Goal: Information Seeking & Learning: Learn about a topic

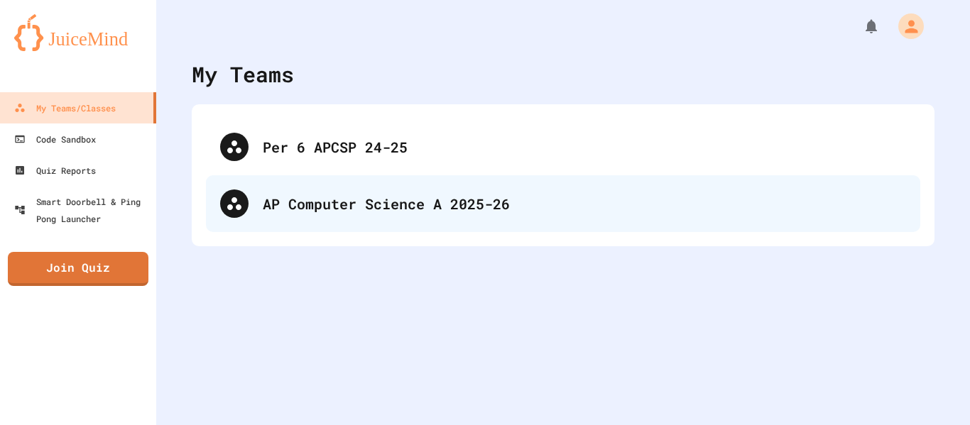
click at [290, 193] on div "AP Computer Science A 2025-26" at bounding box center [584, 203] width 643 height 21
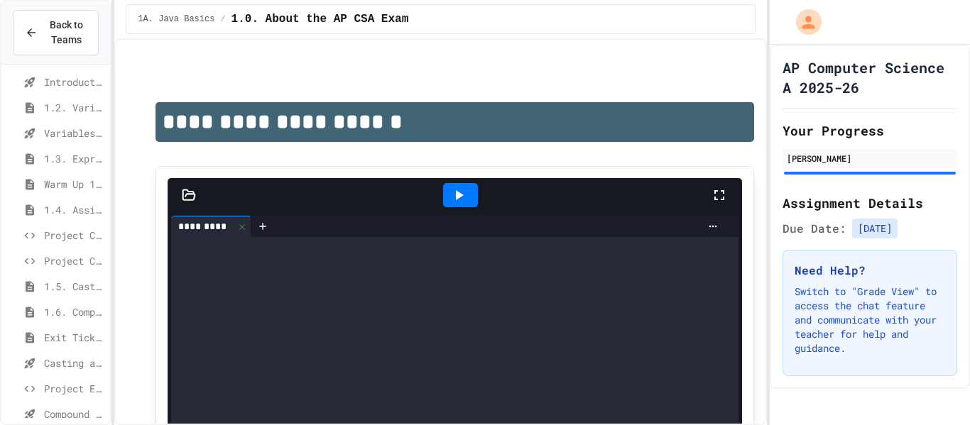
scroll to position [85, 0]
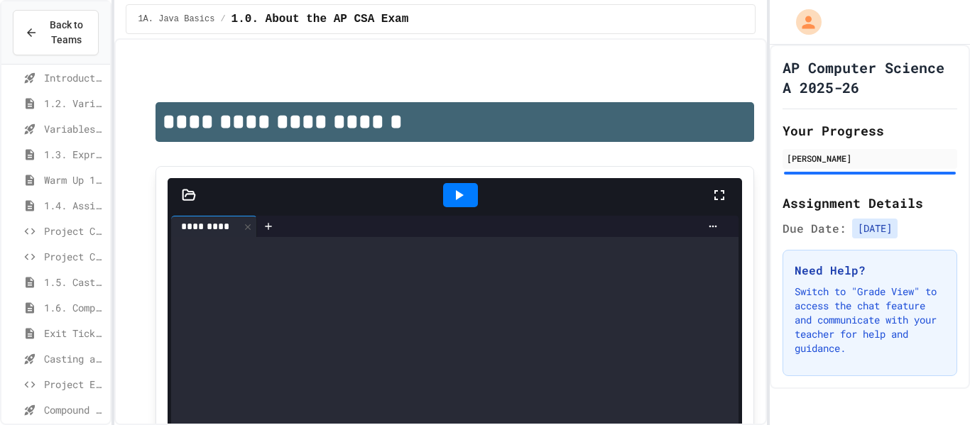
click at [36, 353] on icon at bounding box center [29, 359] width 17 height 13
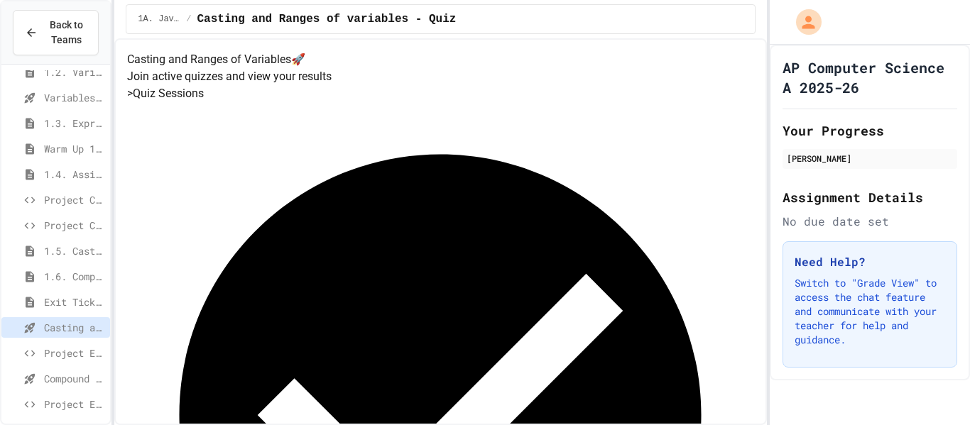
scroll to position [126, 0]
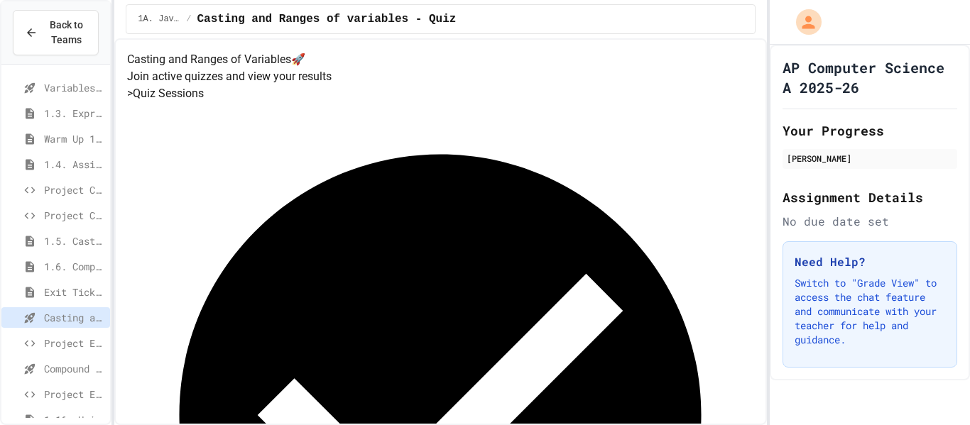
click at [38, 344] on icon at bounding box center [29, 343] width 17 height 13
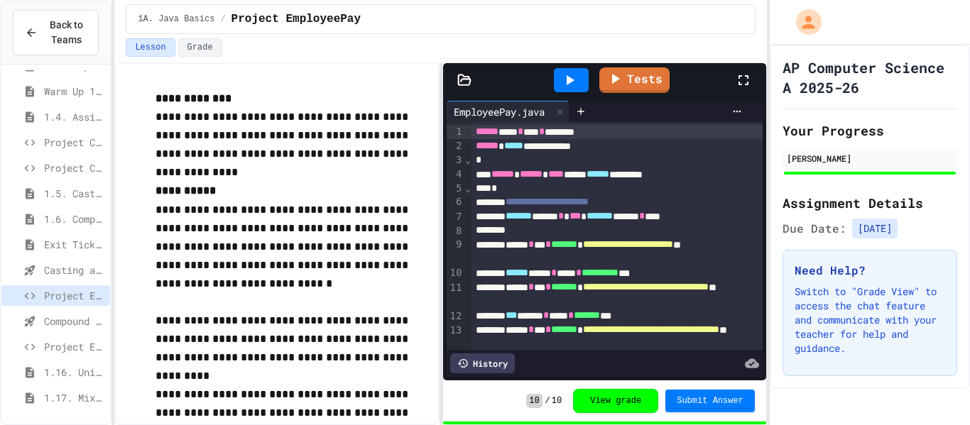
scroll to position [186, 0]
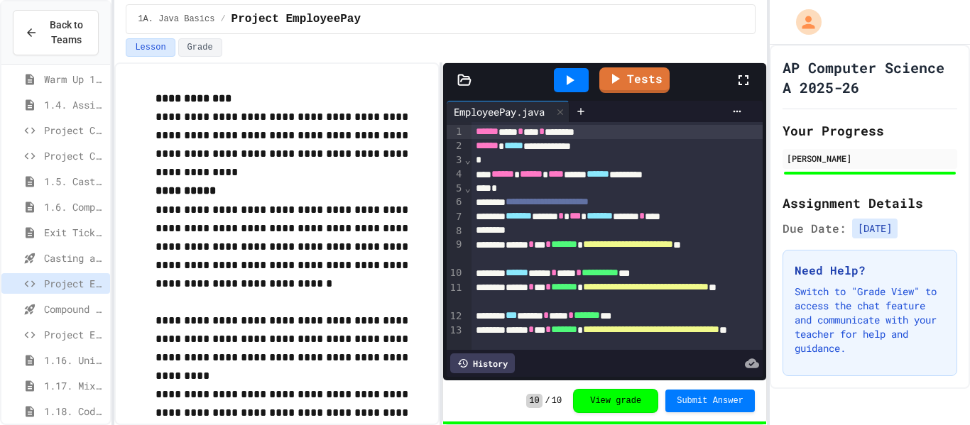
click at [35, 308] on icon at bounding box center [29, 309] width 17 height 13
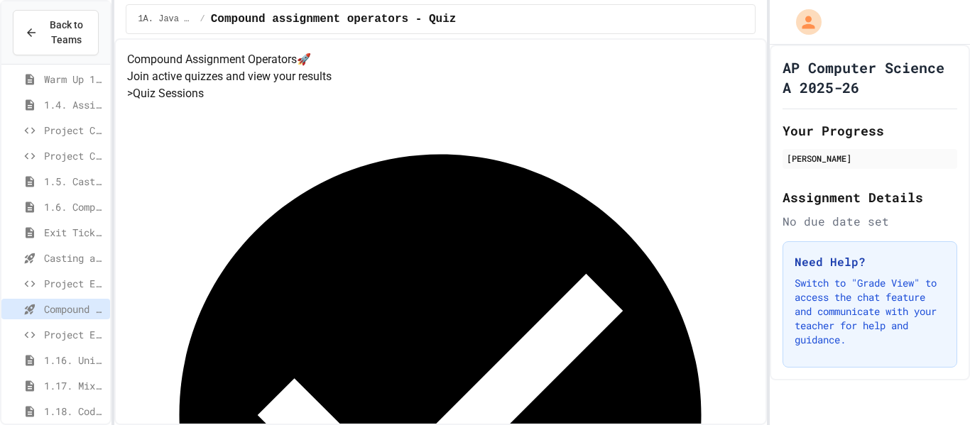
click at [92, 330] on span "Project EmployeePay (File Input)" at bounding box center [74, 334] width 60 height 15
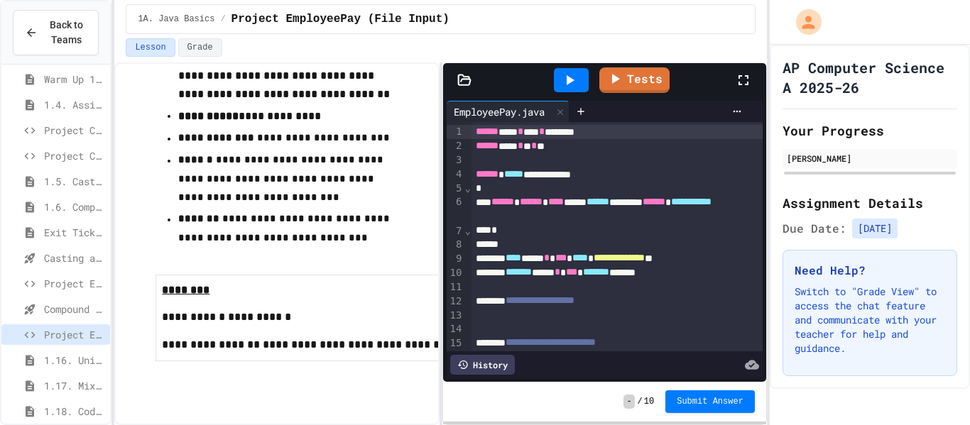
scroll to position [44, 0]
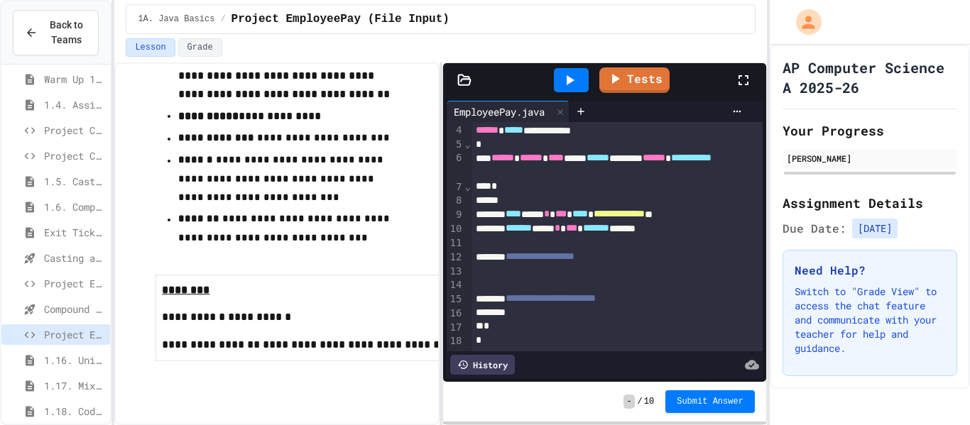
click at [708, 281] on div at bounding box center [617, 285] width 292 height 14
click at [726, 81] on div "Tests" at bounding box center [610, 80] width 249 height 38
click at [633, 262] on div "**********" at bounding box center [617, 257] width 292 height 14
click at [633, 274] on div at bounding box center [617, 271] width 292 height 14
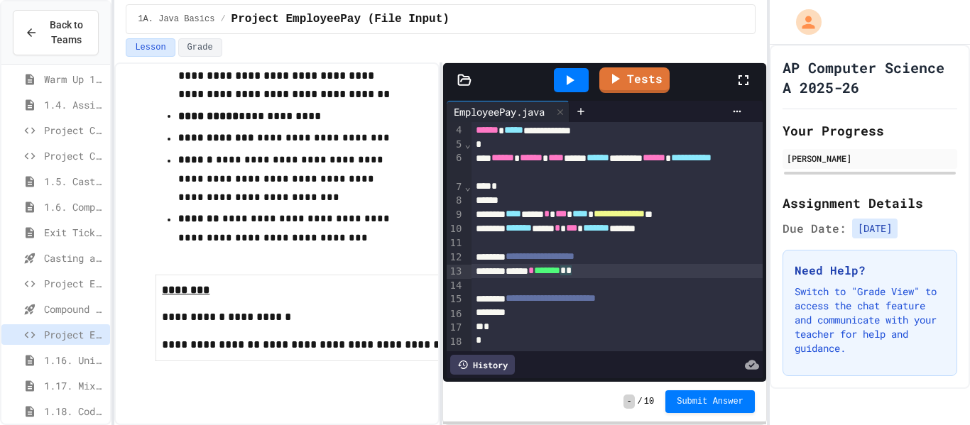
click at [560, 274] on span "*******" at bounding box center [547, 271] width 26 height 10
click at [630, 273] on div "****** * *** * ******* **" at bounding box center [617, 271] width 292 height 14
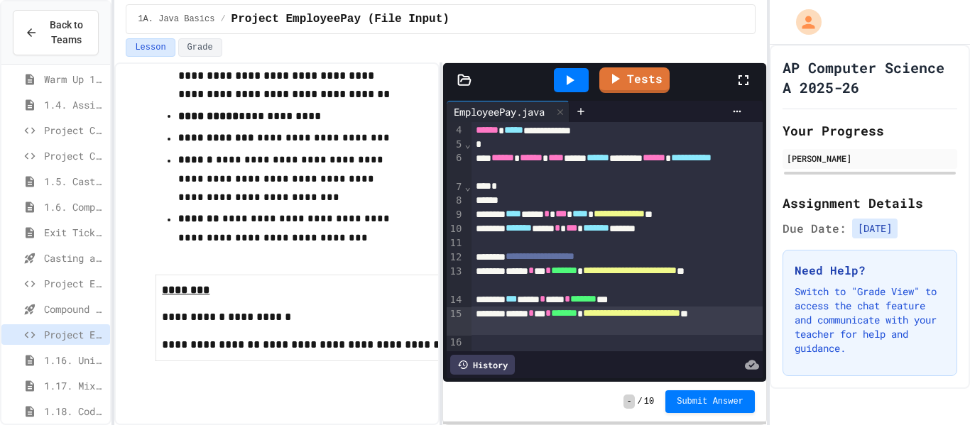
click at [583, 318] on span "**********" at bounding box center [631, 313] width 97 height 10
click at [583, 275] on span "**********" at bounding box center [630, 271] width 94 height 10
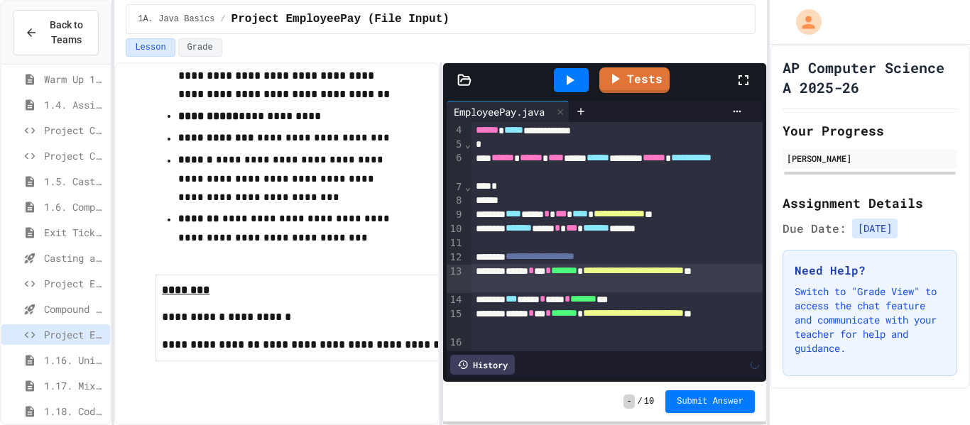
click at [542, 325] on div "**********" at bounding box center [617, 321] width 292 height 28
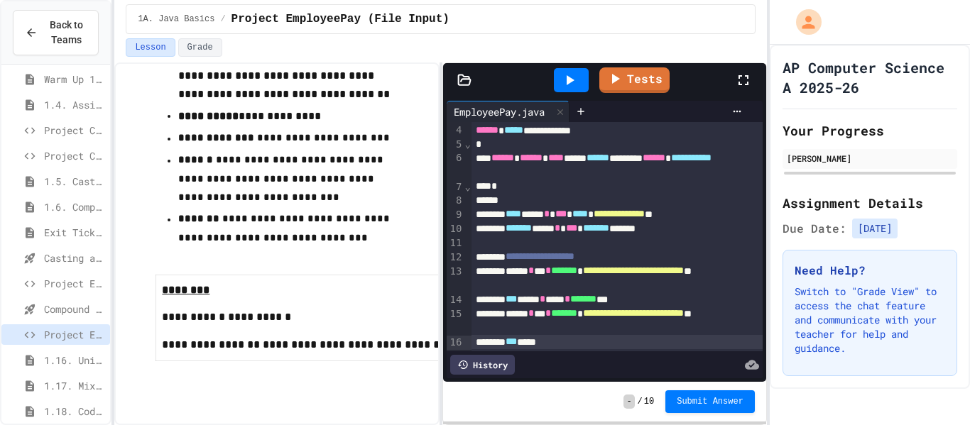
click at [30, 285] on icon at bounding box center [29, 284] width 17 height 13
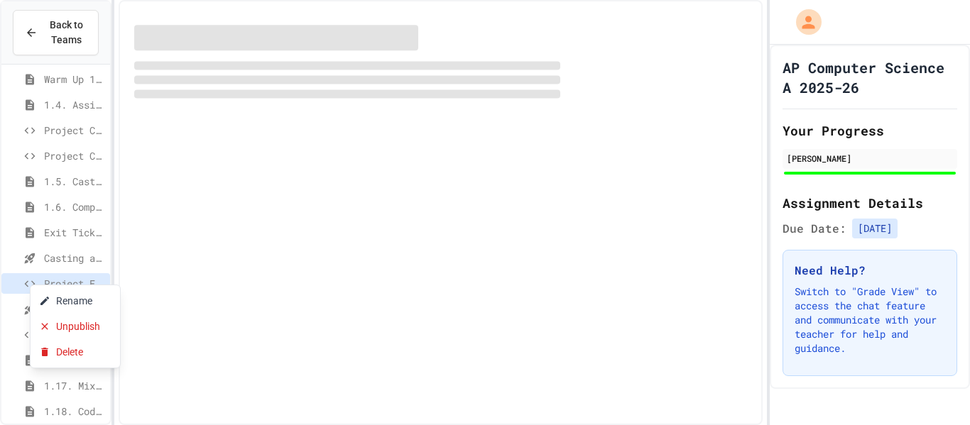
click at [302, 167] on div at bounding box center [485, 212] width 970 height 425
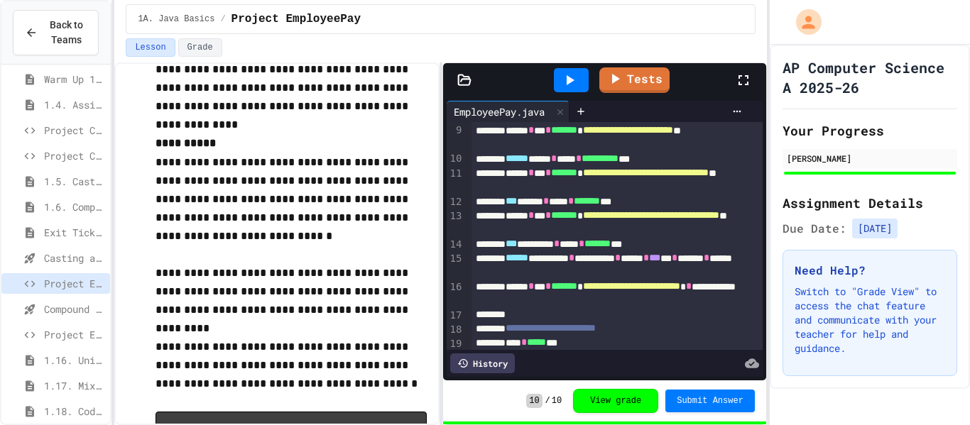
scroll to position [129, 0]
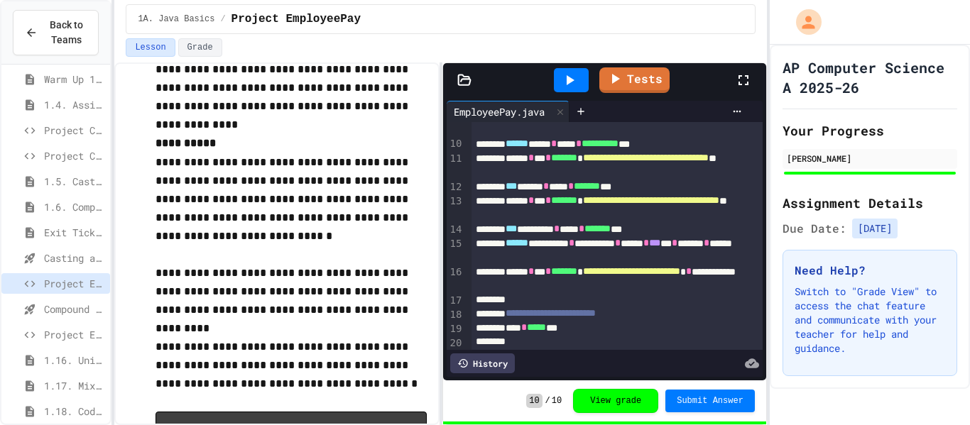
click at [54, 333] on span "Project EmployeePay (File Input)" at bounding box center [74, 334] width 60 height 15
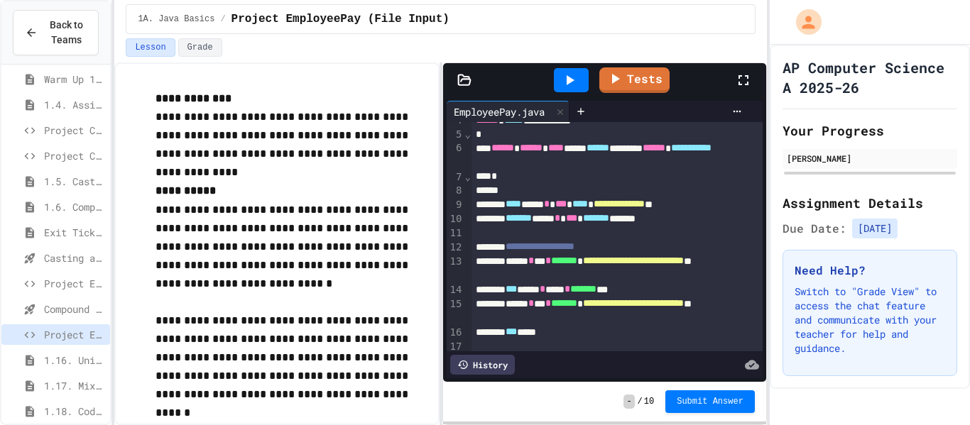
scroll to position [72, 0]
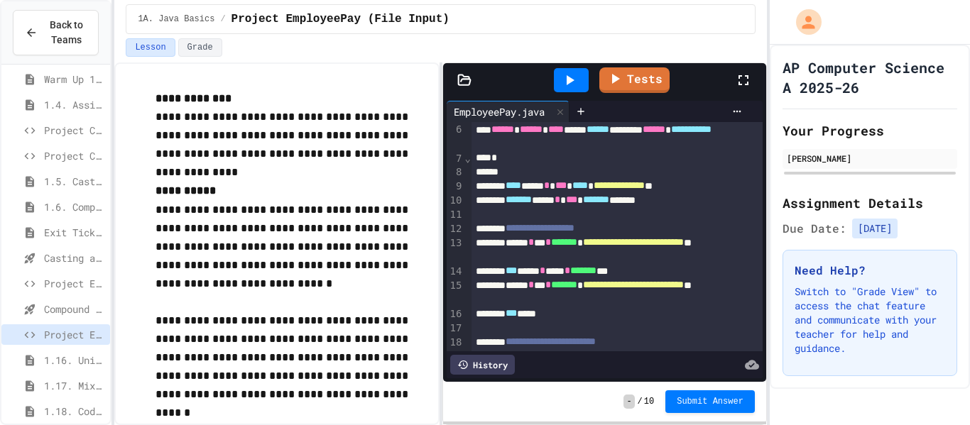
click at [517, 272] on span "***" at bounding box center [511, 271] width 11 height 10
click at [608, 268] on span "*******" at bounding box center [595, 271] width 26 height 10
click at [600, 322] on div at bounding box center [617, 328] width 292 height 14
click at [606, 315] on div "*** ****" at bounding box center [617, 314] width 292 height 14
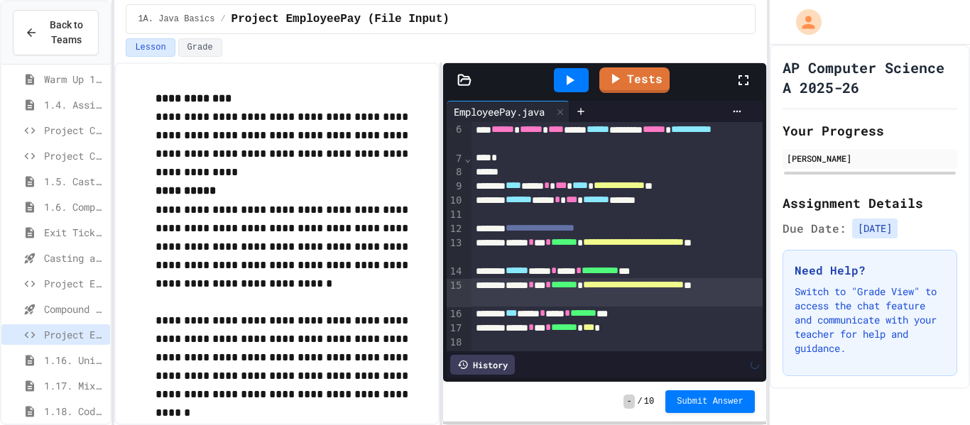
click at [682, 283] on span "**********" at bounding box center [633, 285] width 101 height 10
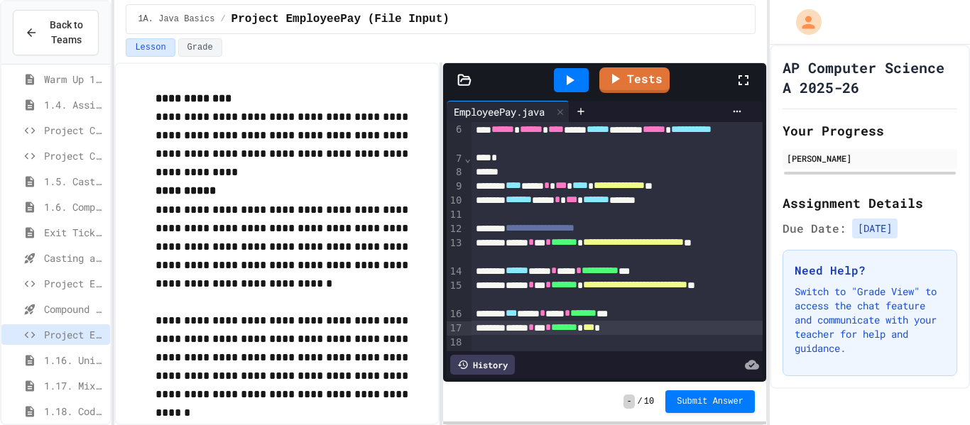
click at [594, 325] on span "***" at bounding box center [588, 327] width 11 height 10
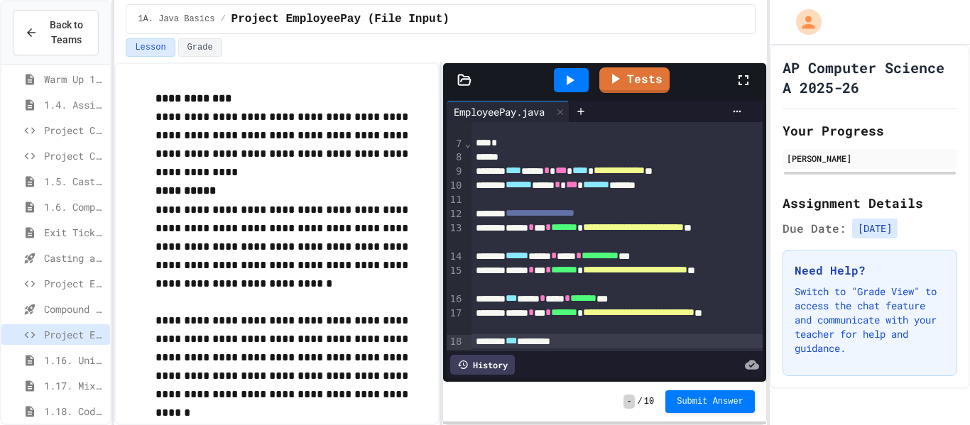
click at [552, 301] on div "*** **** * **** * ******* ***" at bounding box center [617, 299] width 292 height 14
click at [626, 339] on div "*** ********" at bounding box center [617, 341] width 292 height 14
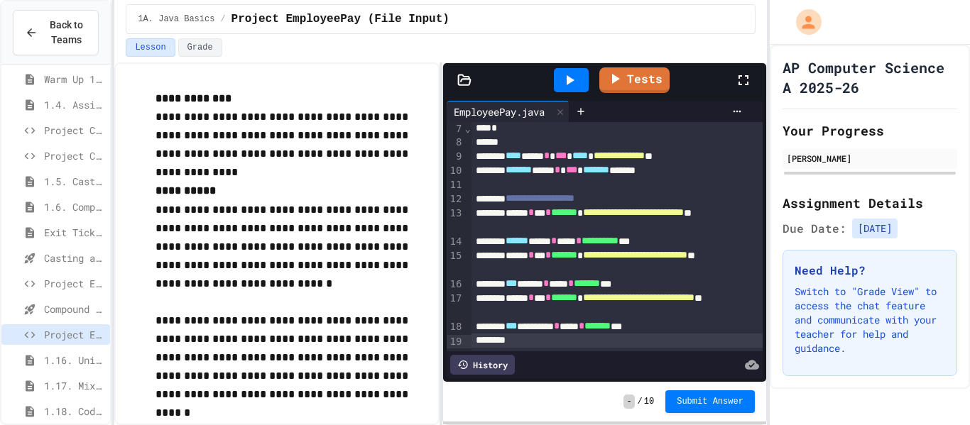
scroll to position [116, 0]
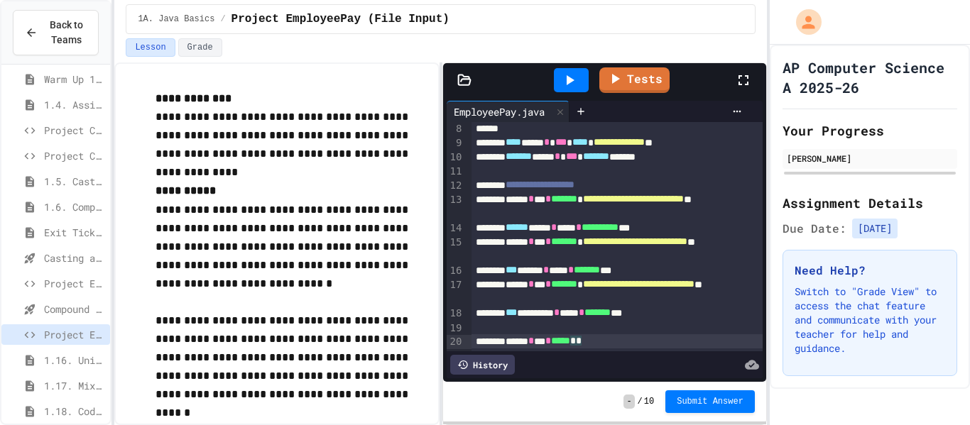
click at [721, 314] on div "*** ******** * **** * ******* ***" at bounding box center [617, 313] width 292 height 14
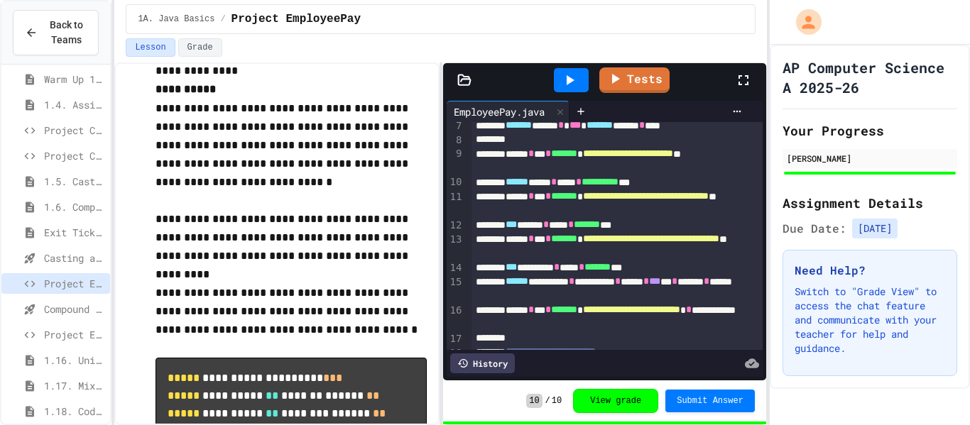
scroll to position [98, 0]
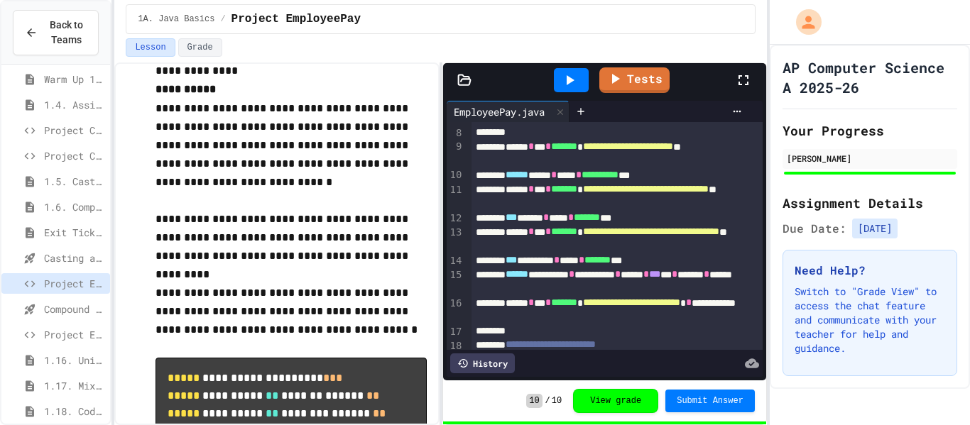
click at [70, 343] on div "Project EmployeePay (File Input)" at bounding box center [55, 334] width 109 height 21
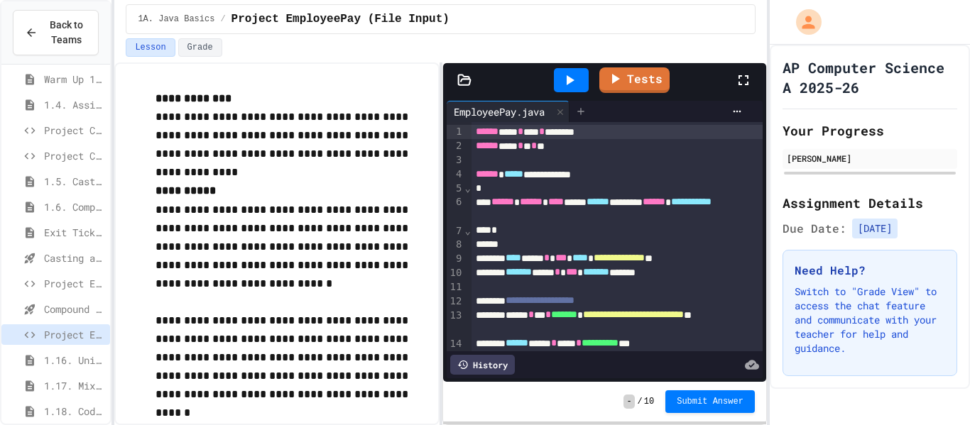
click at [584, 118] on div at bounding box center [580, 111] width 23 height 21
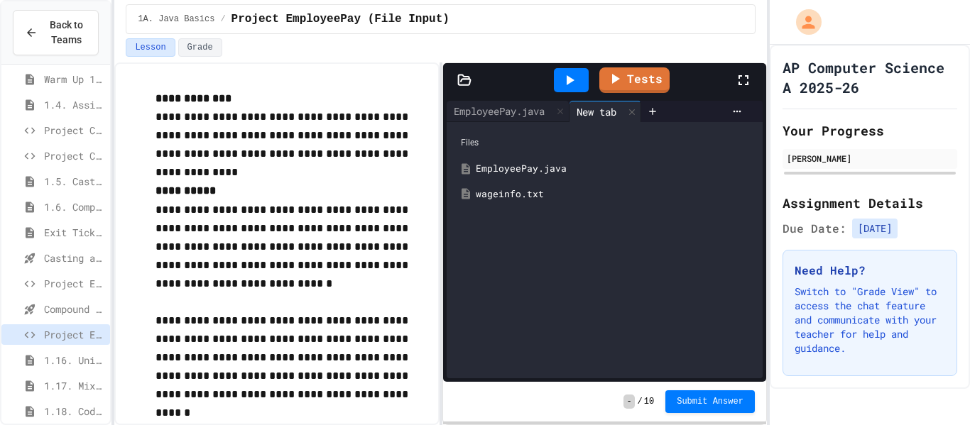
click at [586, 195] on div "wageinfo.txt" at bounding box center [615, 194] width 278 height 14
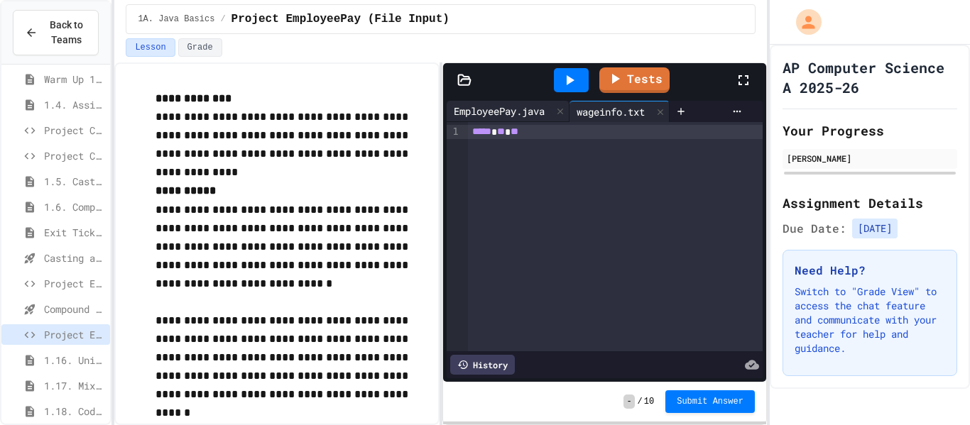
click at [536, 111] on div "EmployeePay.java" at bounding box center [499, 111] width 105 height 15
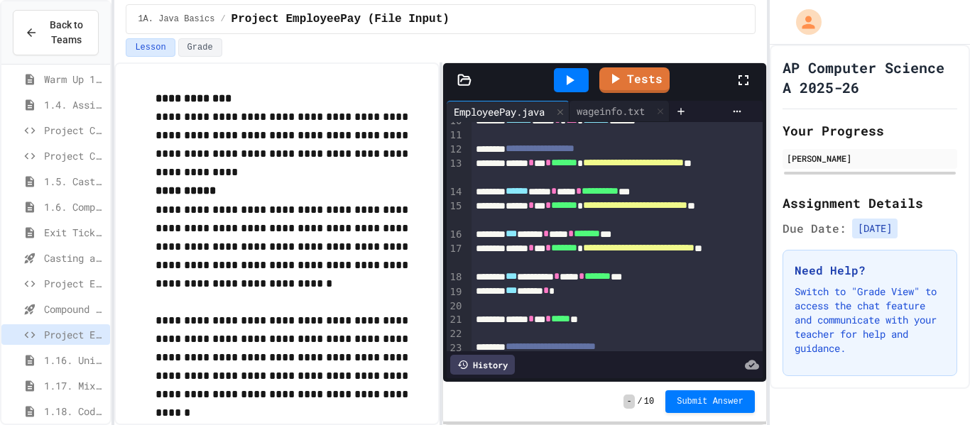
scroll to position [151, 0]
click at [651, 297] on div "*** ***** *" at bounding box center [617, 292] width 292 height 14
click at [701, 293] on div "*** ***** * * ******** * *** *" at bounding box center [617, 292] width 292 height 14
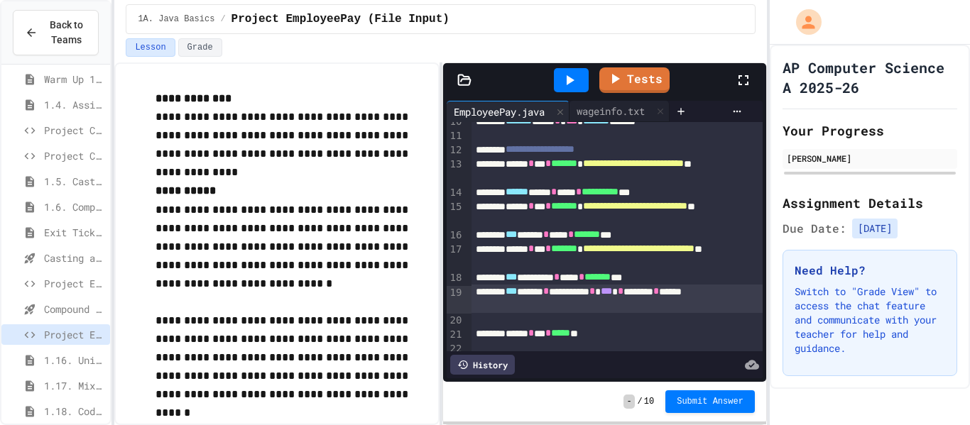
click at [620, 332] on div "****** * *** * ***** **" at bounding box center [617, 334] width 292 height 14
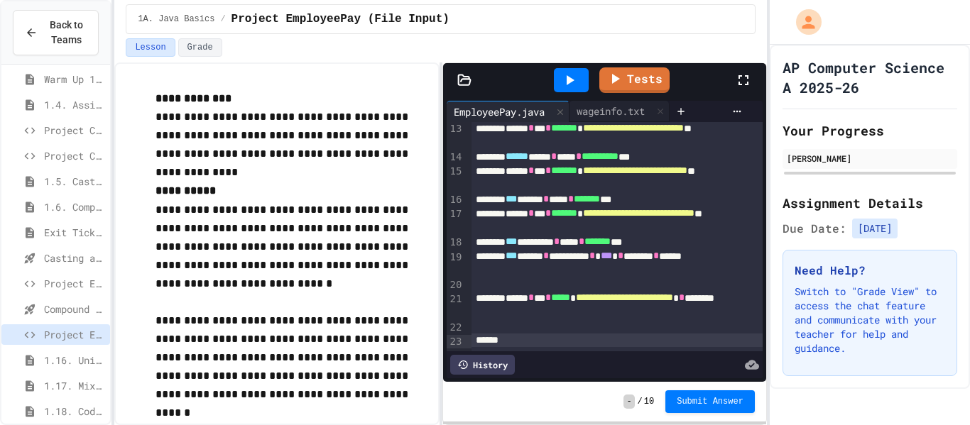
scroll to position [200, 0]
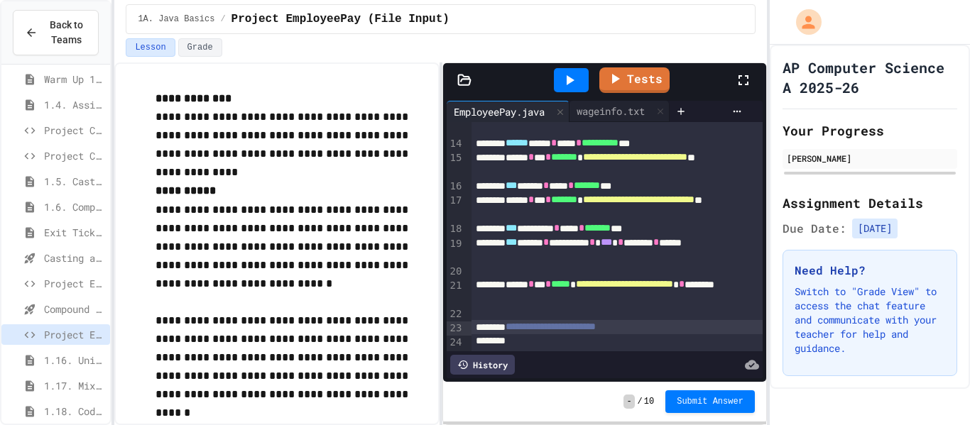
click at [560, 70] on div at bounding box center [571, 80] width 35 height 24
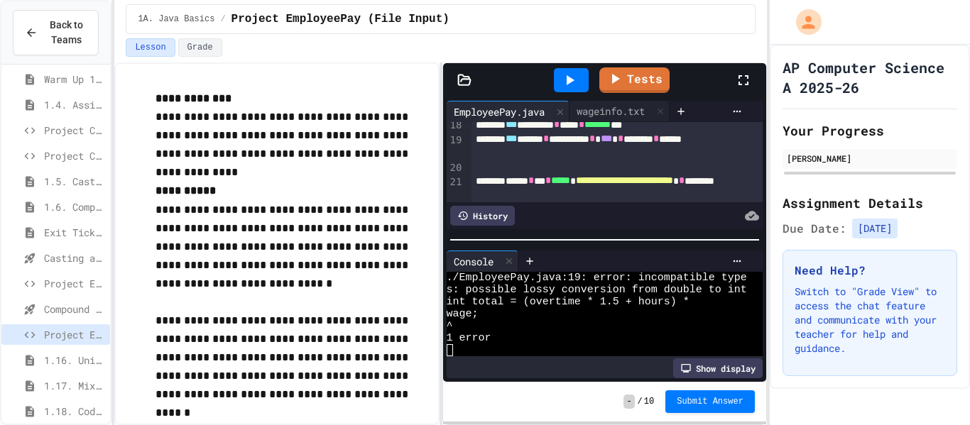
scroll to position [262, 0]
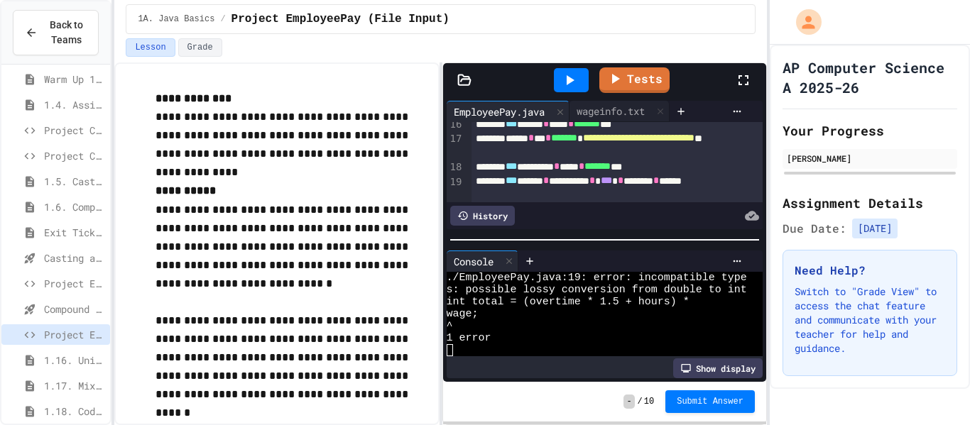
click at [517, 182] on span "***" at bounding box center [511, 180] width 11 height 10
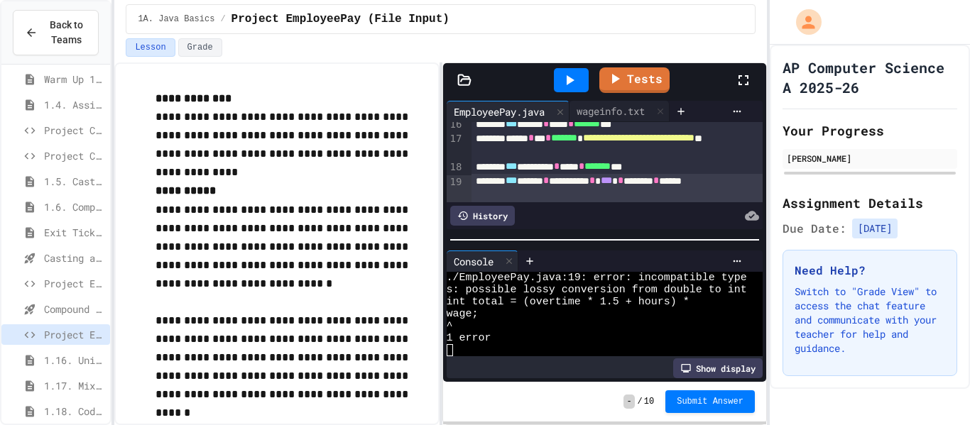
click at [517, 182] on span "***" at bounding box center [511, 180] width 11 height 10
click at [581, 91] on div at bounding box center [571, 80] width 35 height 24
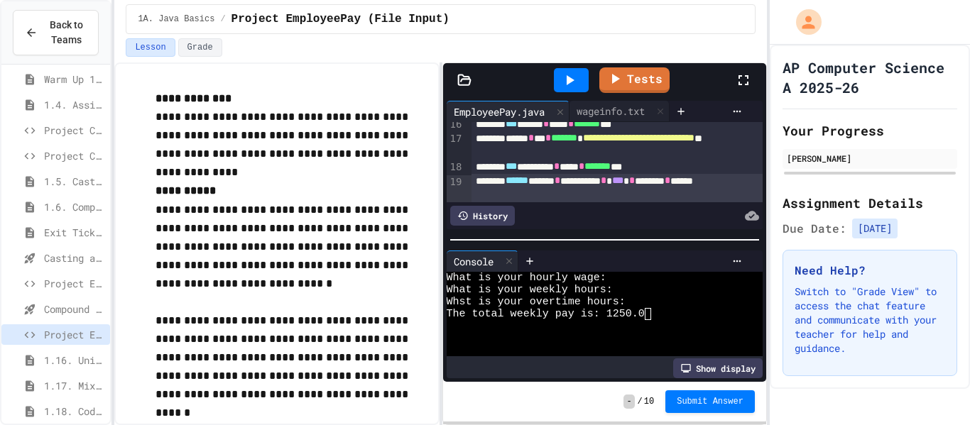
scroll to position [299, 0]
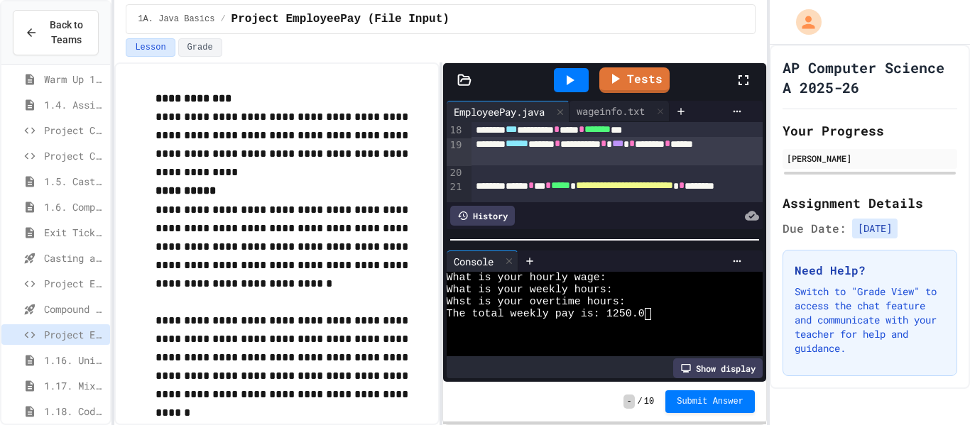
click at [653, 309] on div "The total weekly pay is: 1250.0" at bounding box center [597, 314] width 300 height 12
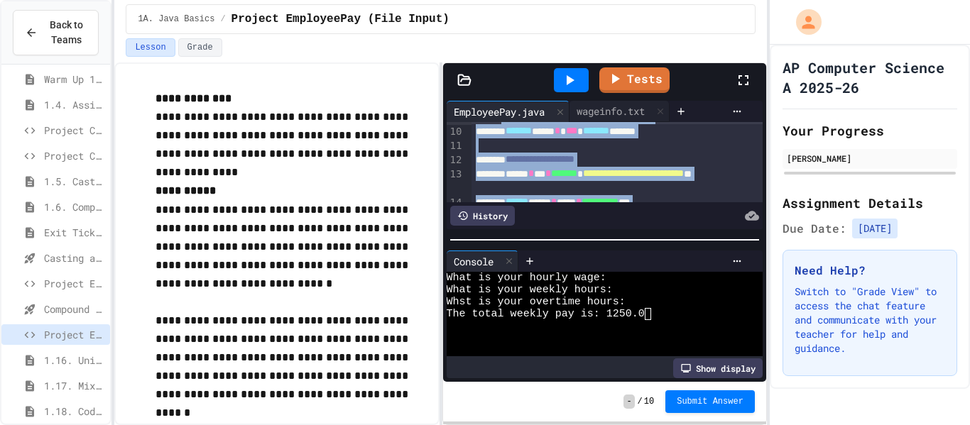
scroll to position [127, 0]
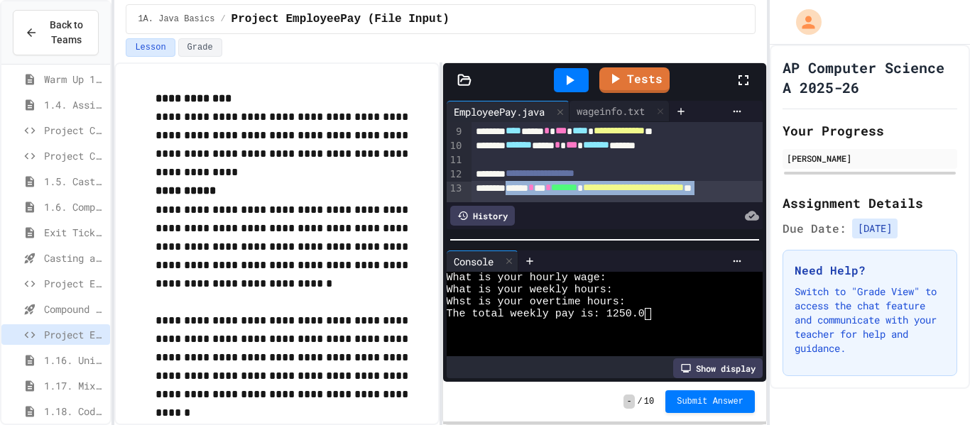
drag, startPoint x: 694, startPoint y: 183, endPoint x: 520, endPoint y: 185, distance: 174.7
click at [520, 185] on div "**********" at bounding box center [617, 223] width 292 height 457
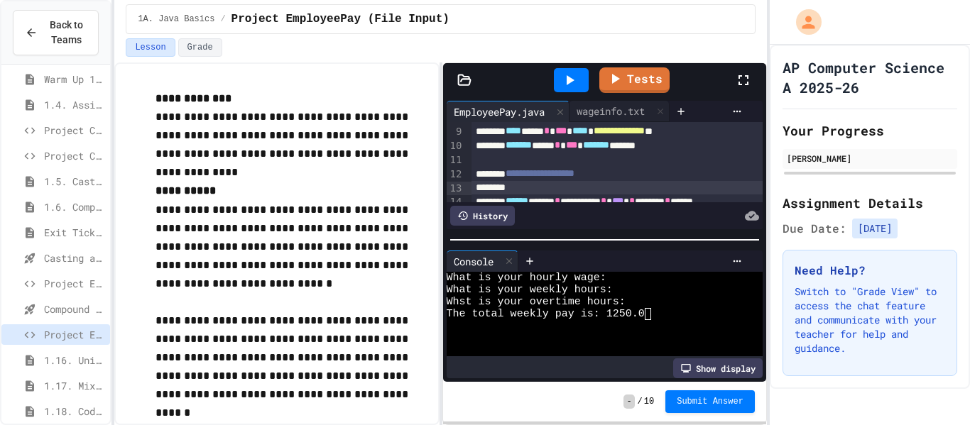
click at [571, 80] on icon at bounding box center [571, 80] width 8 height 10
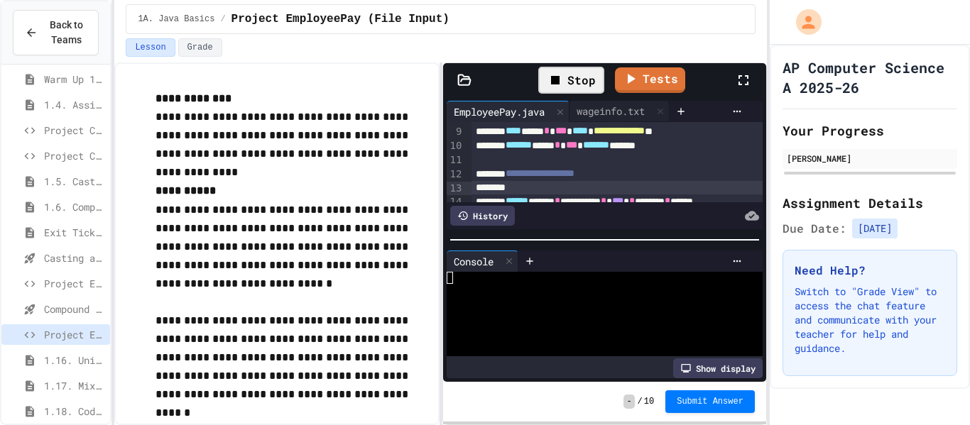
click at [537, 187] on div at bounding box center [617, 188] width 292 height 14
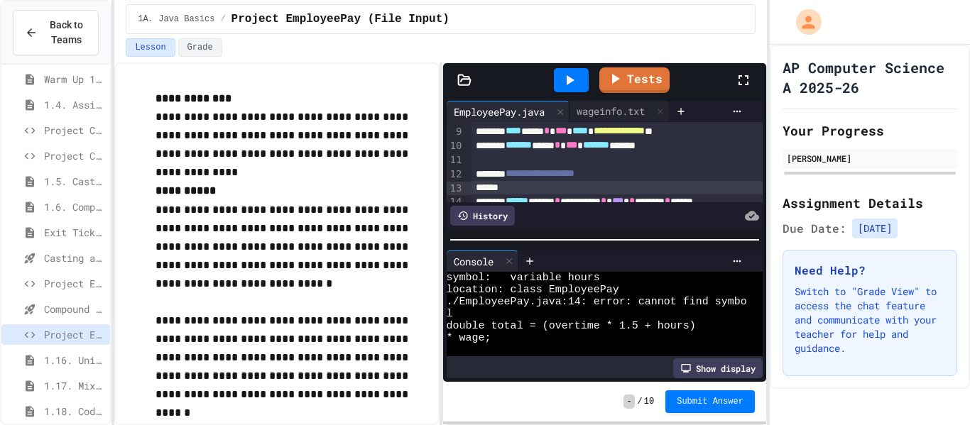
scroll to position [134, 0]
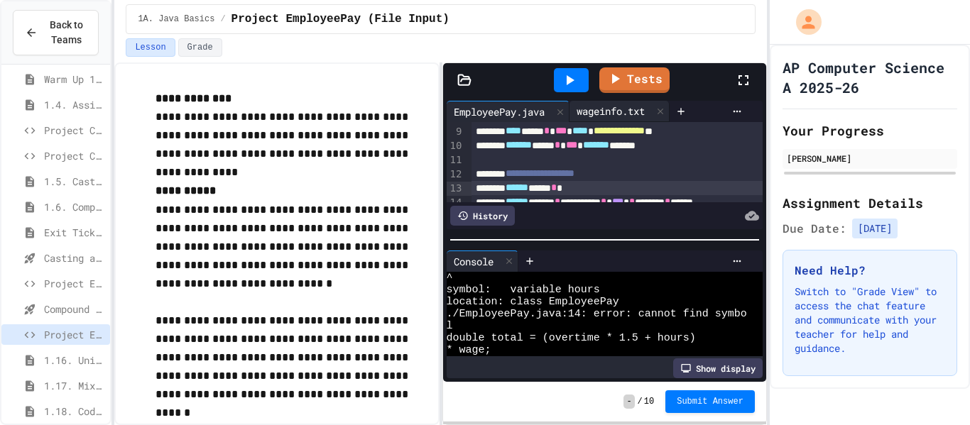
click at [591, 104] on div "wageinfo.txt" at bounding box center [610, 111] width 82 height 15
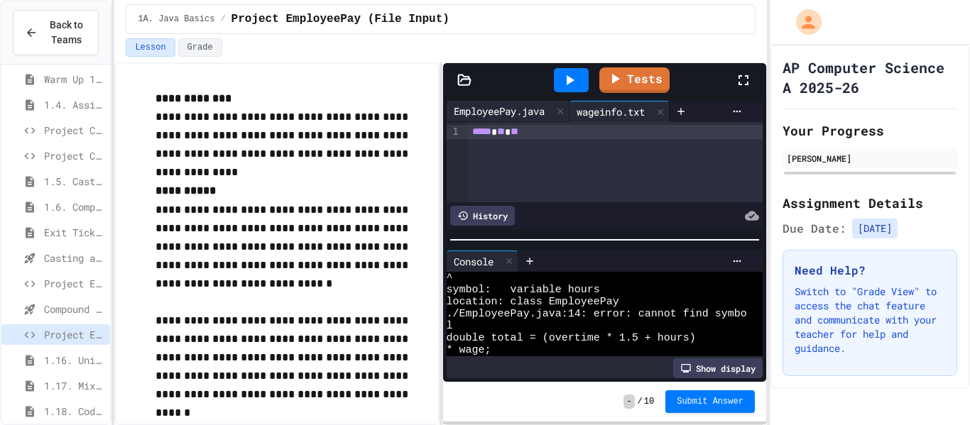
click at [484, 108] on div "EmployeePay.java" at bounding box center [499, 111] width 105 height 15
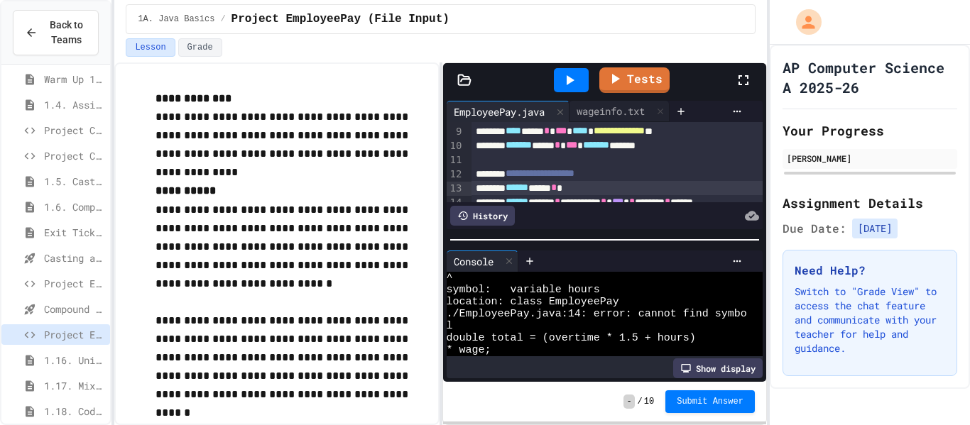
click at [68, 284] on span "Project EmployeePay" at bounding box center [74, 283] width 60 height 15
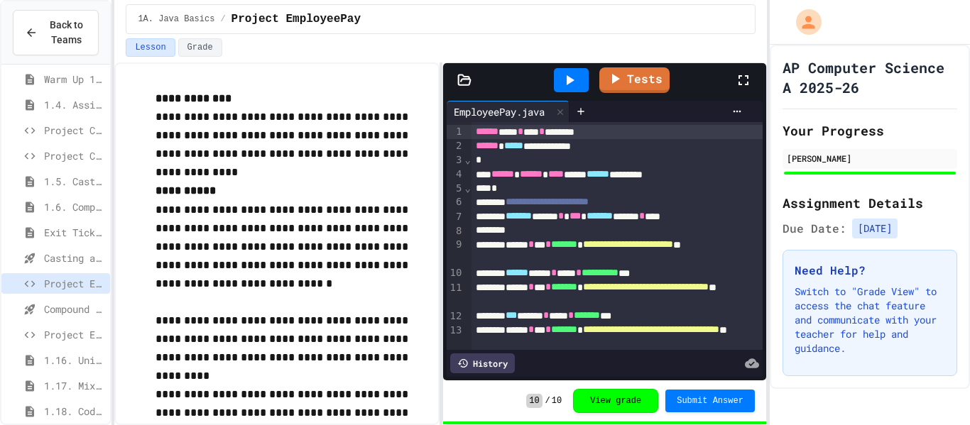
scroll to position [385, 0]
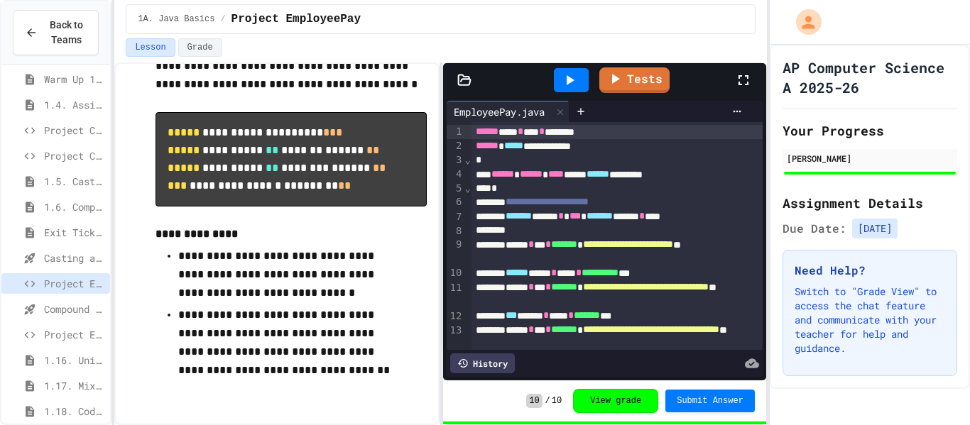
click at [69, 338] on span "Project EmployeePay (File Input)" at bounding box center [74, 334] width 60 height 15
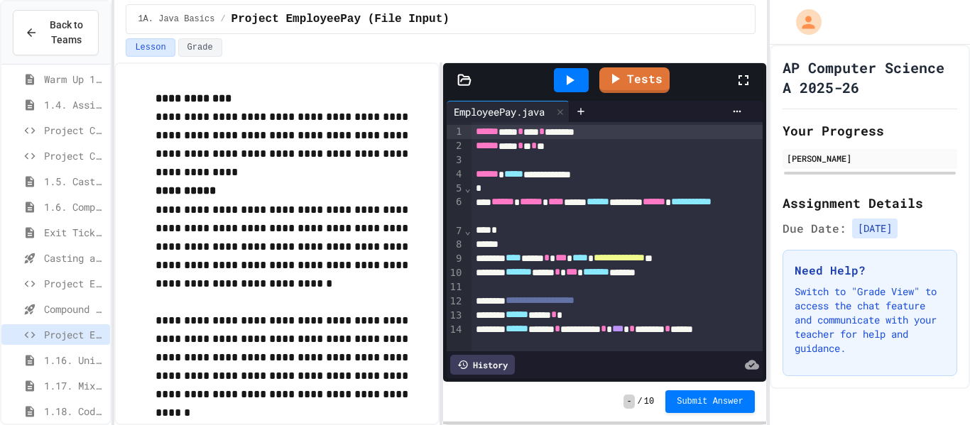
scroll to position [115, 0]
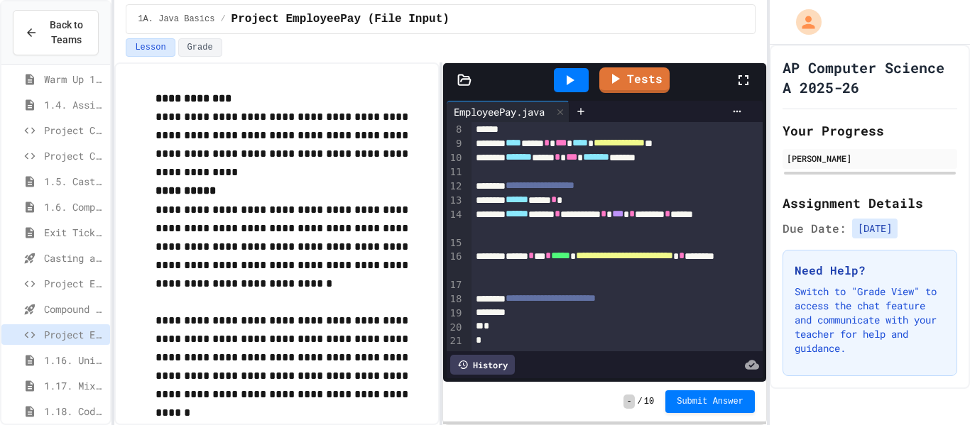
click at [613, 197] on div "****** **** *" at bounding box center [617, 200] width 292 height 14
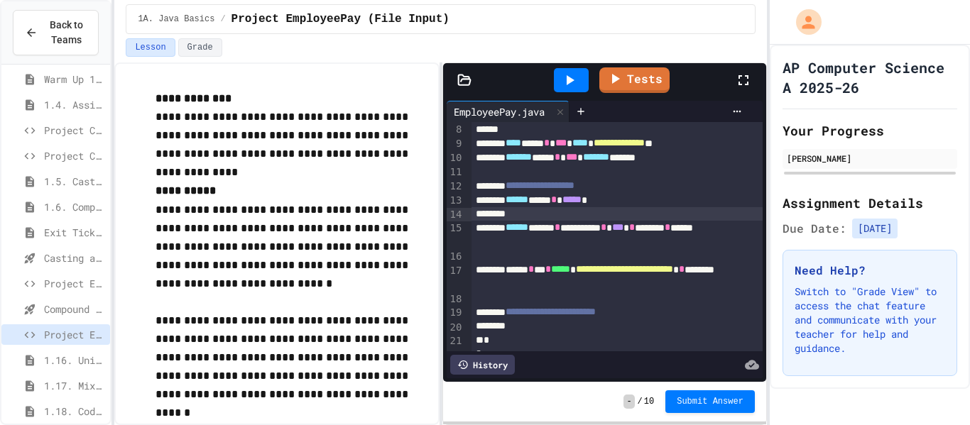
click at [67, 285] on span "Project EmployeePay" at bounding box center [74, 283] width 60 height 15
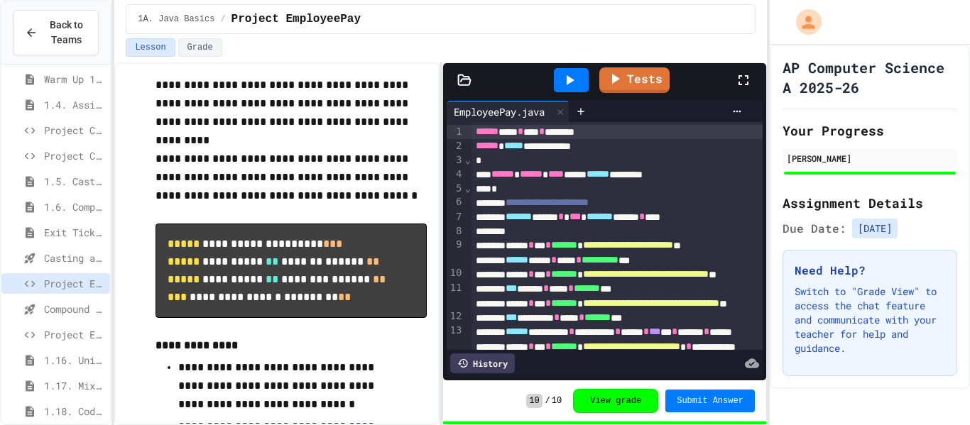
scroll to position [385, 0]
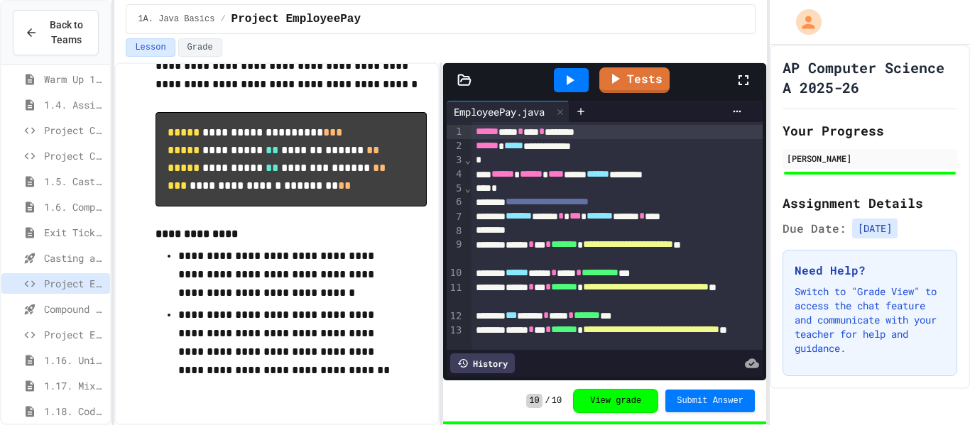
click at [94, 338] on span "Project EmployeePay (File Input)" at bounding box center [74, 334] width 60 height 15
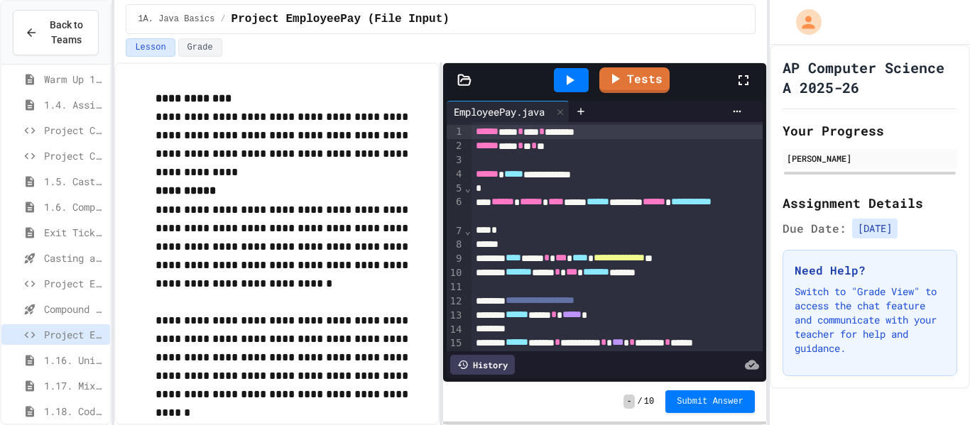
click at [635, 319] on div "****** **** * ***** *" at bounding box center [617, 315] width 292 height 14
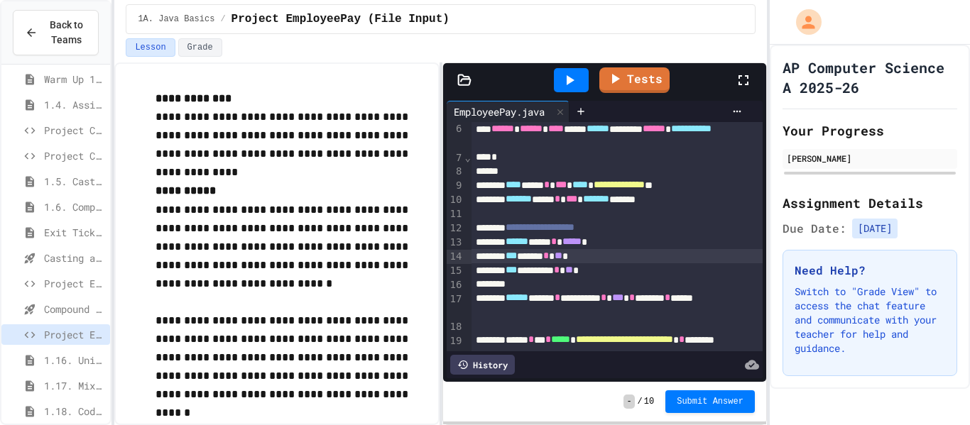
scroll to position [89, 0]
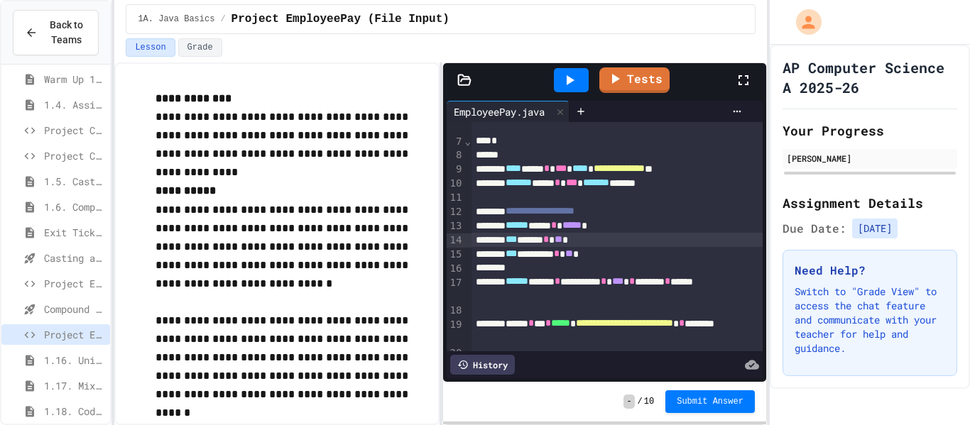
click at [579, 92] on div at bounding box center [571, 80] width 49 height 38
click at [571, 80] on icon at bounding box center [571, 80] width 8 height 10
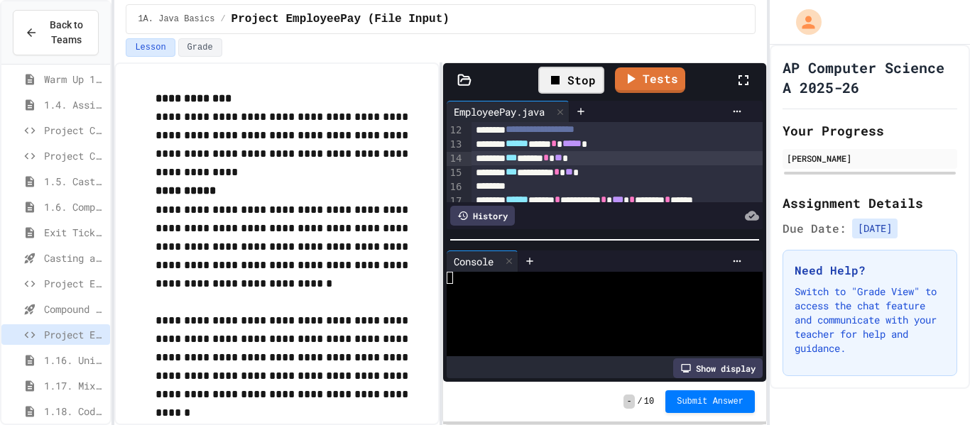
scroll to position [173, 0]
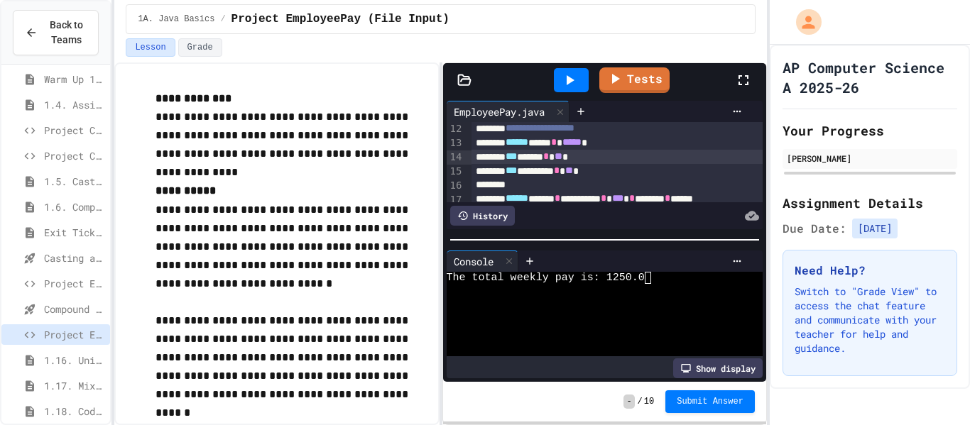
click at [568, 185] on div at bounding box center [617, 185] width 292 height 14
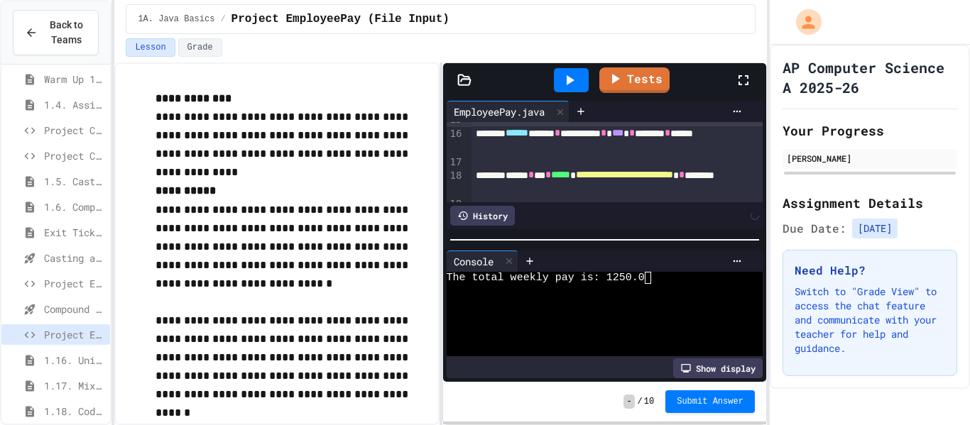
scroll to position [293, 0]
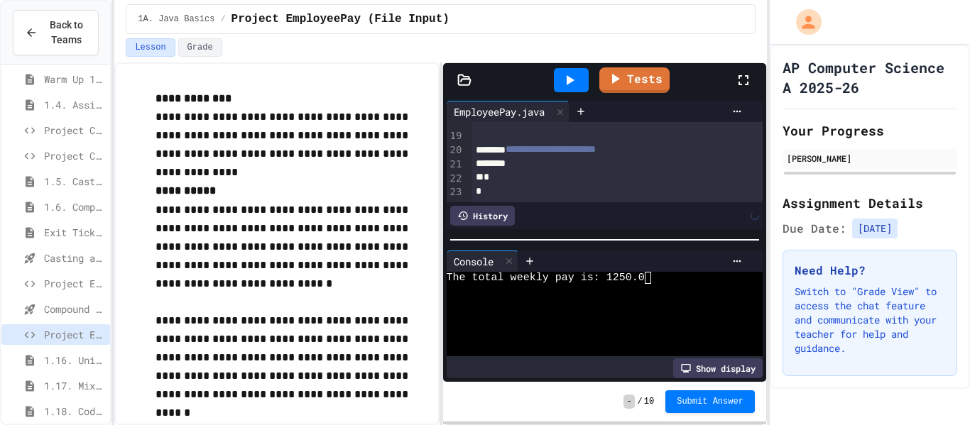
click at [574, 176] on div "*" at bounding box center [617, 177] width 292 height 14
click at [677, 153] on div "**********" at bounding box center [617, 150] width 292 height 14
click at [572, 82] on icon at bounding box center [569, 80] width 17 height 17
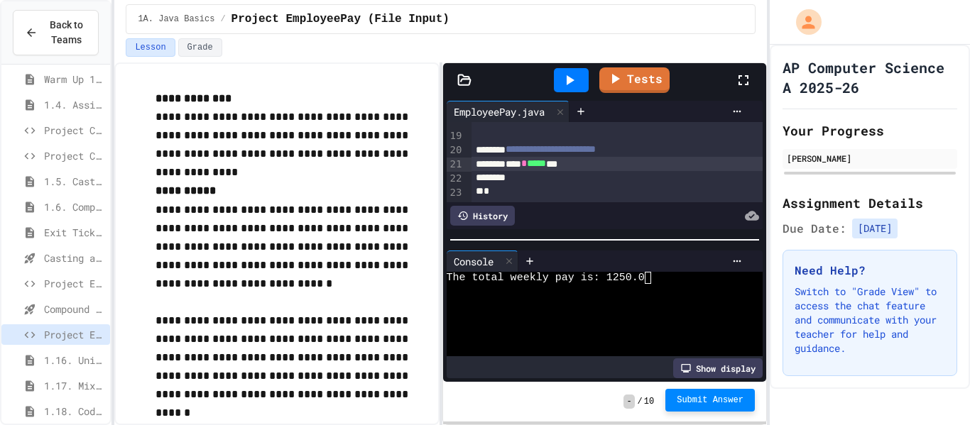
click at [711, 403] on span "Submit Answer" at bounding box center [710, 400] width 67 height 11
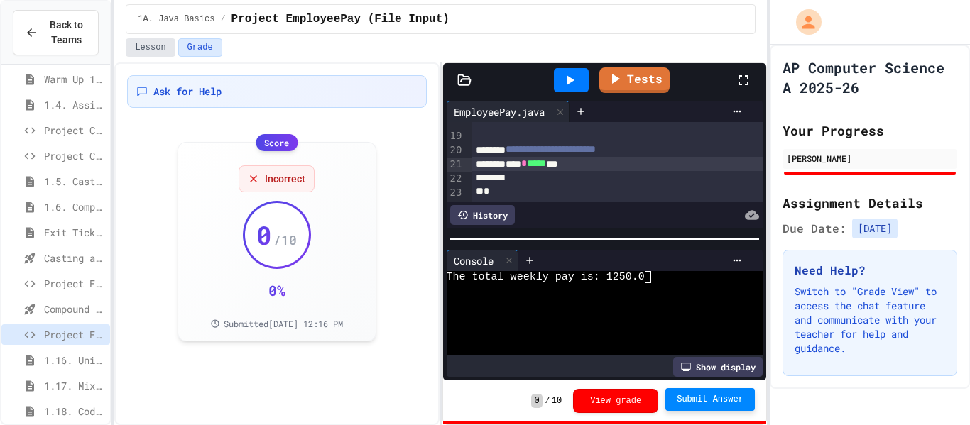
click at [153, 55] on button "Lesson" at bounding box center [150, 47] width 49 height 18
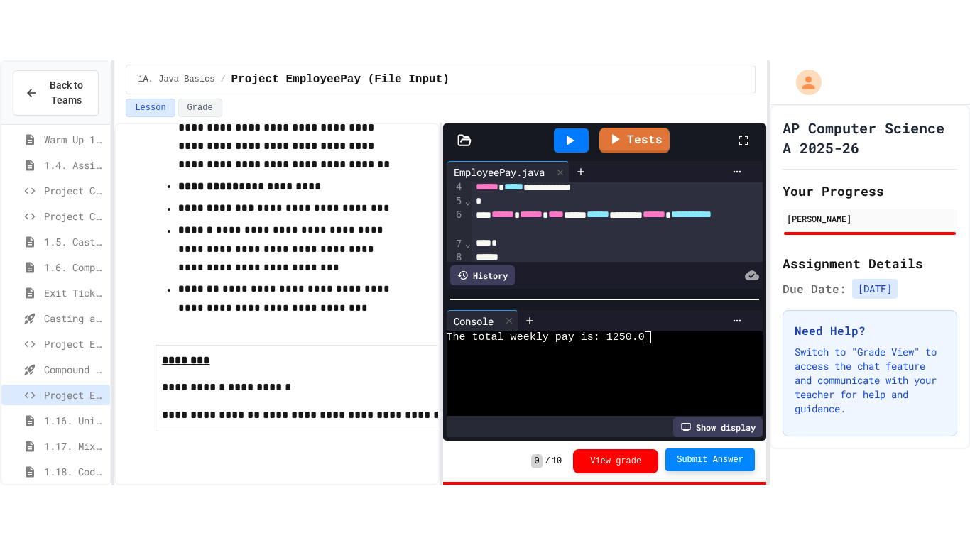
scroll to position [47, 0]
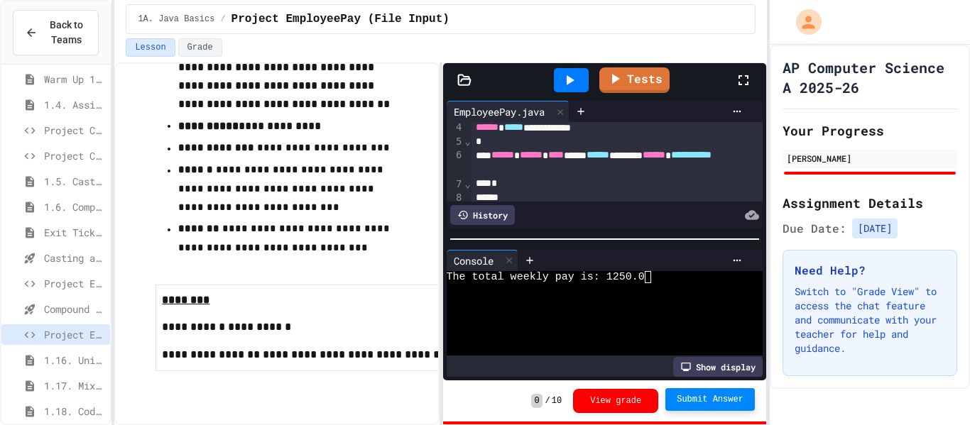
click at [737, 85] on icon at bounding box center [743, 80] width 17 height 17
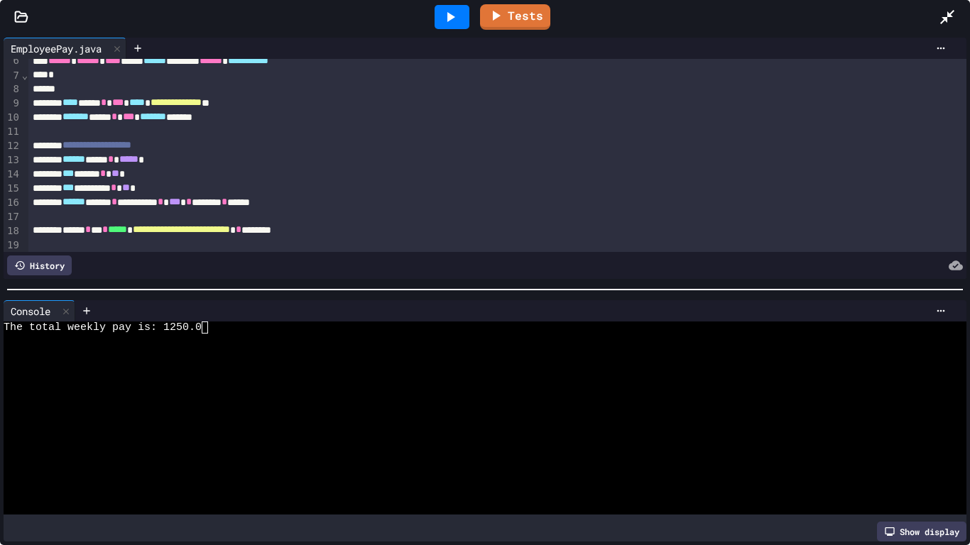
scroll to position [131, 0]
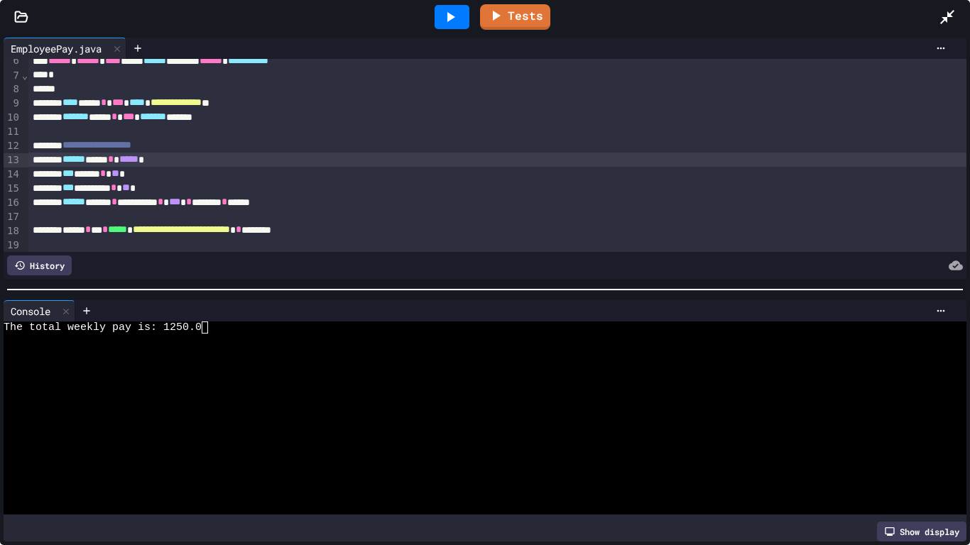
click at [186, 165] on div "****** **** * ***** *" at bounding box center [497, 160] width 939 height 14
click at [451, 21] on icon at bounding box center [450, 17] width 17 height 17
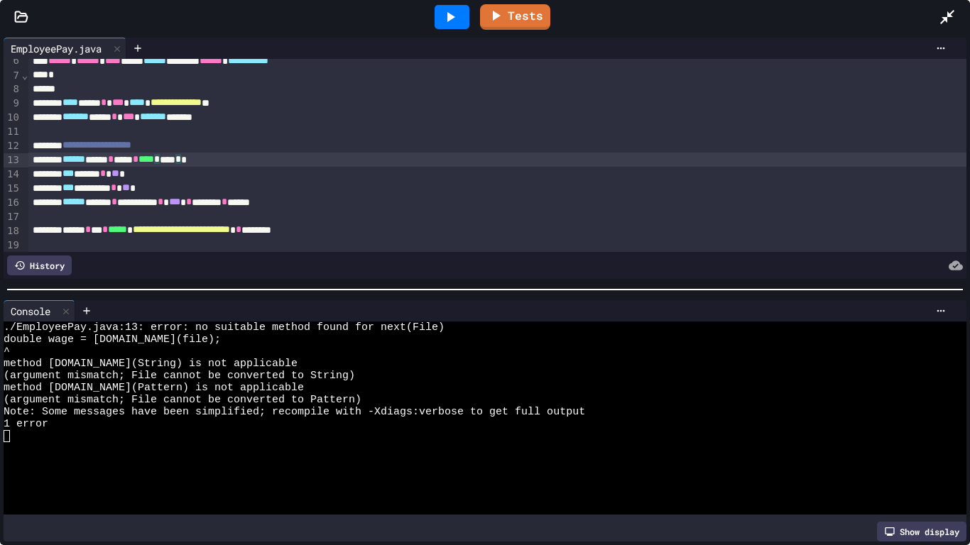
click at [243, 162] on div "****** **** * **** * **** * **** * *" at bounding box center [497, 160] width 939 height 14
click at [141, 38] on div at bounding box center [137, 48] width 23 height 21
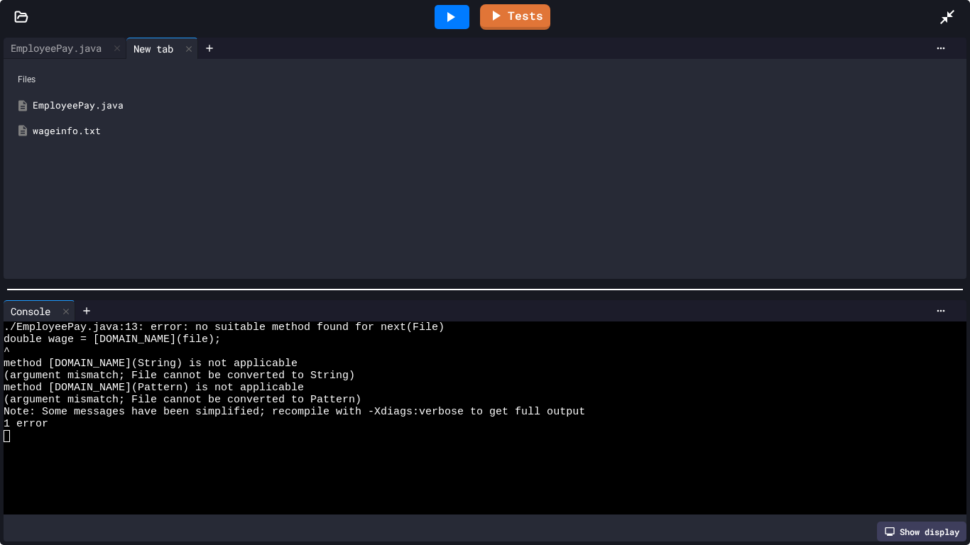
click at [146, 147] on div "Files EmployeePay.java wageinfo.txt" at bounding box center [485, 169] width 963 height 220
click at [138, 141] on div "wageinfo.txt" at bounding box center [485, 132] width 949 height 26
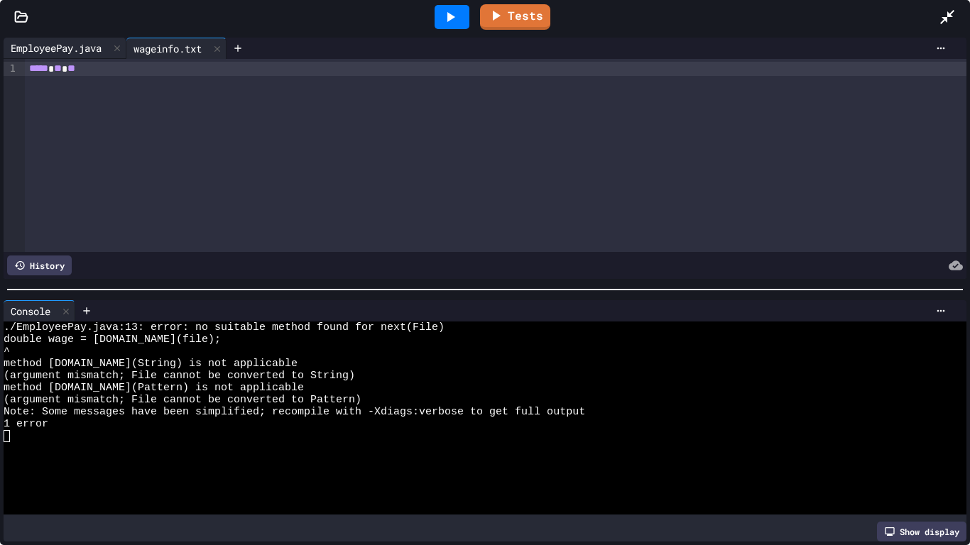
click at [80, 48] on div "EmployeePay.java" at bounding box center [56, 47] width 105 height 15
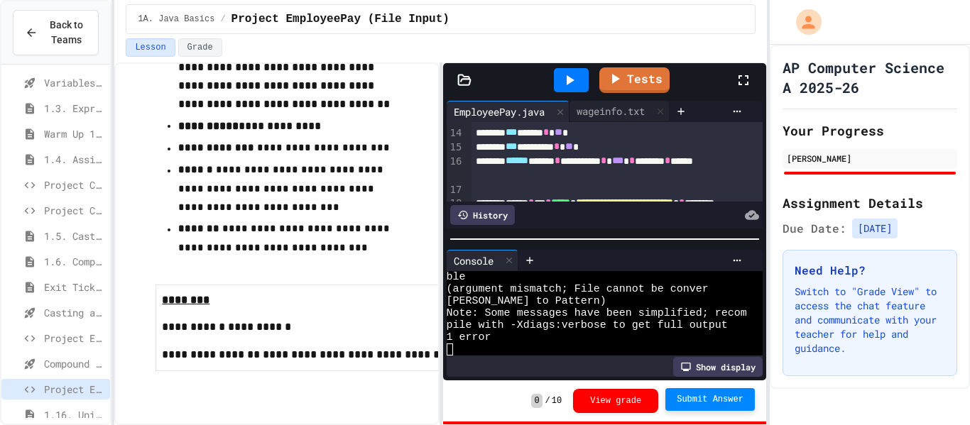
scroll to position [193, 0]
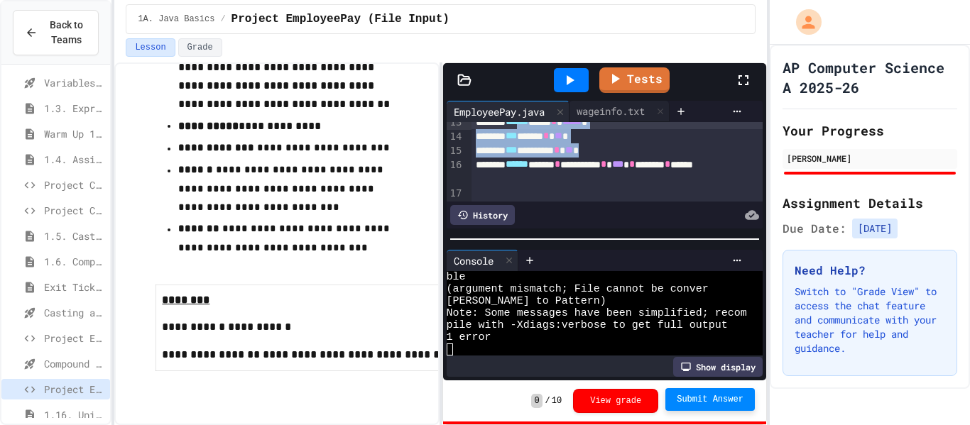
drag, startPoint x: 636, startPoint y: 151, endPoint x: 537, endPoint y: 129, distance: 101.8
click at [537, 129] on div "**********" at bounding box center [617, 122] width 292 height 386
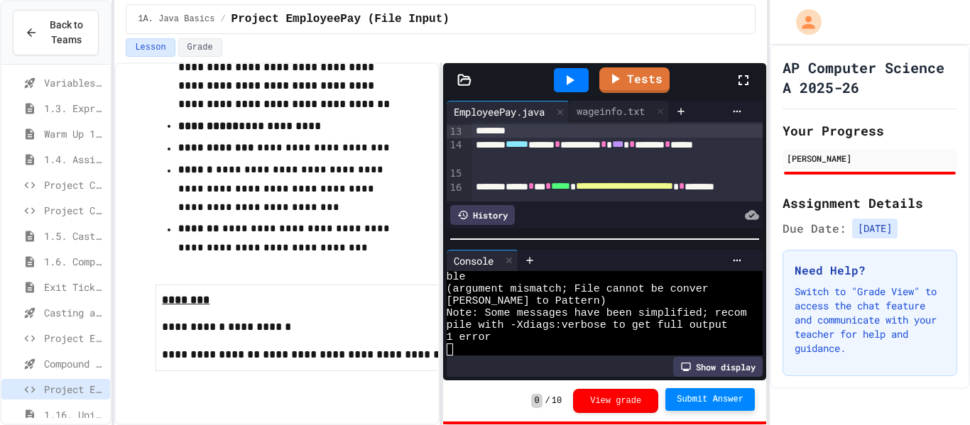
click at [572, 85] on icon at bounding box center [569, 80] width 17 height 17
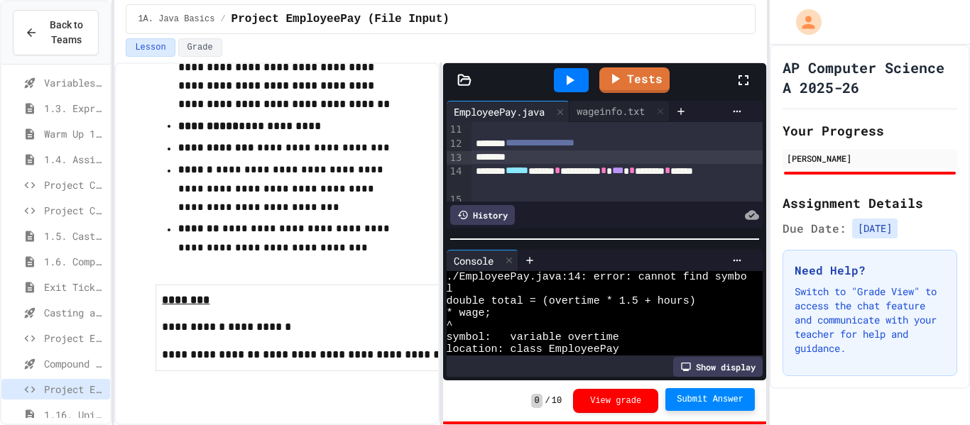
scroll to position [151, 0]
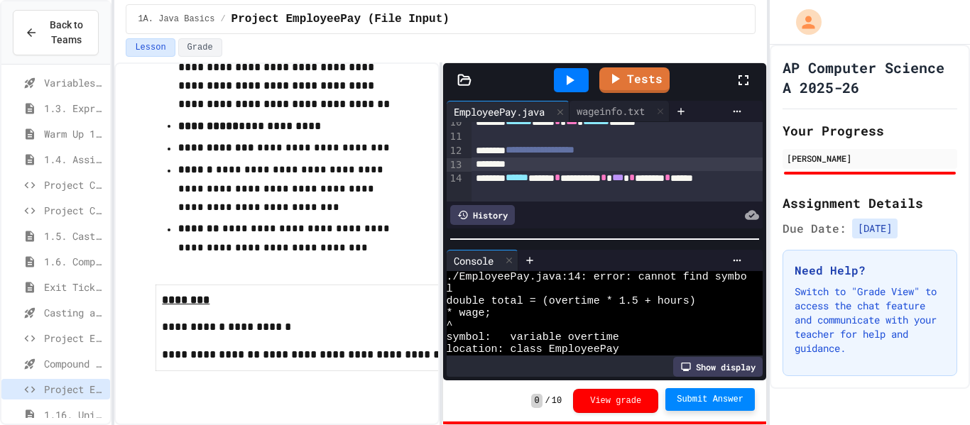
click at [640, 170] on div at bounding box center [617, 165] width 292 height 14
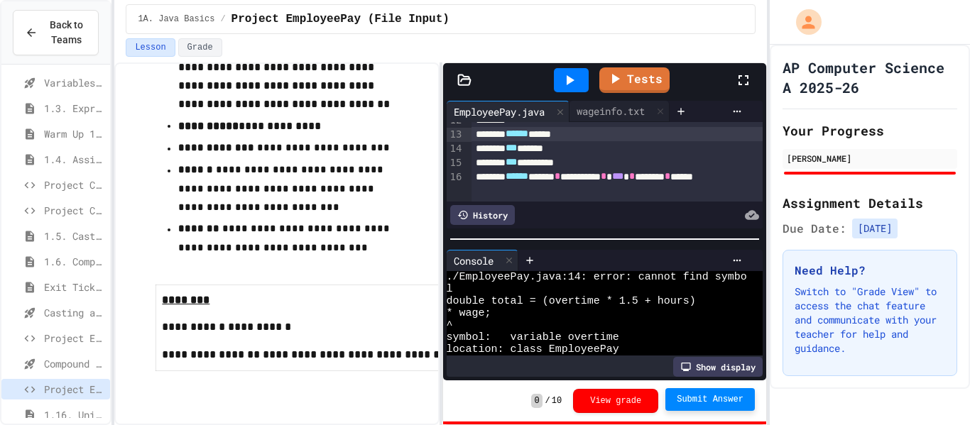
scroll to position [183, 0]
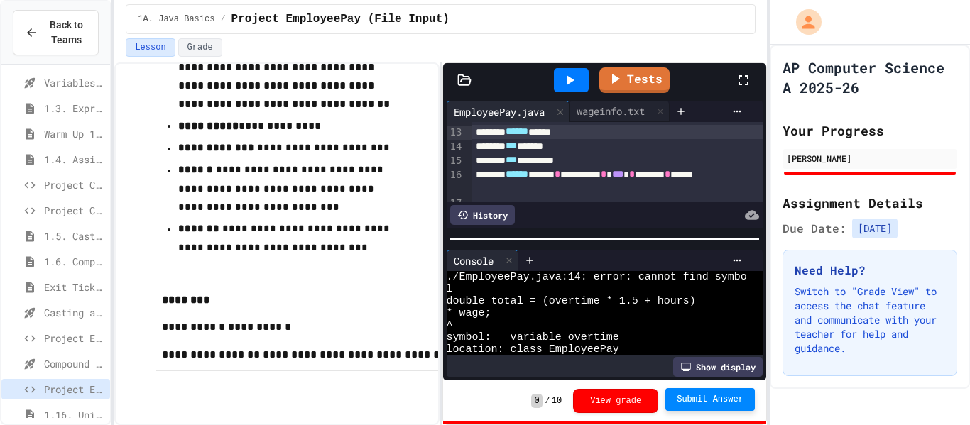
click at [601, 167] on div "*** *********" at bounding box center [617, 160] width 292 height 14
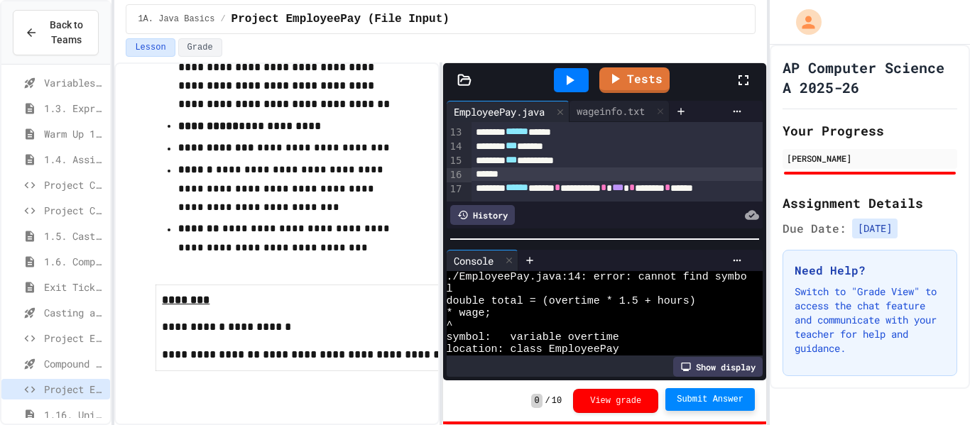
click at [557, 79] on div at bounding box center [571, 80] width 35 height 24
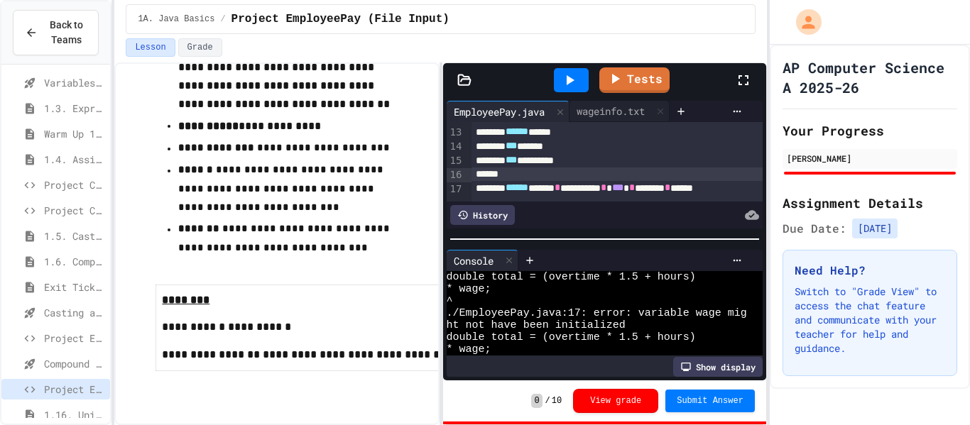
scroll to position [82, 0]
click at [645, 163] on div "*** *********" at bounding box center [617, 160] width 292 height 14
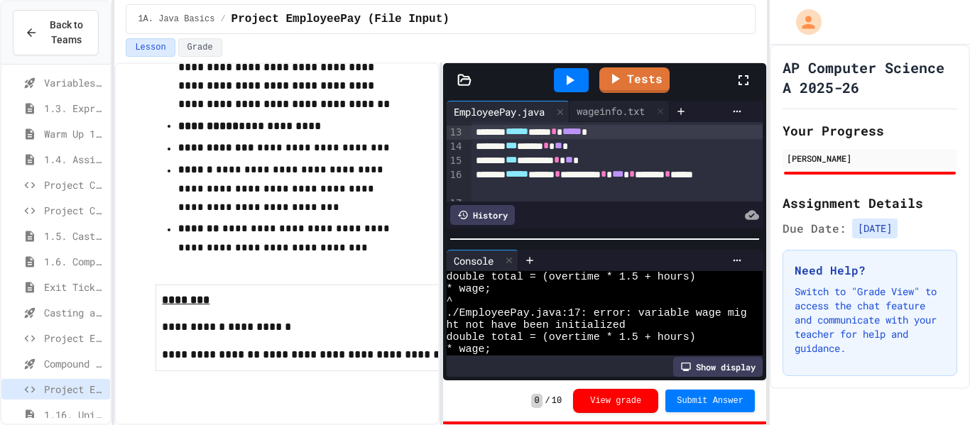
click at [645, 163] on div "*** ******** * ** *" at bounding box center [617, 160] width 292 height 14
click at [572, 80] on icon at bounding box center [571, 80] width 8 height 10
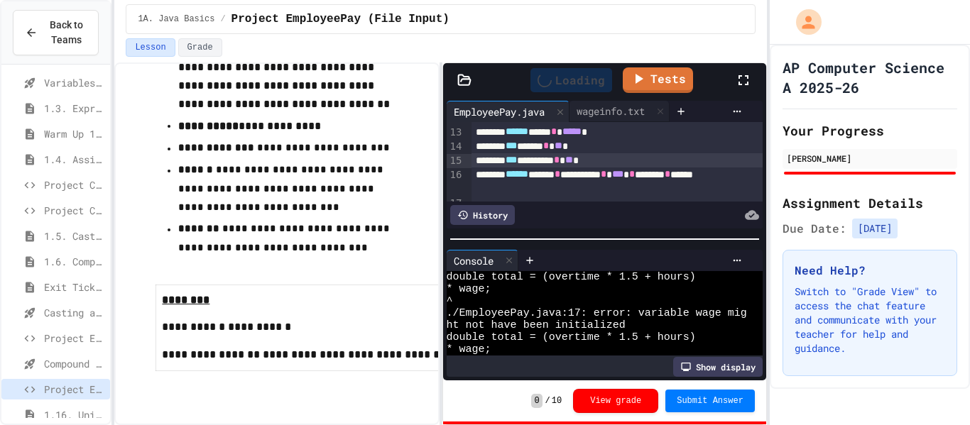
scroll to position [0, 0]
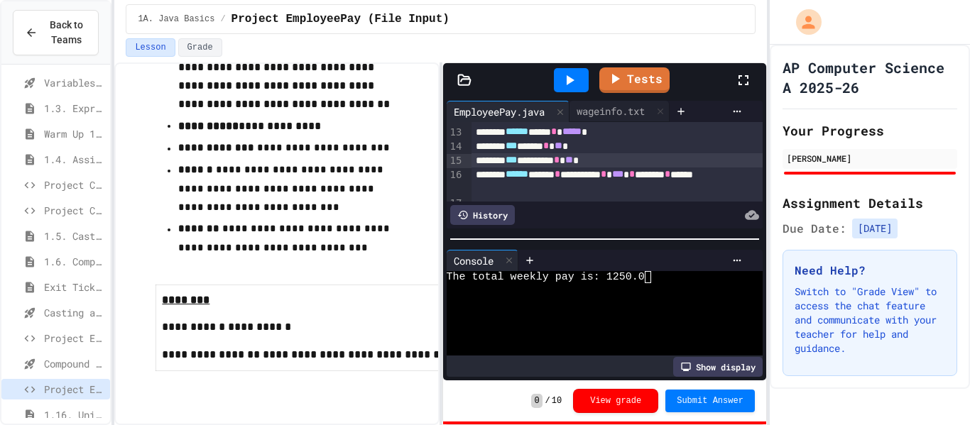
click at [716, 407] on button "Submit Answer" at bounding box center [709, 401] width 89 height 23
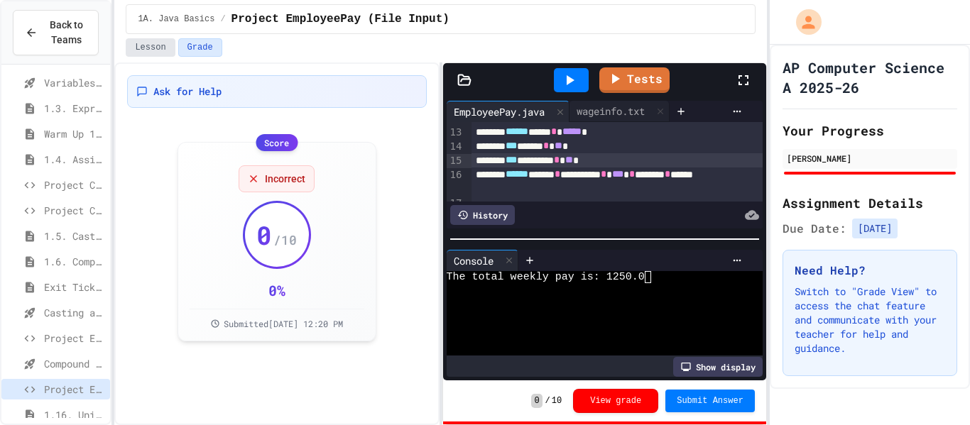
click at [159, 50] on button "Lesson" at bounding box center [150, 47] width 49 height 18
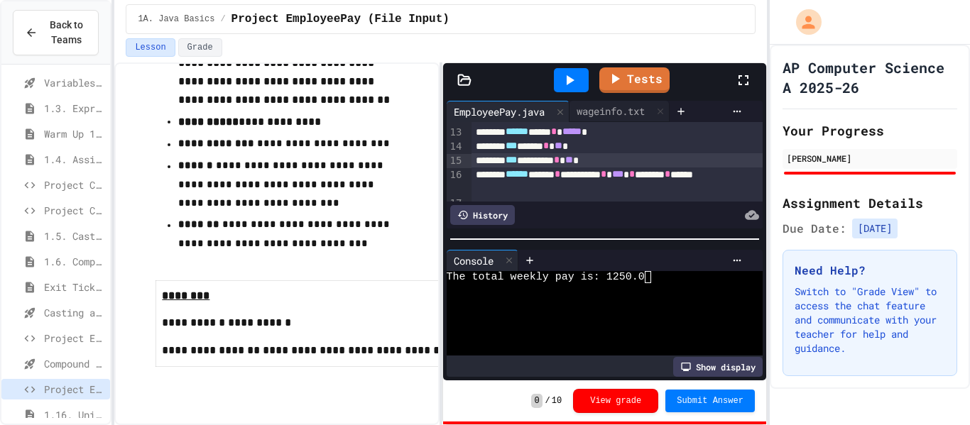
scroll to position [476, 0]
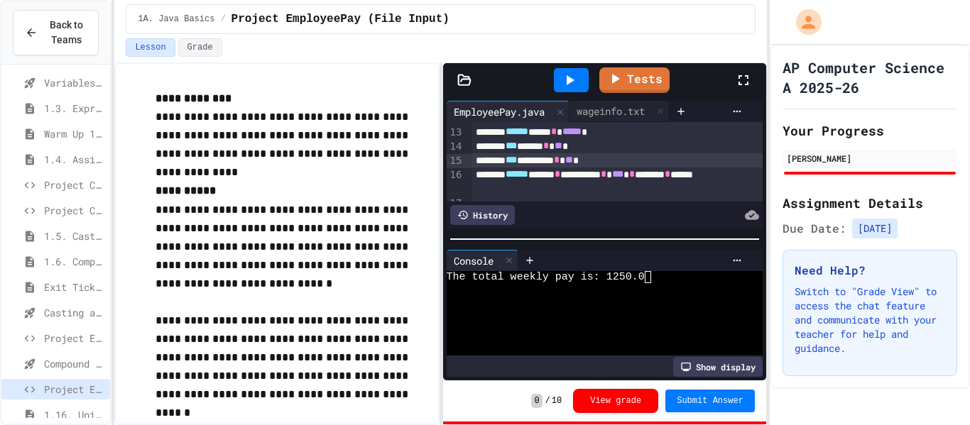
click at [693, 252] on div at bounding box center [633, 260] width 230 height 21
click at [692, 285] on div at bounding box center [597, 289] width 300 height 12
click at [50, 208] on span "Project CollegeSearch (File Input)" at bounding box center [74, 210] width 60 height 15
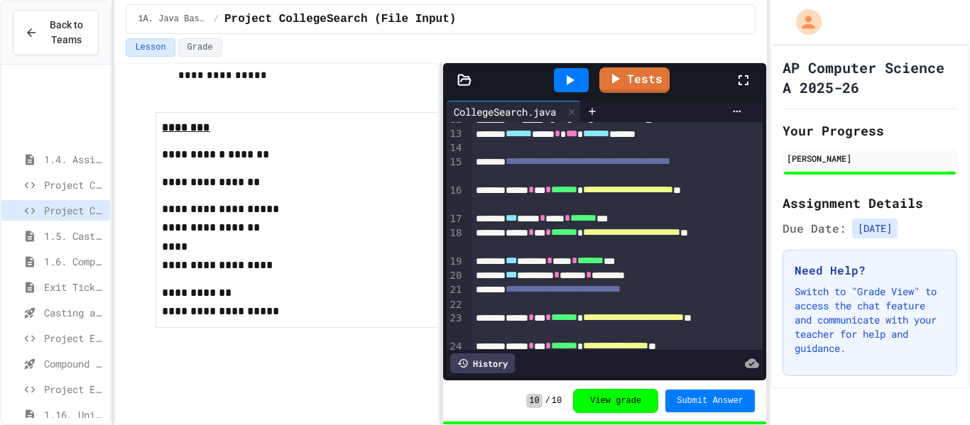
scroll to position [251, 0]
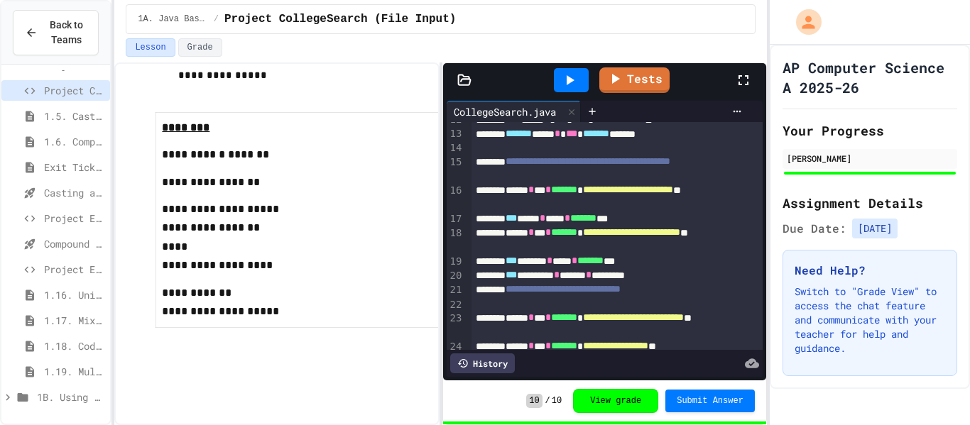
click at [72, 259] on div "Project EmployeePay (File Input)" at bounding box center [55, 269] width 109 height 21
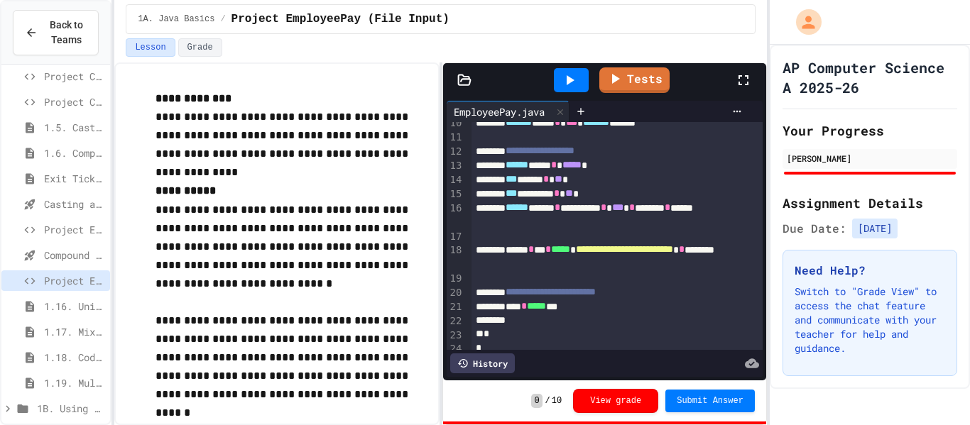
scroll to position [159, 0]
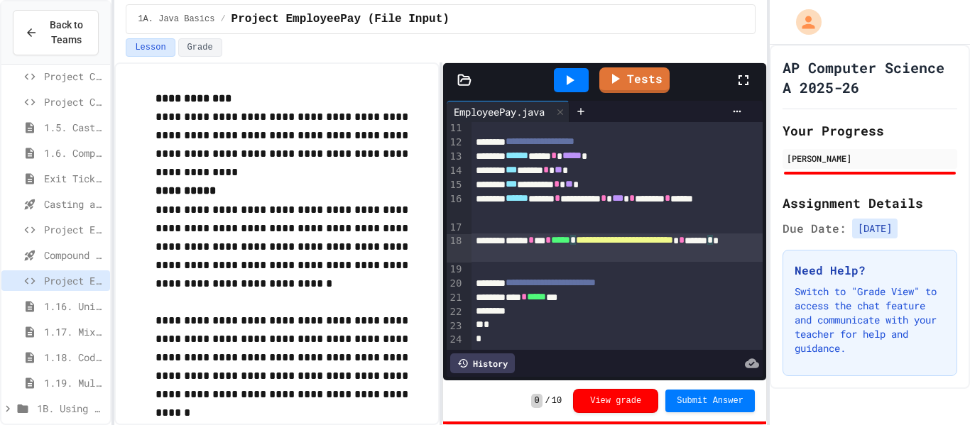
click at [551, 256] on div "**********" at bounding box center [617, 248] width 292 height 28
click at [696, 404] on span "Submit Answer" at bounding box center [710, 399] width 67 height 11
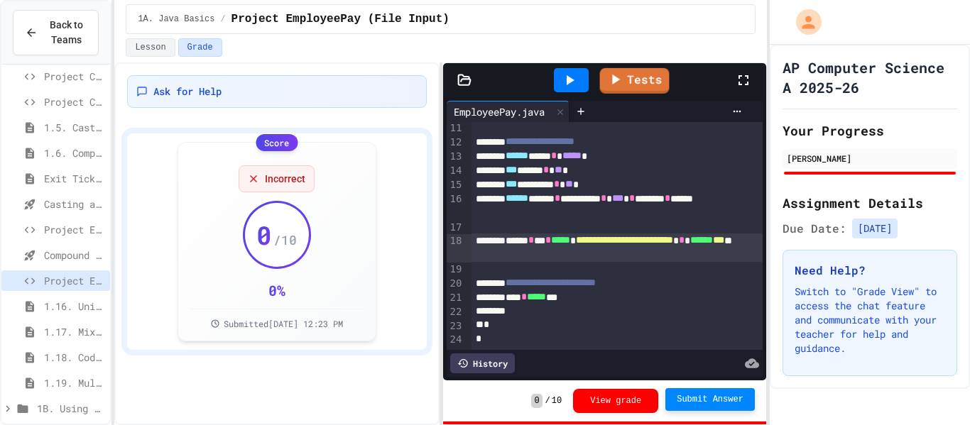
click at [590, 74] on div at bounding box center [571, 80] width 49 height 38
click at [583, 75] on div at bounding box center [571, 80] width 35 height 24
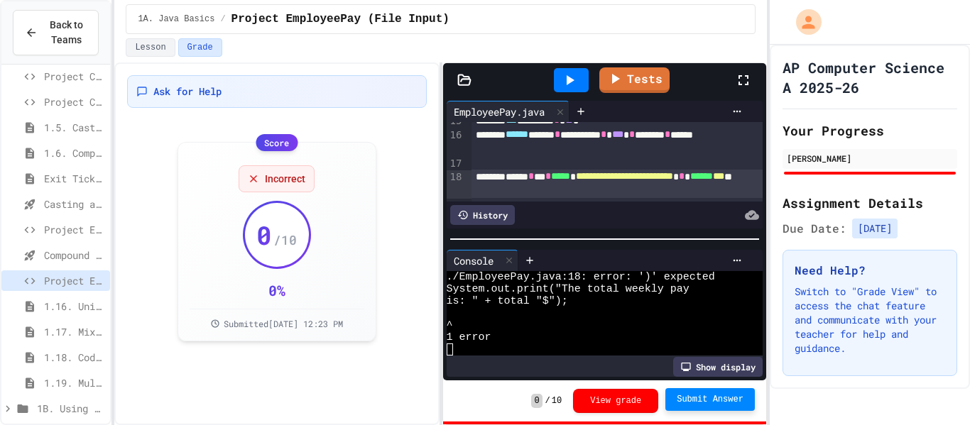
scroll to position [224, 0]
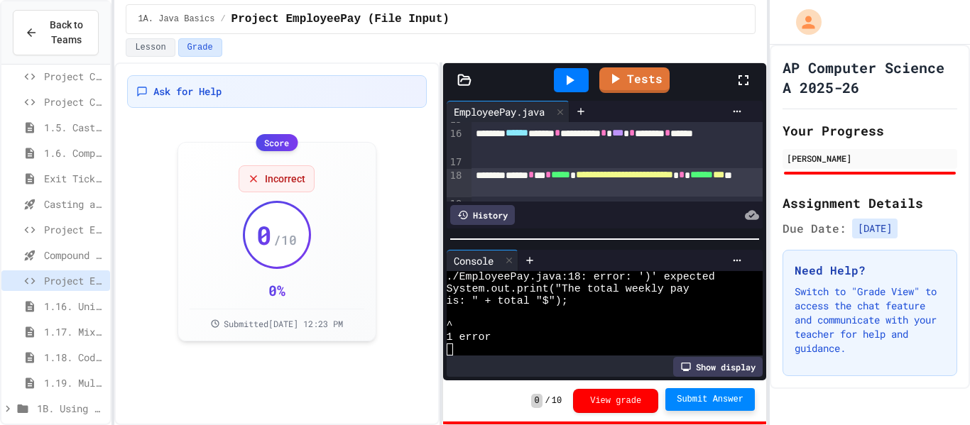
click at [690, 180] on span "*****" at bounding box center [701, 175] width 23 height 10
click at [583, 72] on div at bounding box center [571, 80] width 35 height 24
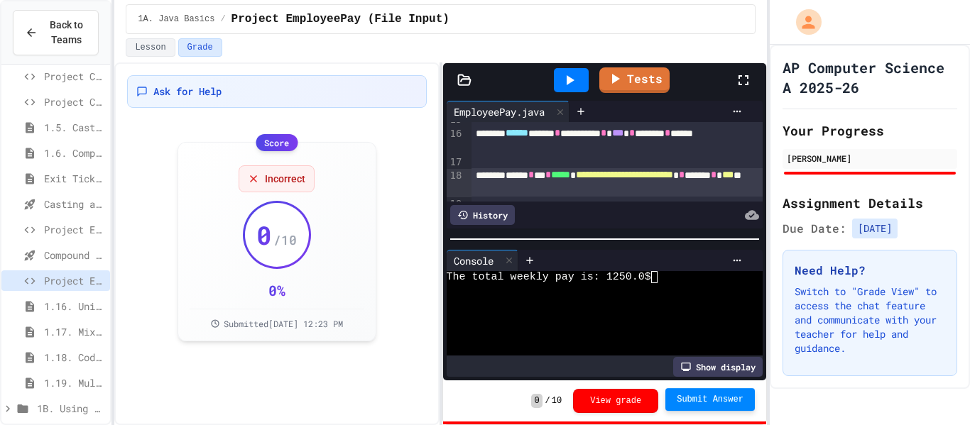
click at [701, 405] on button "Submit Answer" at bounding box center [709, 399] width 89 height 23
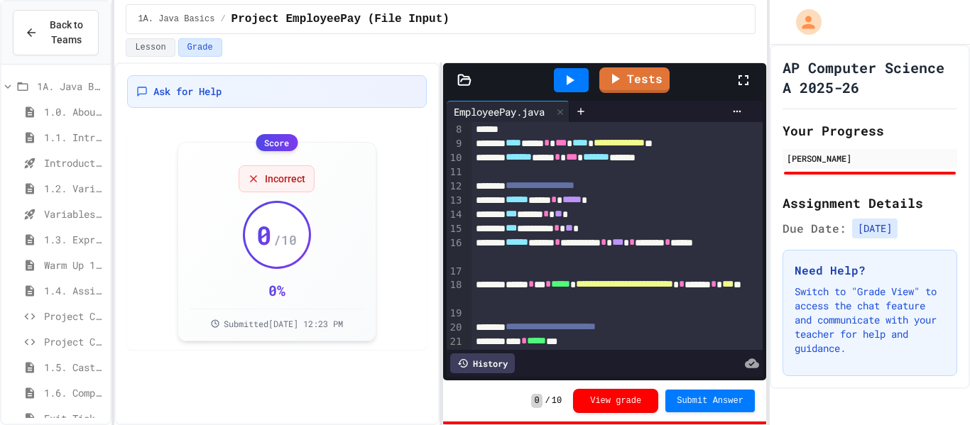
scroll to position [116, 0]
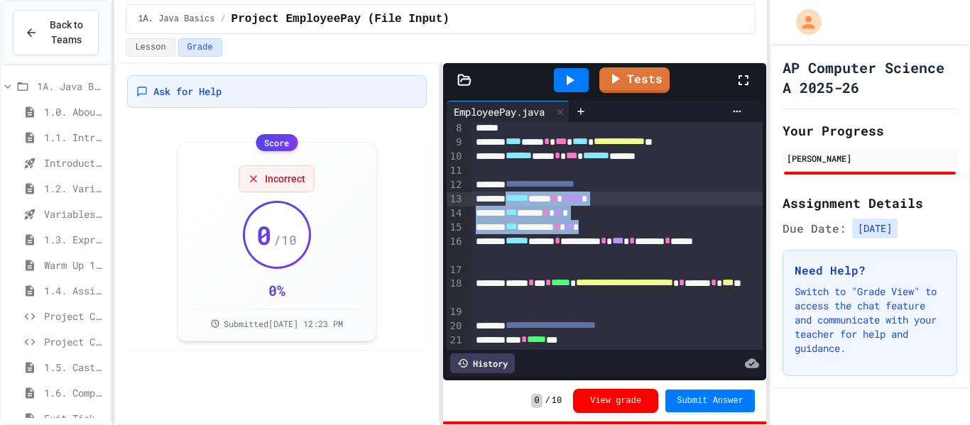
drag, startPoint x: 638, startPoint y: 230, endPoint x: 523, endPoint y: 202, distance: 118.3
click at [523, 202] on div "**********" at bounding box center [617, 199] width 292 height 386
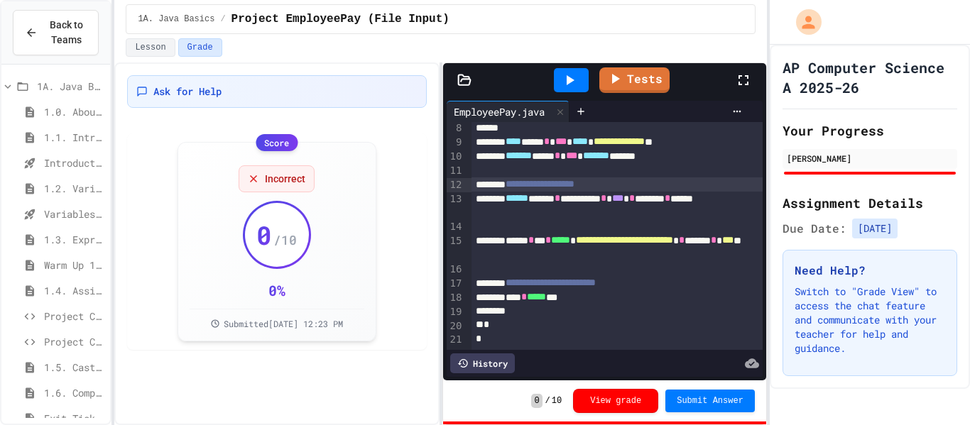
click at [722, 245] on span "***" at bounding box center [727, 240] width 11 height 10
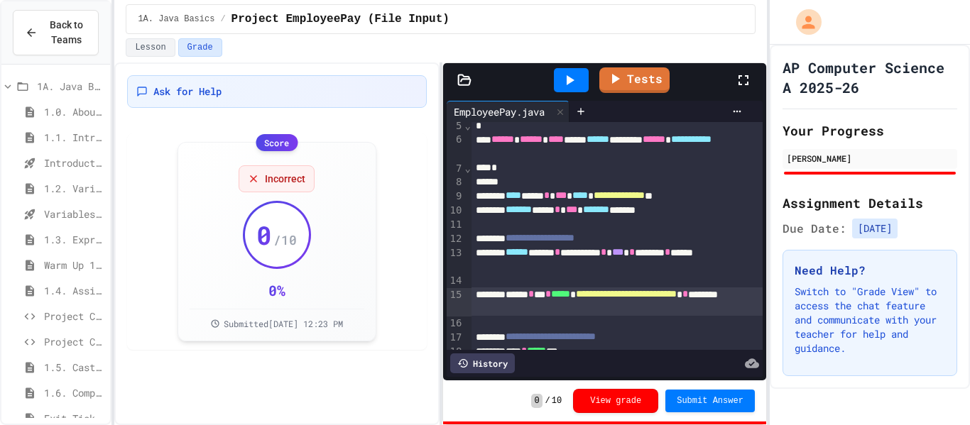
scroll to position [61, 0]
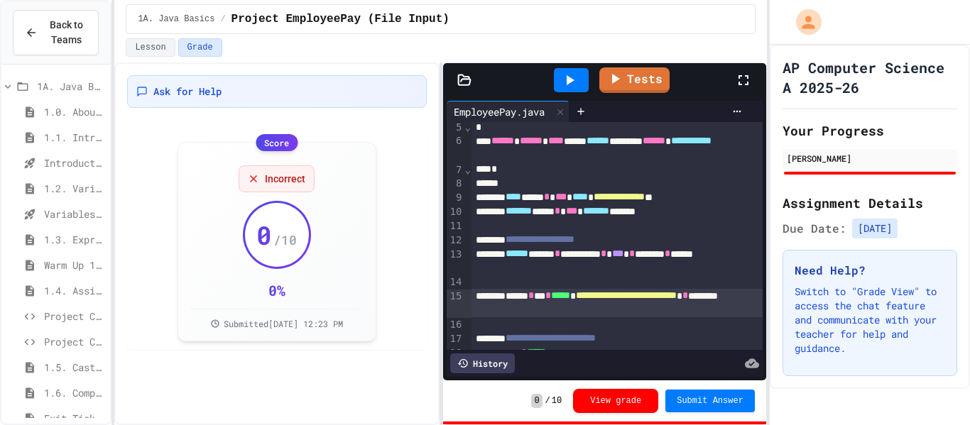
click at [694, 258] on div "****** ***** * ********* * *** * ****** * *****" at bounding box center [617, 261] width 292 height 28
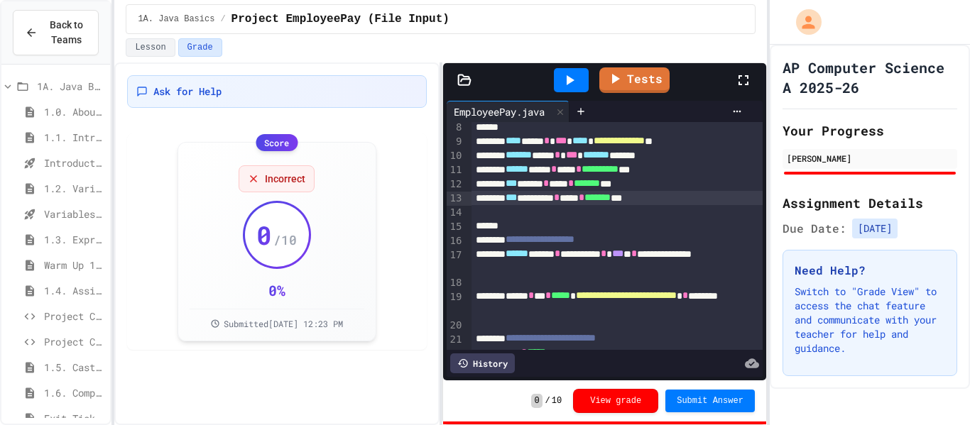
scroll to position [114, 0]
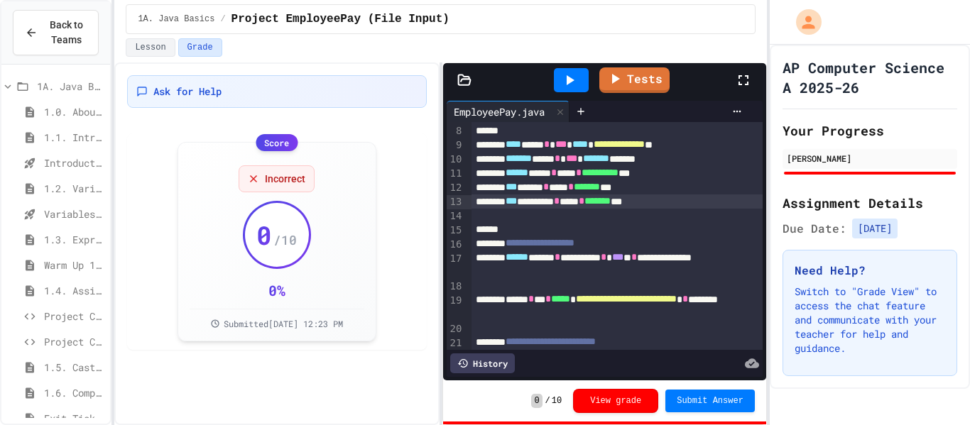
click at [692, 262] on div "**********" at bounding box center [617, 265] width 292 height 28
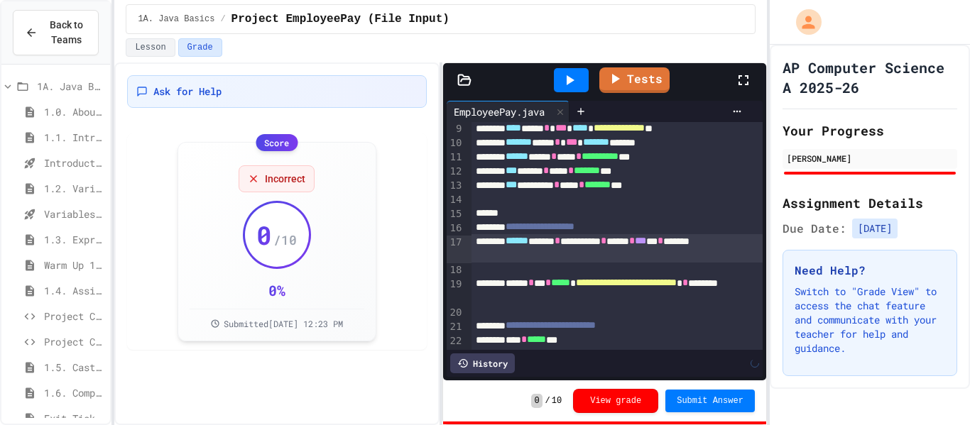
scroll to position [132, 0]
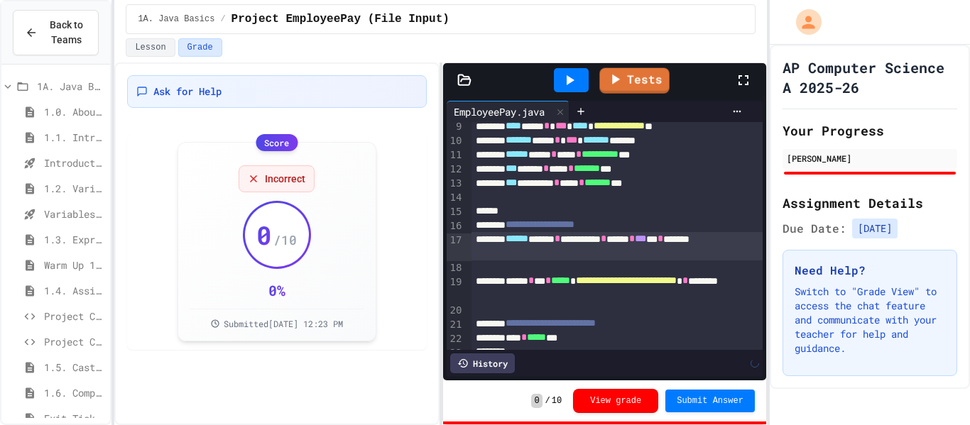
click at [582, 78] on div at bounding box center [571, 80] width 35 height 24
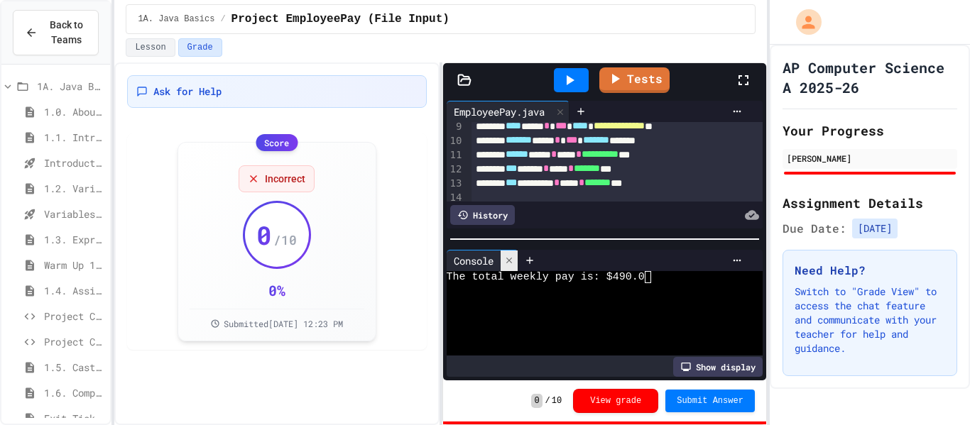
click at [508, 264] on icon at bounding box center [509, 261] width 10 height 10
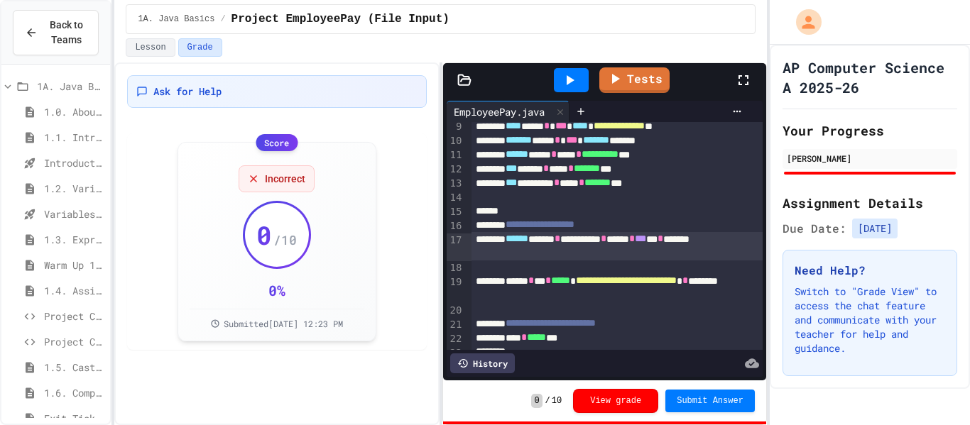
click at [503, 254] on div "****** ***** * ********* * ***** * *** ** * ******" at bounding box center [617, 246] width 292 height 28
click at [567, 80] on icon at bounding box center [569, 80] width 17 height 17
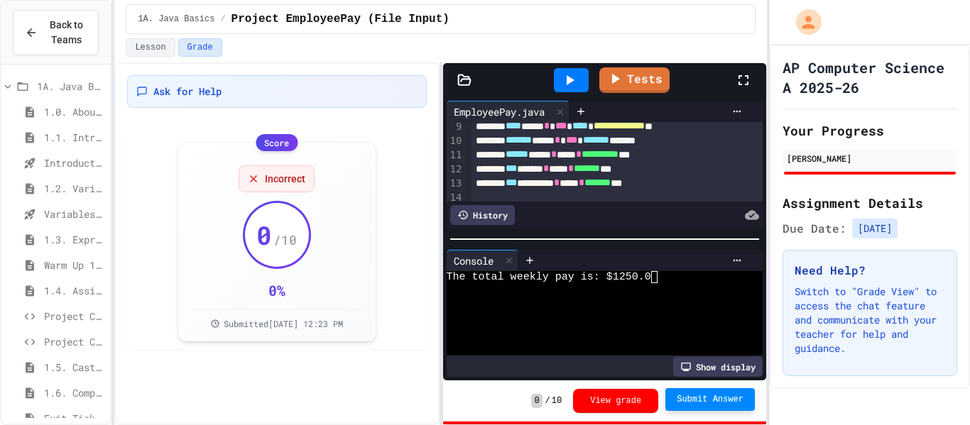
click at [741, 400] on span "Submit Answer" at bounding box center [710, 399] width 67 height 11
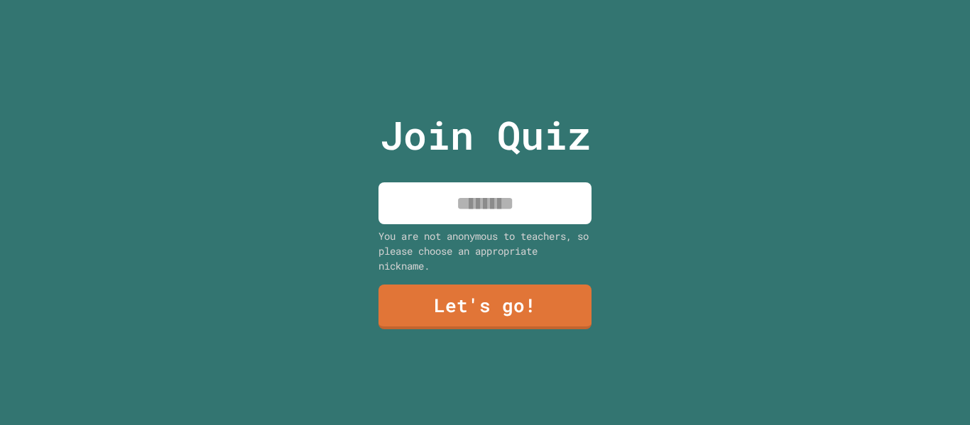
click at [439, 184] on input at bounding box center [484, 203] width 213 height 42
type input "******"
click at [435, 350] on div "Join Quiz ****** You are not anonymous to teachers, so please choose an appropr…" at bounding box center [485, 212] width 239 height 425
click at [418, 315] on link "Let's go!" at bounding box center [484, 307] width 213 height 45
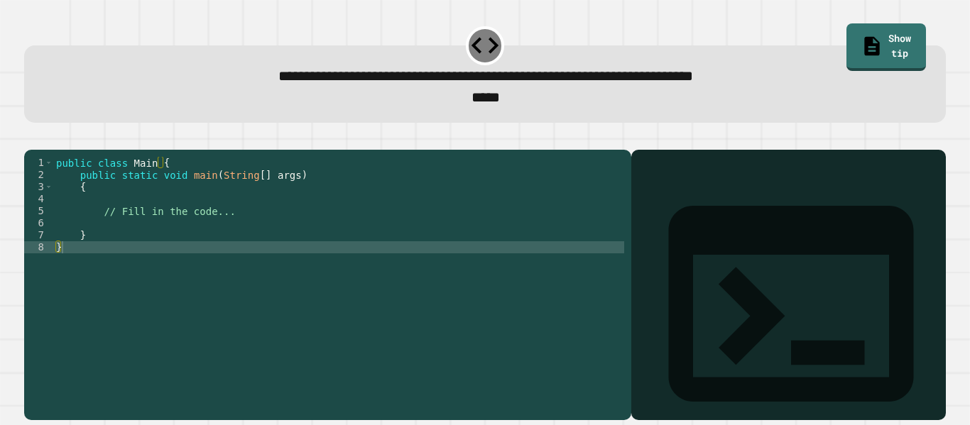
click at [244, 231] on div "public class Main { public static void main ( String [ ] args ) { // Fill in th…" at bounding box center [338, 277] width 571 height 241
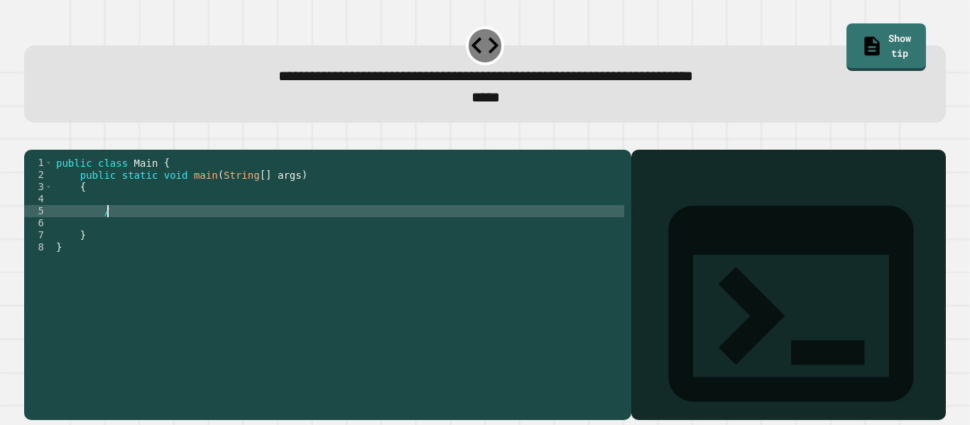
type textarea "*"
type textarea "**********"
click at [45, 149] on icon "button" at bounding box center [41, 147] width 8 height 10
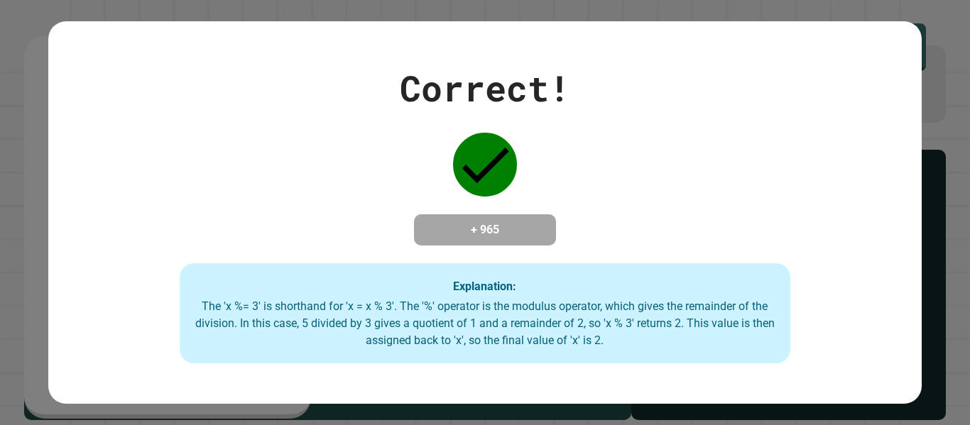
click at [416, 227] on div "+ 965" at bounding box center [485, 229] width 142 height 31
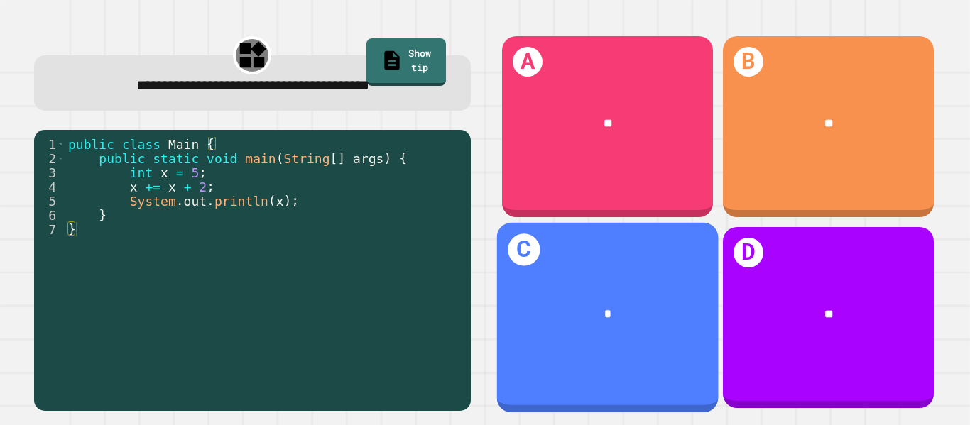
click at [585, 273] on div "C *" at bounding box center [607, 318] width 222 height 190
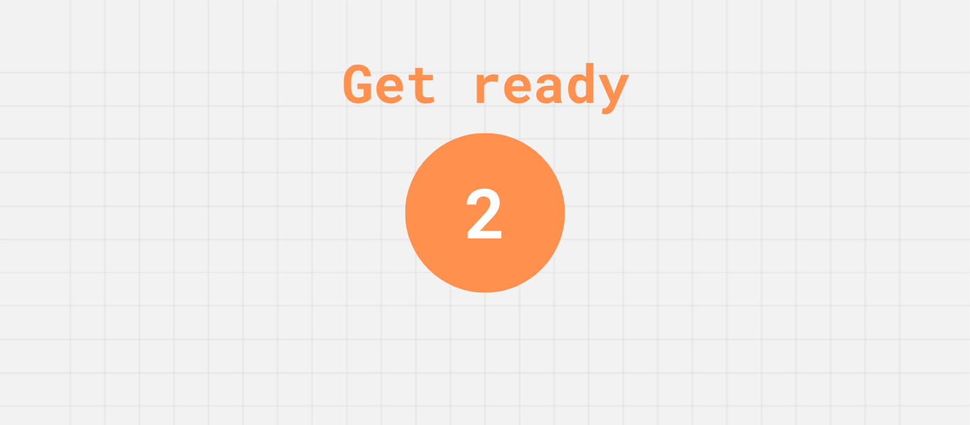
click at [310, 100] on div "Get ready 2" at bounding box center [485, 212] width 970 height 425
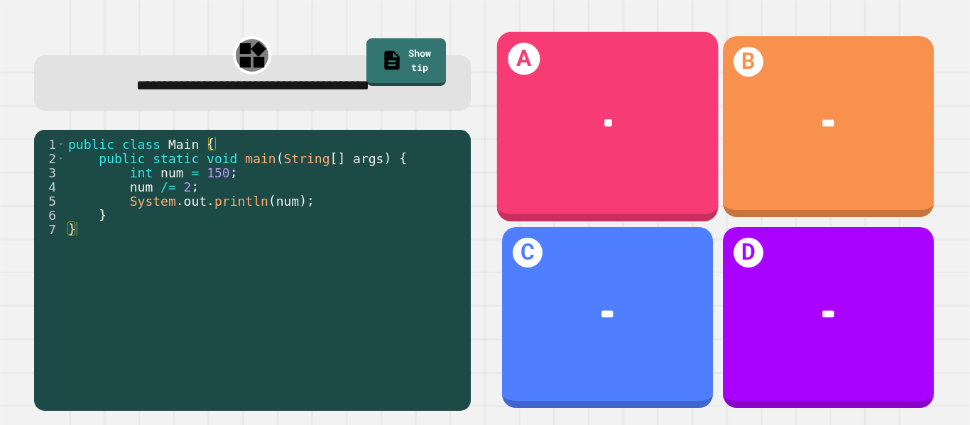
click at [579, 153] on div "**" at bounding box center [607, 123] width 222 height 66
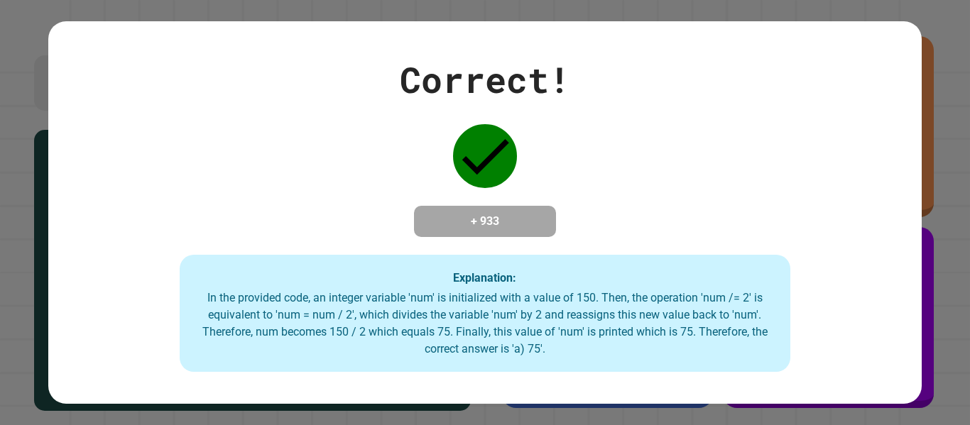
click at [599, 148] on div "Correct! + 933 Explanation: In the provided code, an integer variable 'num' is …" at bounding box center [484, 213] width 873 height 320
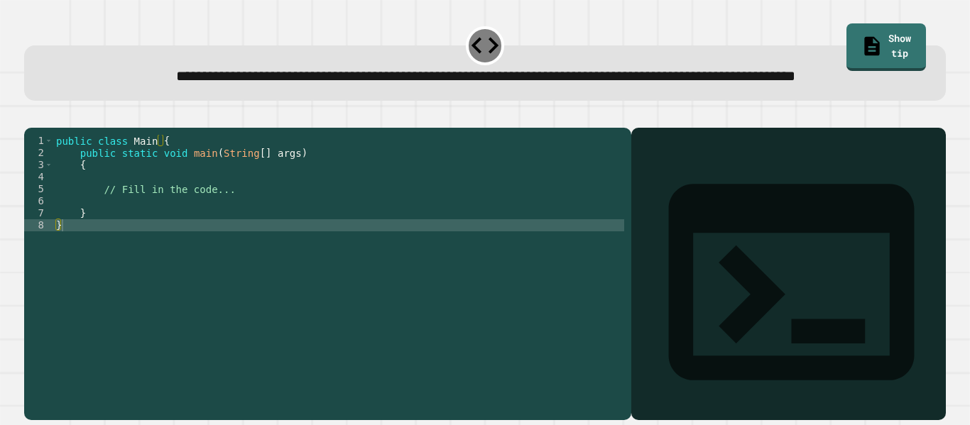
click at [252, 238] on div "public class Main { public static void main ( String [ ] args ) { // Fill in th…" at bounding box center [338, 255] width 571 height 241
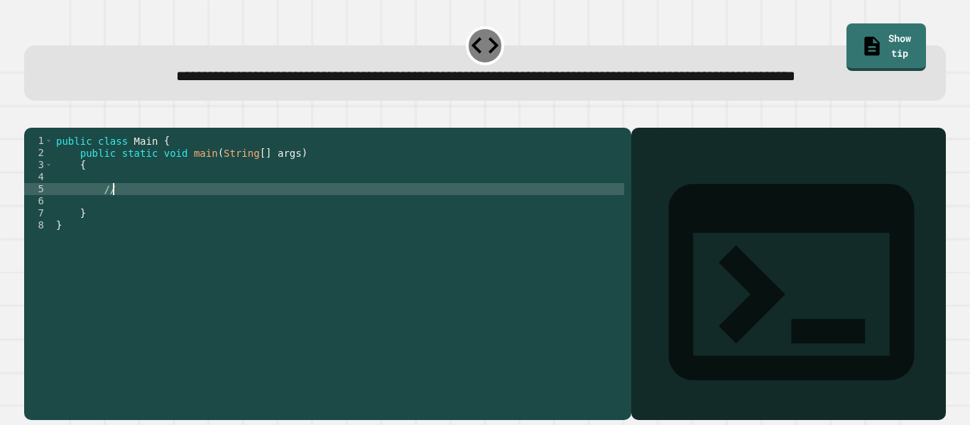
scroll to position [0, 6]
type textarea "*"
type textarea "**********"
click at [242, 256] on div "public class Main { public static void main ( String [ ] args ) { int a = 13 } }" at bounding box center [338, 255] width 571 height 241
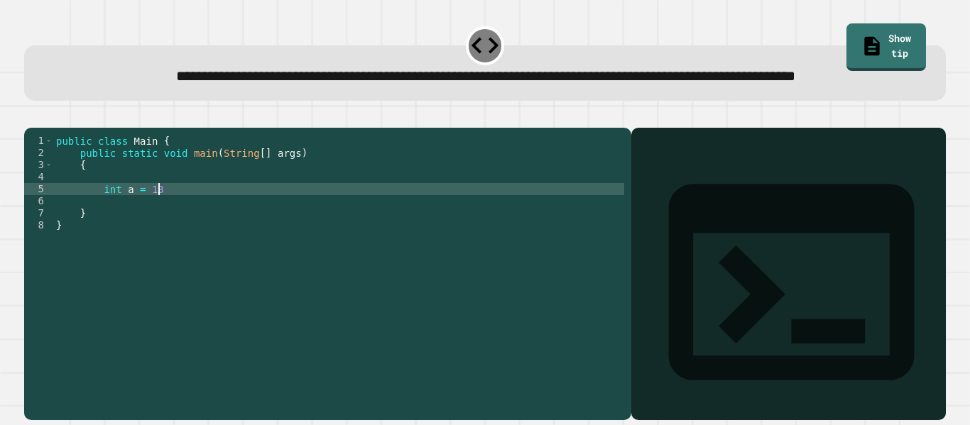
scroll to position [0, 3]
click at [252, 229] on div "public class Main { public static void main ( String [ ] args ) { int a = 13 } }" at bounding box center [338, 255] width 571 height 241
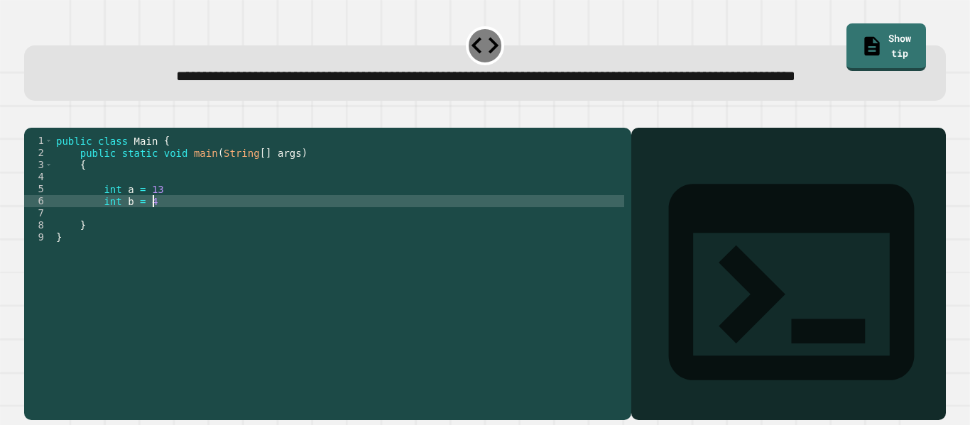
scroll to position [0, 11]
click at [184, 236] on div "public class Main { public static void main ( String [ ] args ) { int a = 13 in…" at bounding box center [338, 255] width 571 height 241
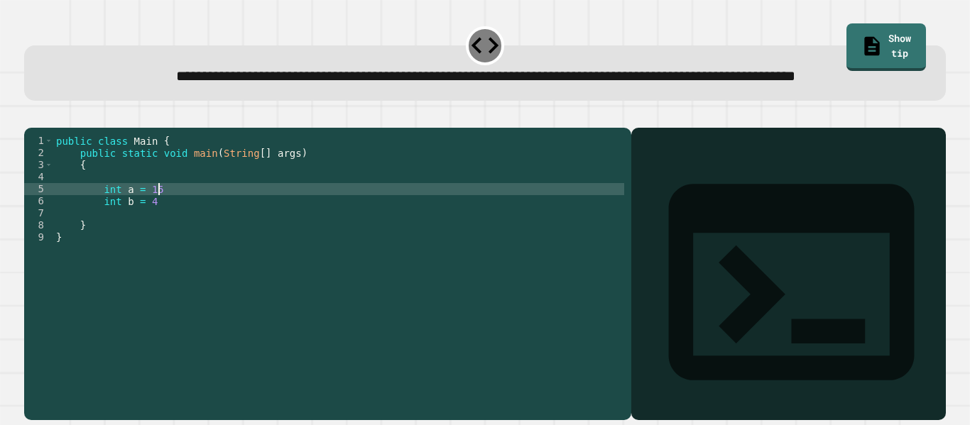
scroll to position [0, 12]
click at [214, 244] on div "public class Main { public static void main ( String [ ] args ) { int a = 15 in…" at bounding box center [338, 255] width 571 height 241
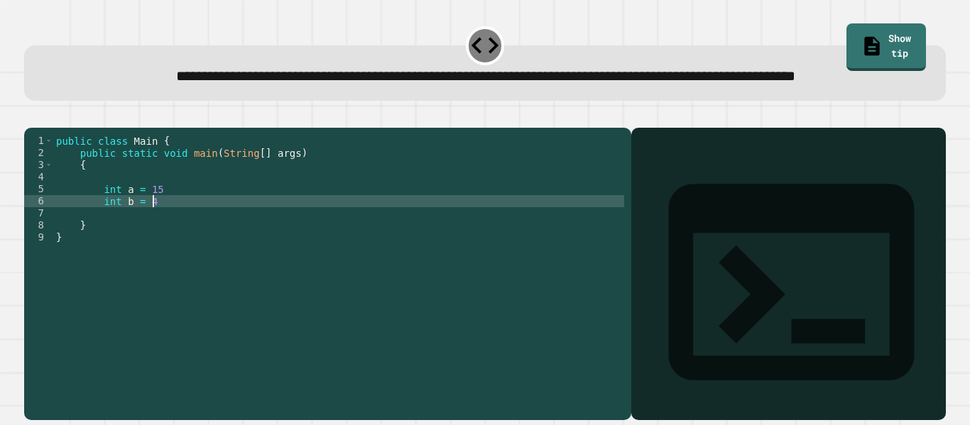
type textarea "*********"
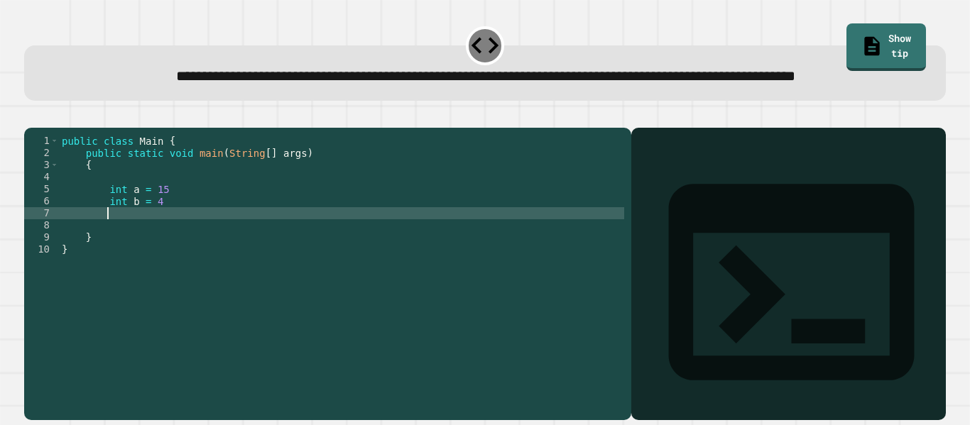
scroll to position [0, 5]
type textarea "*"
click at [45, 130] on icon "button" at bounding box center [41, 125] width 8 height 10
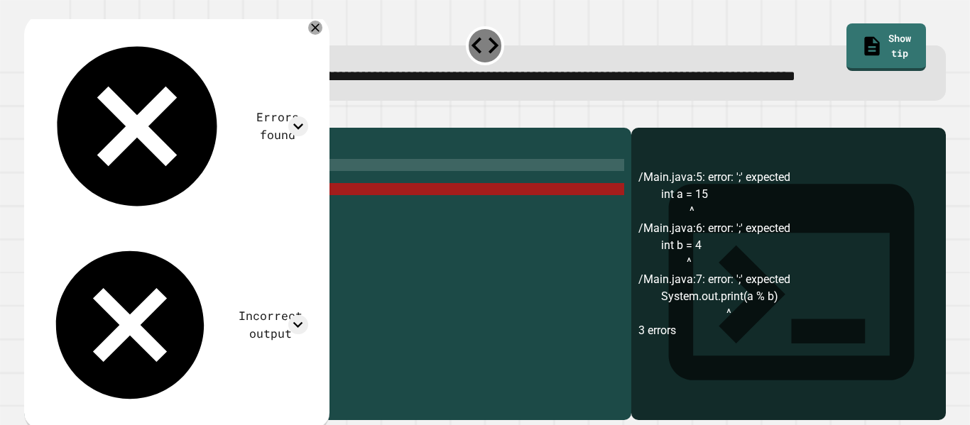
click at [258, 206] on div "public class Main { public static void main ( String [ ] args ) { int a = 15 in…" at bounding box center [341, 255] width 565 height 241
click at [263, 227] on div "public class Main { public static void main ( String [ ] args ) { int a = 15 in…" at bounding box center [341, 255] width 565 height 241
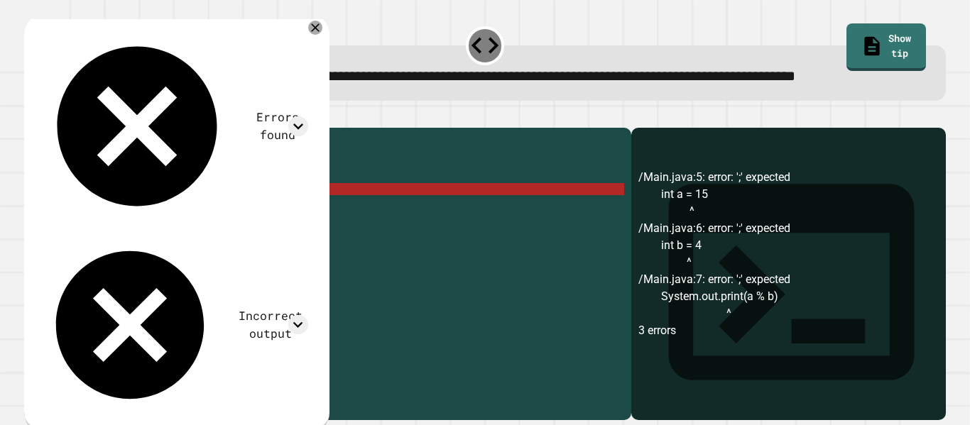
type textarea "**********"
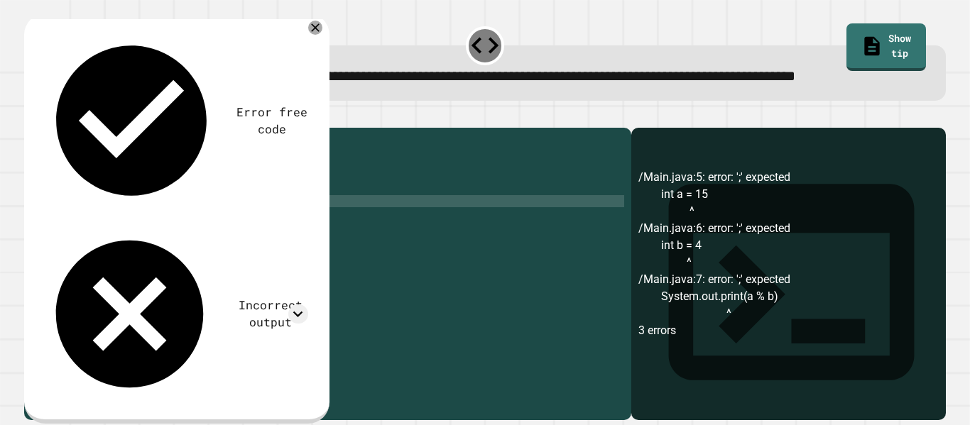
scroll to position [0, 12]
click at [244, 256] on div "public class Main { public static void main ( String [ ] args ) { int a = 15 ; …" at bounding box center [341, 255] width 565 height 241
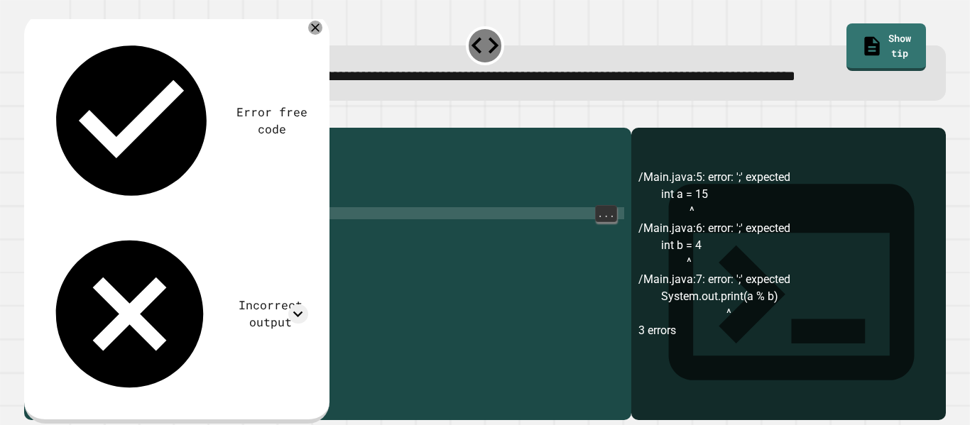
scroll to position [0, 22]
type textarea "**********"
click at [31, 116] on button "button" at bounding box center [31, 116] width 0 height 0
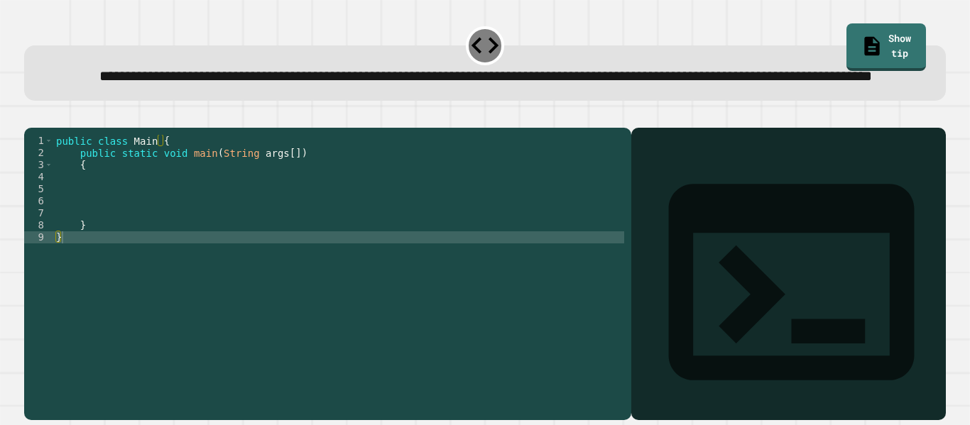
click at [179, 212] on div "public class Main { public static void main ( String args [ ]) { } }" at bounding box center [338, 255] width 571 height 241
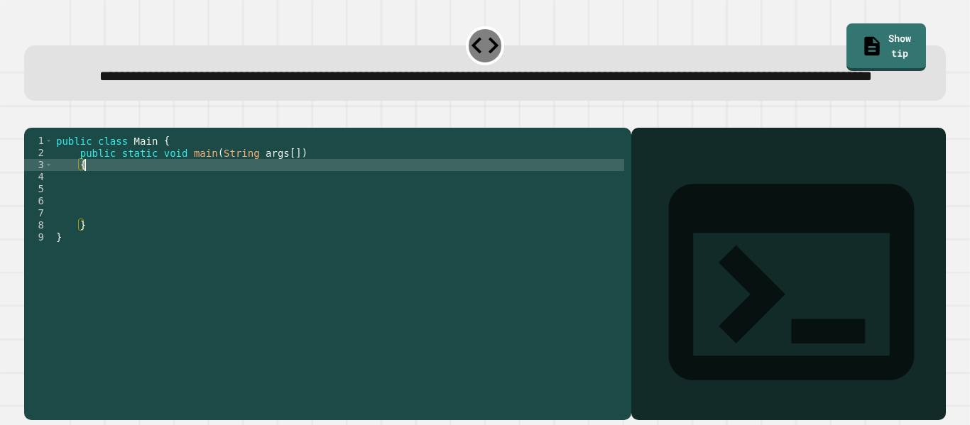
click at [179, 212] on div "public class Main { public static void main ( String args [ ]) { } }" at bounding box center [338, 255] width 571 height 241
type textarea "*"
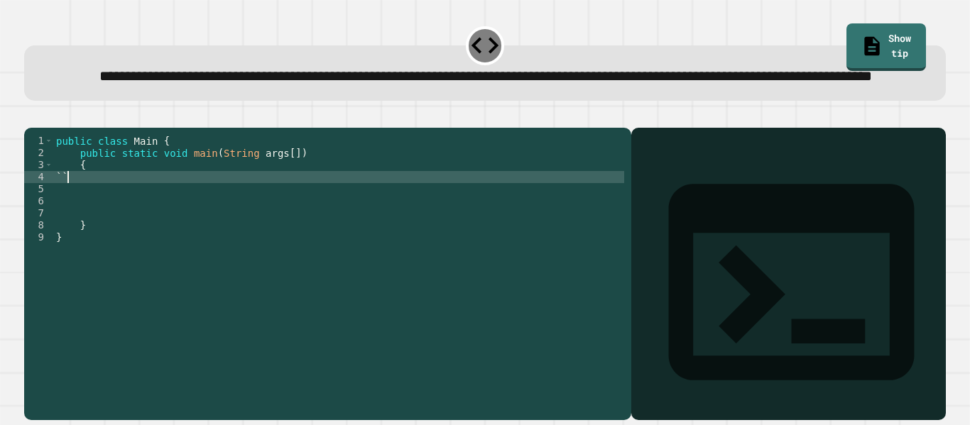
scroll to position [0, 1]
type textarea "*"
type textarea "**********"
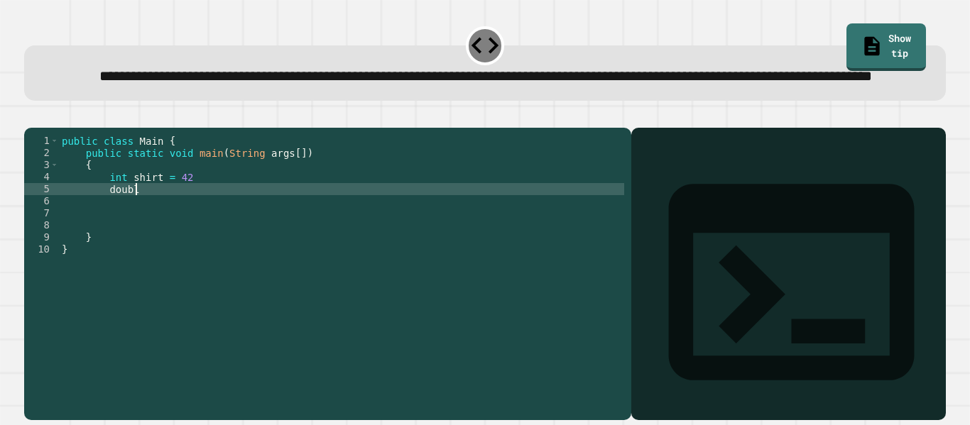
scroll to position [0, 9]
type textarea "**********"
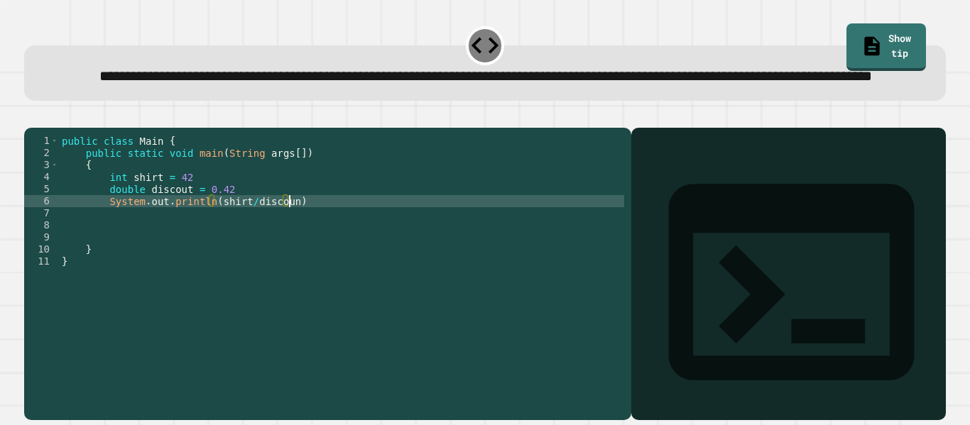
scroll to position [0, 29]
click at [235, 223] on div "public class Main { public static void main ( String args [ ]) { int shirt = 42…" at bounding box center [341, 255] width 565 height 241
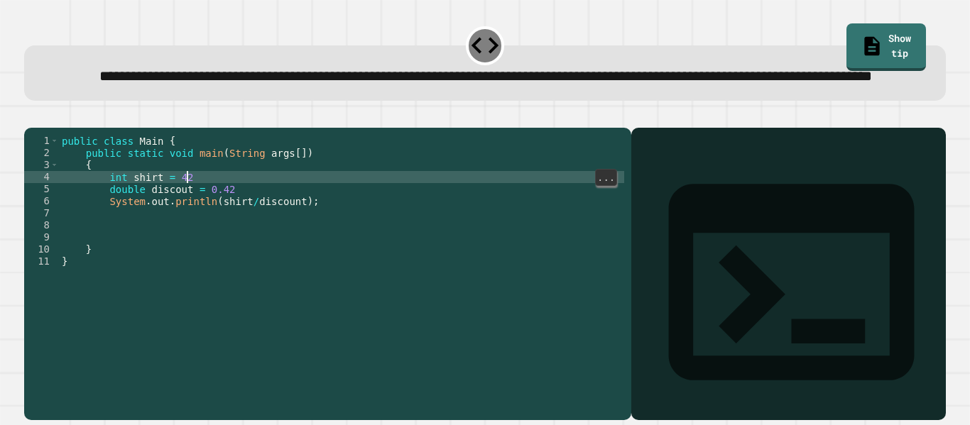
scroll to position [0, 15]
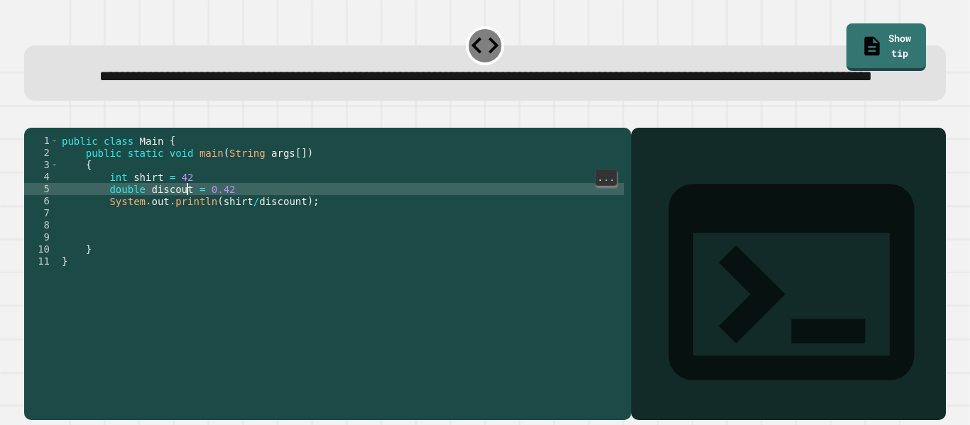
click at [199, 222] on div "public class Main { public static void main ( String args [ ]) { int shirt = 42…" at bounding box center [341, 255] width 565 height 241
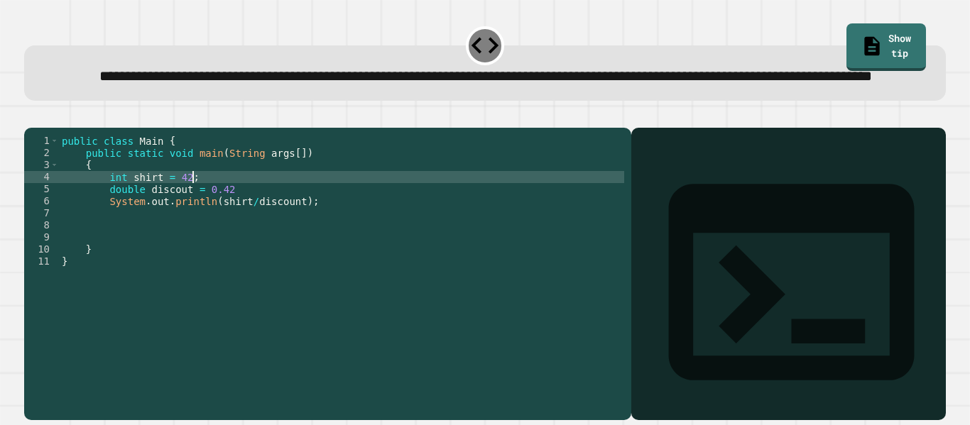
scroll to position [0, 16]
click at [249, 233] on div "public class Main { public static void main ( String args [ ]) { int shirt = 42…" at bounding box center [341, 255] width 565 height 241
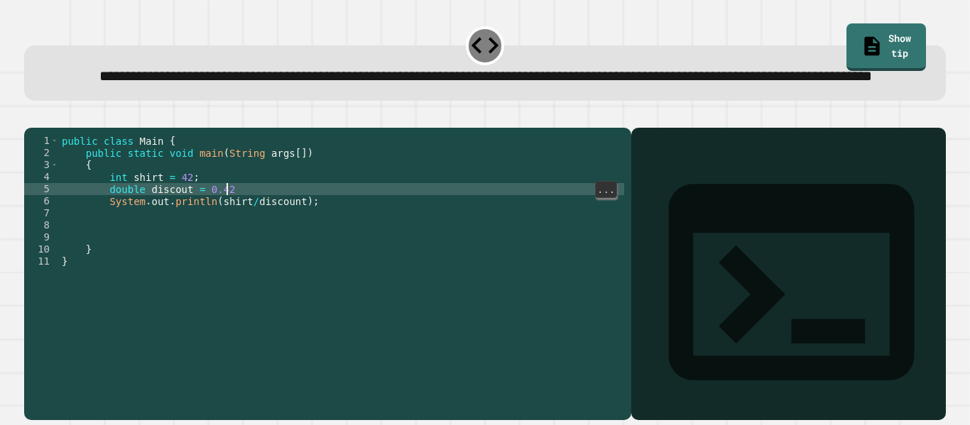
scroll to position [0, 21]
click at [31, 116] on icon "button" at bounding box center [31, 116] width 0 height 0
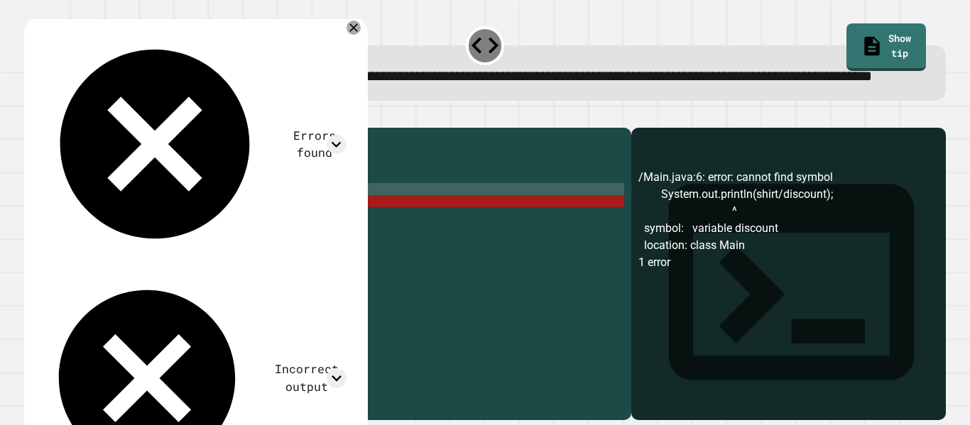
click at [310, 248] on div "public class Main { public static void main ( String args [ ]) { int shirt = 42…" at bounding box center [341, 255] width 565 height 241
click at [109, 218] on div "public class Main { public static void main ( String args [ ]) { int shirt = 42…" at bounding box center [341, 255] width 565 height 241
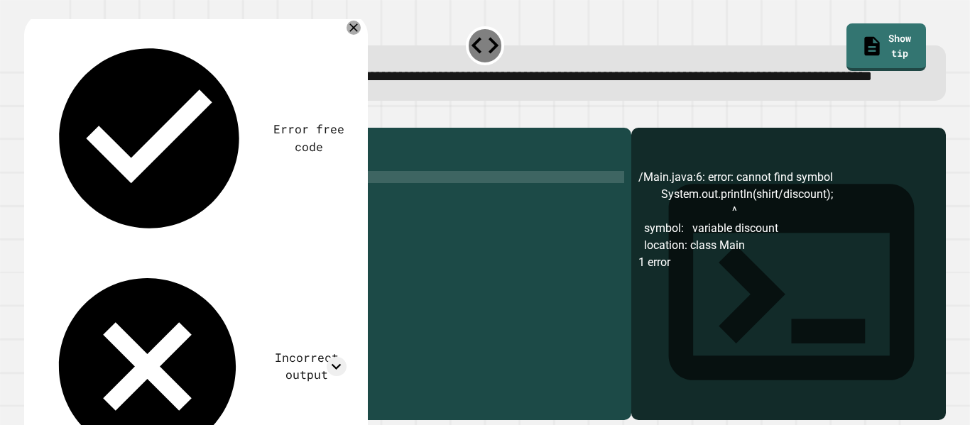
scroll to position [0, 11]
click at [31, 116] on button "button" at bounding box center [31, 116] width 0 height 0
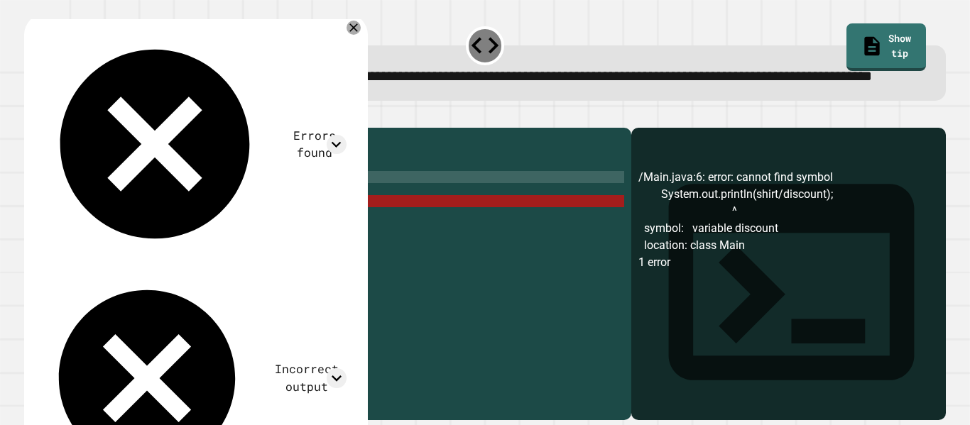
click at [208, 246] on div "public class Main { public static void main ( String args [ ]) { double shirt =…" at bounding box center [341, 255] width 565 height 241
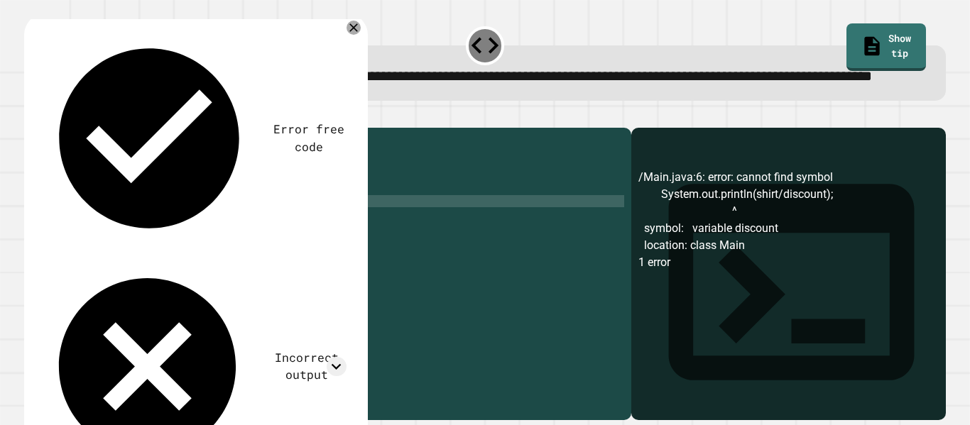
scroll to position [0, 20]
click at [31, 116] on button "button" at bounding box center [31, 116] width 0 height 0
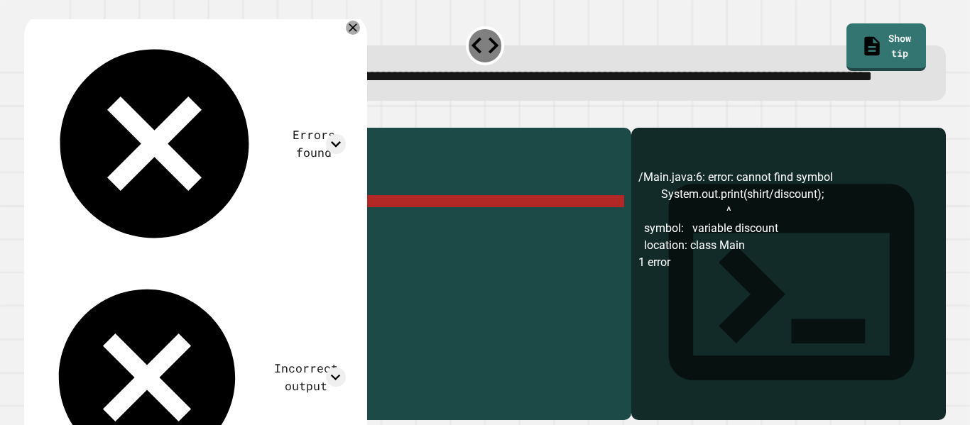
click at [196, 242] on div "public class Main { public static void main ( String args [ ]) { double shirt =…" at bounding box center [341, 255] width 565 height 241
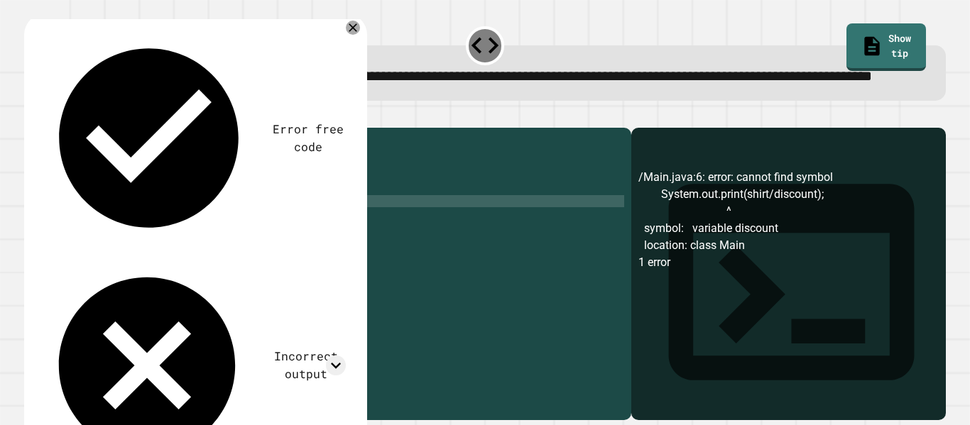
scroll to position [0, 19]
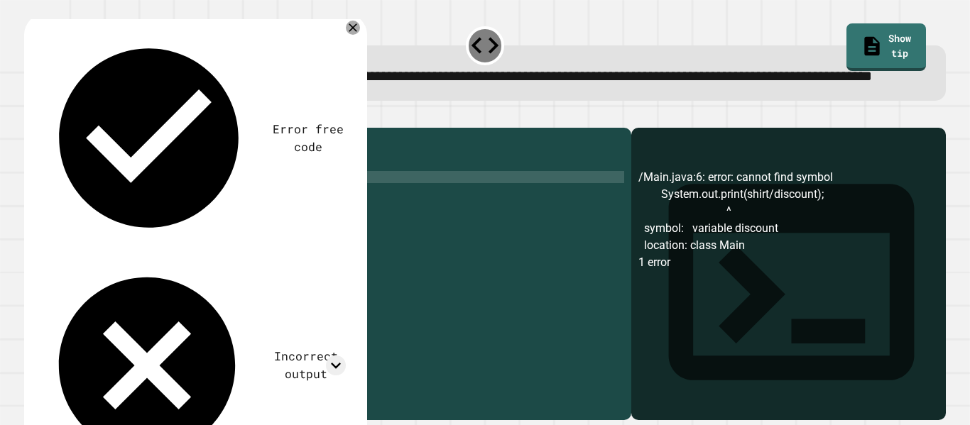
click at [205, 222] on div "public class Main { public static void main ( String args [ ]) { double shirt =…" at bounding box center [341, 255] width 565 height 241
click at [60, 128] on div at bounding box center [485, 119] width 922 height 17
click at [31, 116] on icon "button" at bounding box center [31, 116] width 0 height 0
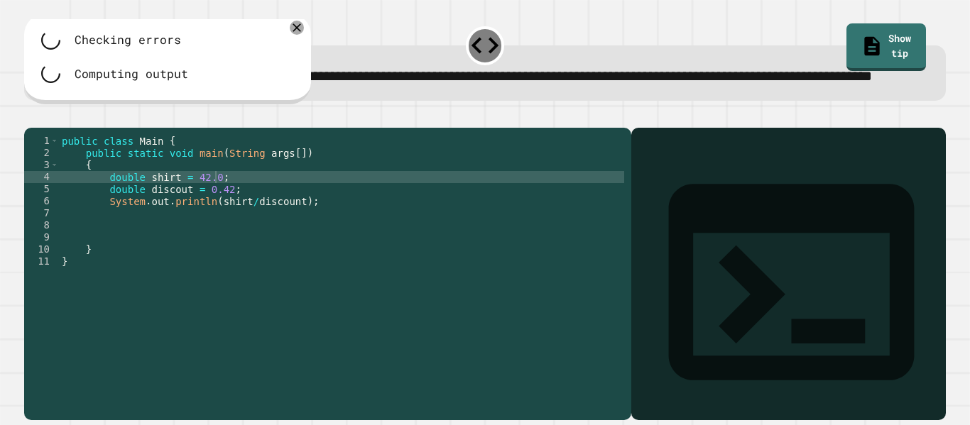
click at [199, 218] on div "public class Main { public static void main ( String args [ ]) { double shirt =…" at bounding box center [341, 255] width 565 height 241
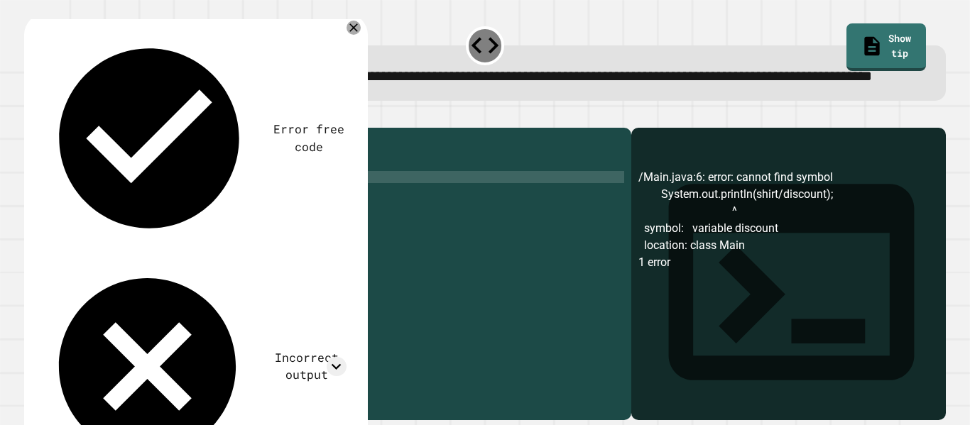
scroll to position [0, 18]
click at [31, 116] on button "button" at bounding box center [31, 116] width 0 height 0
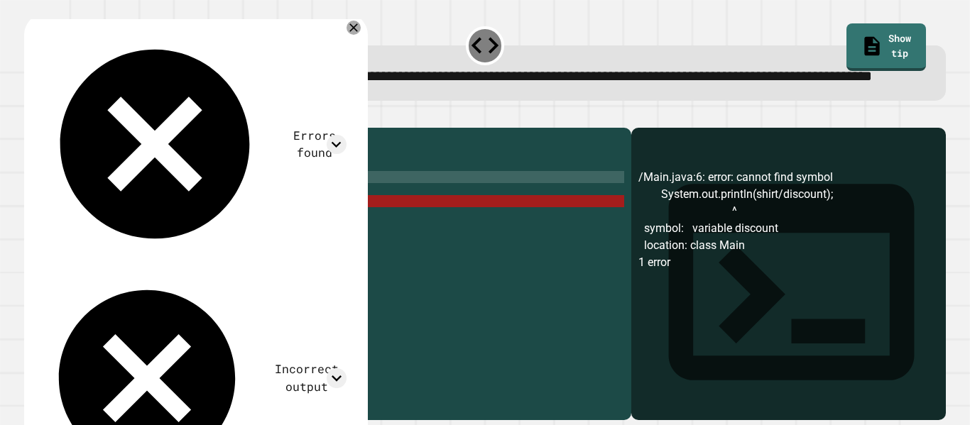
click at [214, 246] on div "public class Main { public static void main ( String args [ ]) { double shirt =…" at bounding box center [341, 255] width 565 height 241
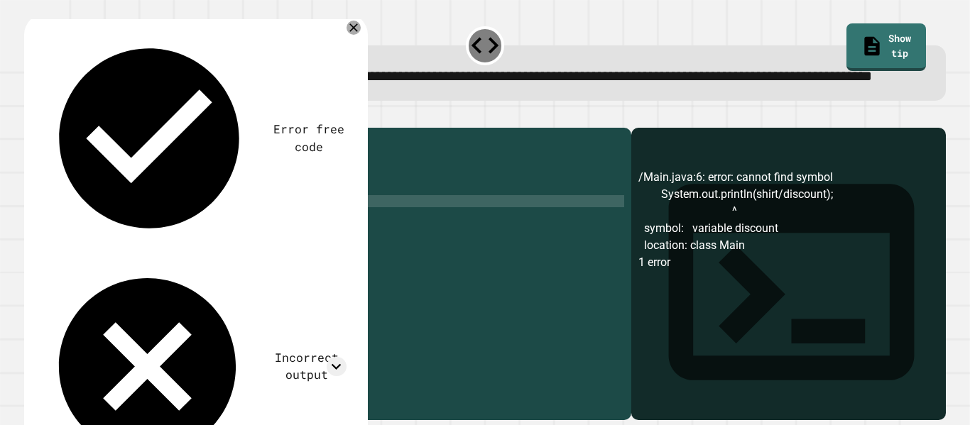
scroll to position [0, 35]
click at [31, 116] on button "button" at bounding box center [31, 116] width 0 height 0
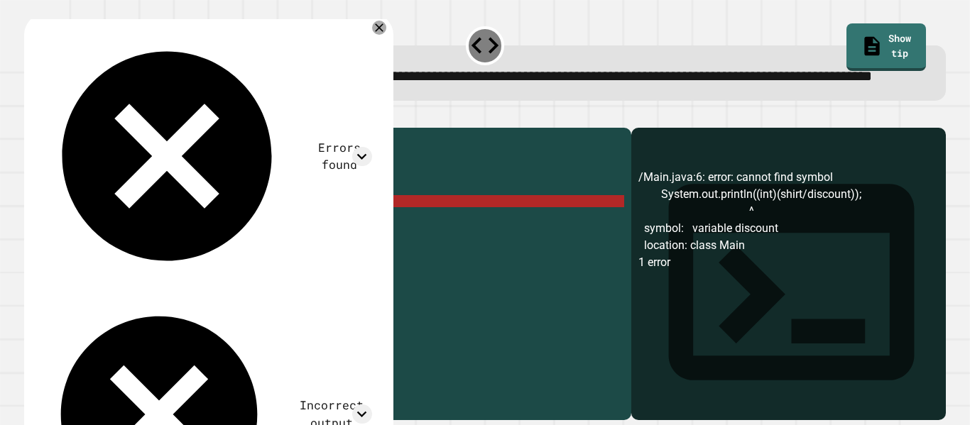
click at [241, 243] on div "public class Main { public static void main ( String args [ ]) { double shirt =…" at bounding box center [341, 255] width 565 height 241
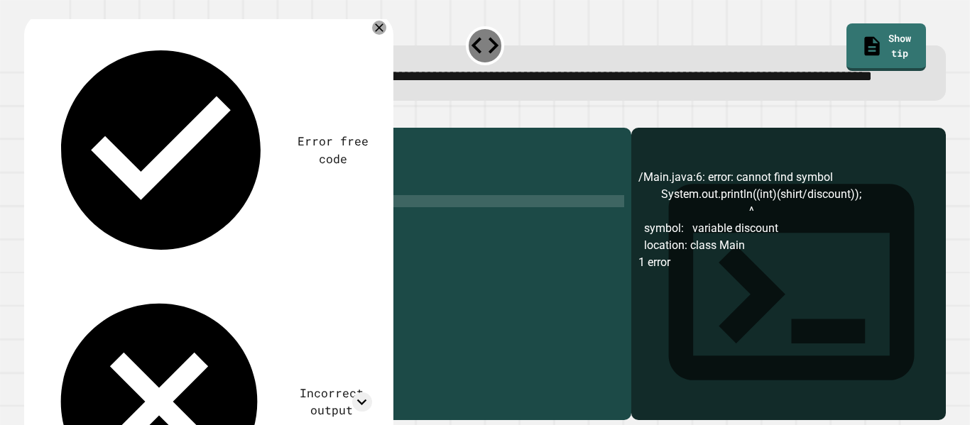
scroll to position [0, 30]
click at [45, 130] on icon "button" at bounding box center [41, 125] width 8 height 10
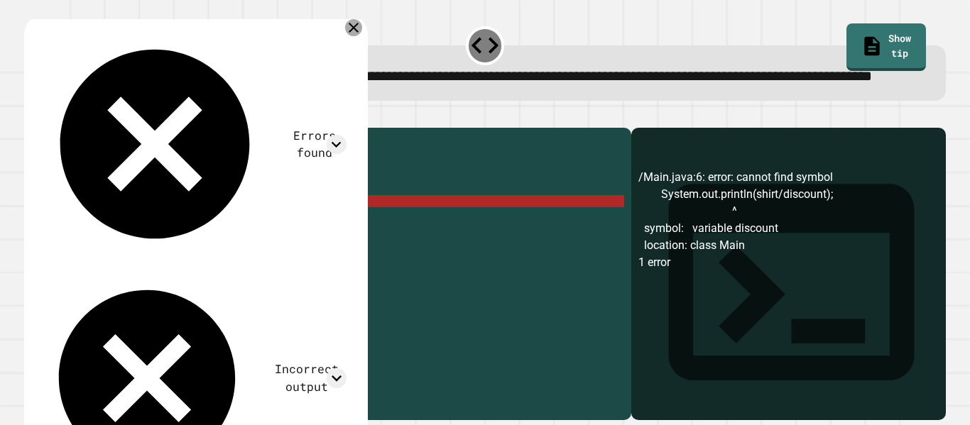
click at [359, 36] on icon at bounding box center [353, 27] width 17 height 17
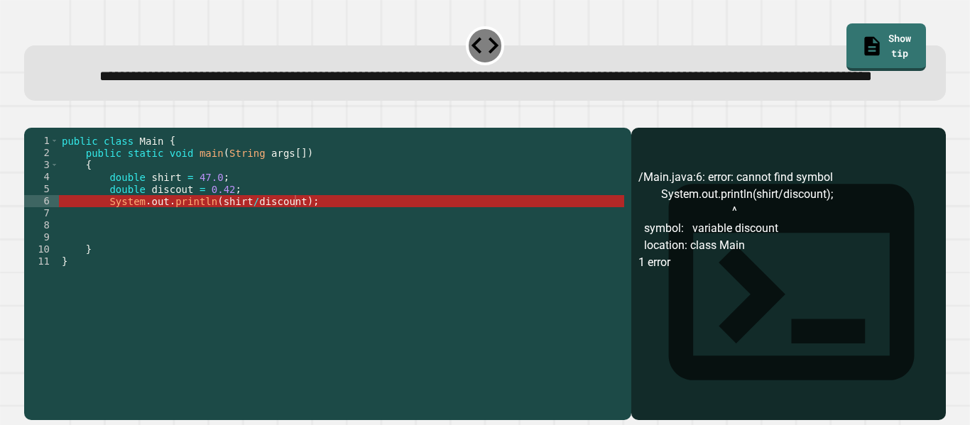
click at [179, 231] on div "public class Main { public static void main ( String args [ ]) { double shirt =…" at bounding box center [341, 255] width 565 height 241
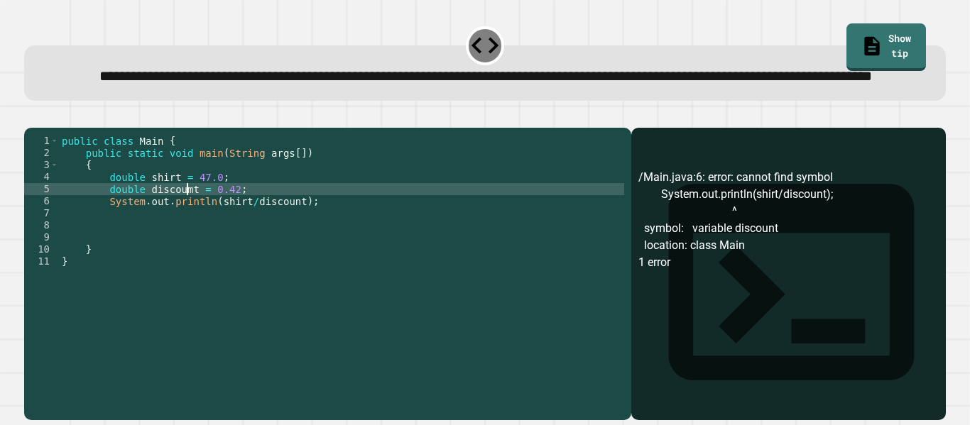
scroll to position [0, 16]
click at [45, 130] on icon "button" at bounding box center [41, 125] width 8 height 10
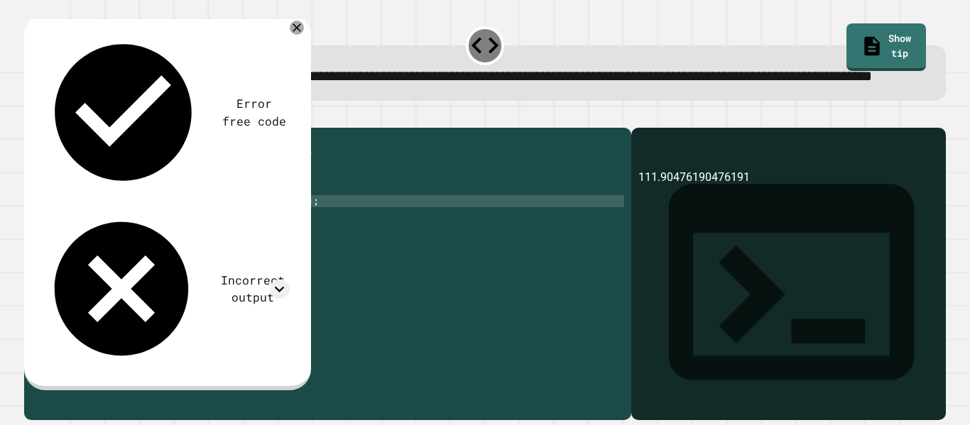
click at [292, 246] on div "public class Main { public static void main ( String args [ ]) { double shirt =…" at bounding box center [341, 255] width 565 height 241
click at [31, 116] on icon "button" at bounding box center [31, 116] width 0 height 0
click at [249, 244] on div "public class Main { public static void main ( String args [ ]) { double shirt =…" at bounding box center [341, 255] width 565 height 241
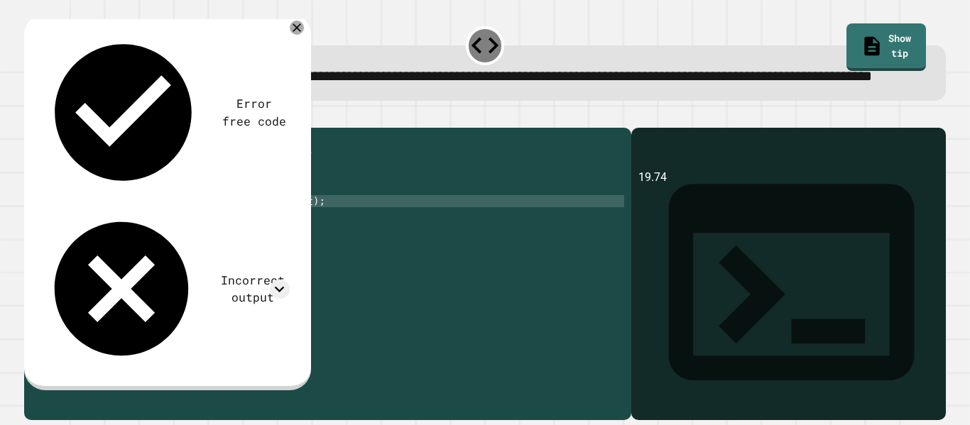
click at [242, 245] on div "public class Main { public static void main ( String args [ ]) { double shirt =…" at bounding box center [341, 255] width 565 height 241
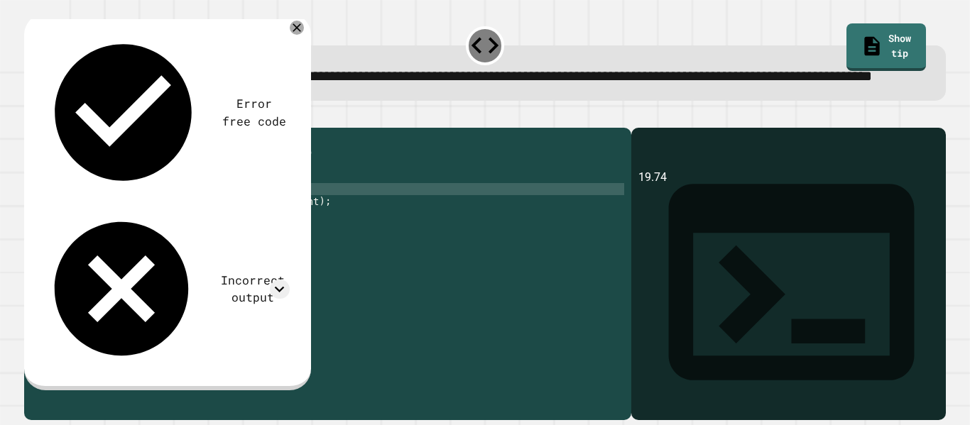
click at [231, 234] on div "public class Main { public static void main ( String args [ ]) { double shirt =…" at bounding box center [341, 255] width 565 height 241
type textarea "*"
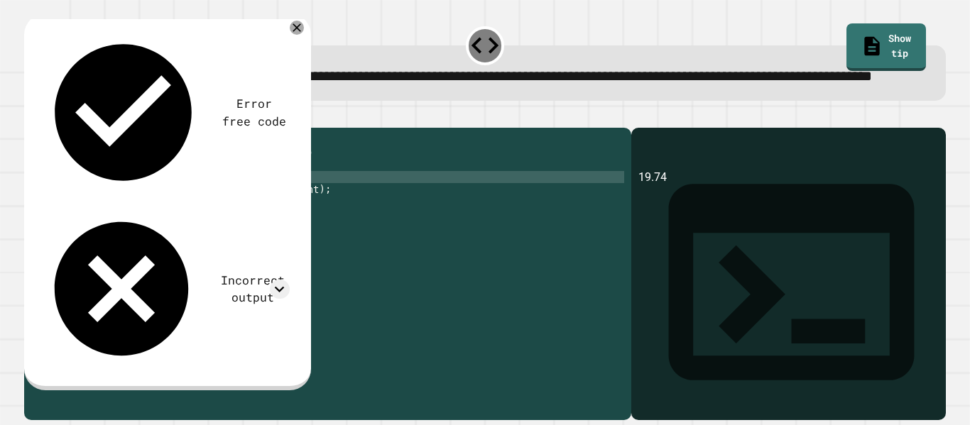
click at [308, 236] on div "public class Main { public static void main ( String args [ ]) { double shirt =…" at bounding box center [341, 255] width 565 height 241
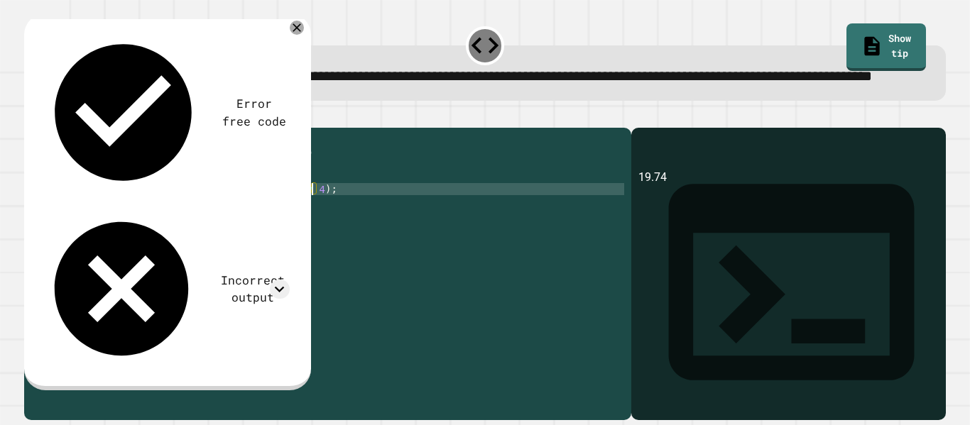
scroll to position [0, 33]
click at [38, 147] on div "1" at bounding box center [41, 141] width 35 height 12
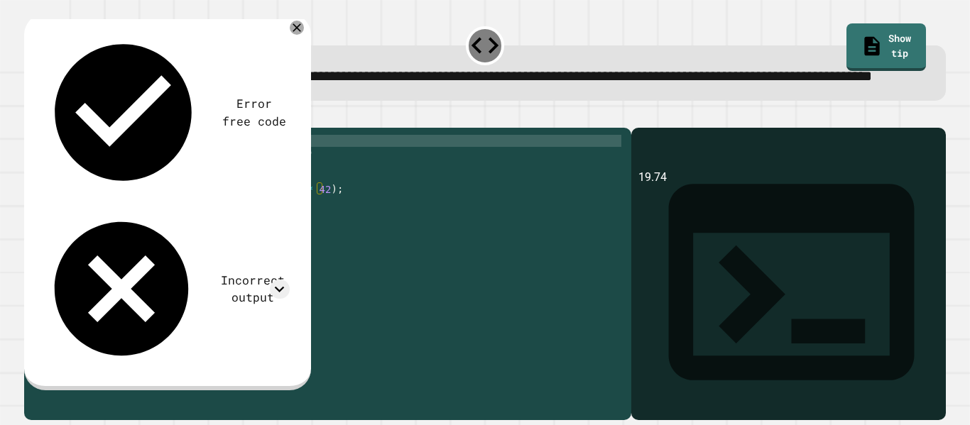
scroll to position [0, 30]
click at [31, 116] on icon "button" at bounding box center [31, 116] width 0 height 0
click at [306, 236] on div "public class Main { public static void main ( String args [ ]) { double shirt =…" at bounding box center [341, 255] width 565 height 241
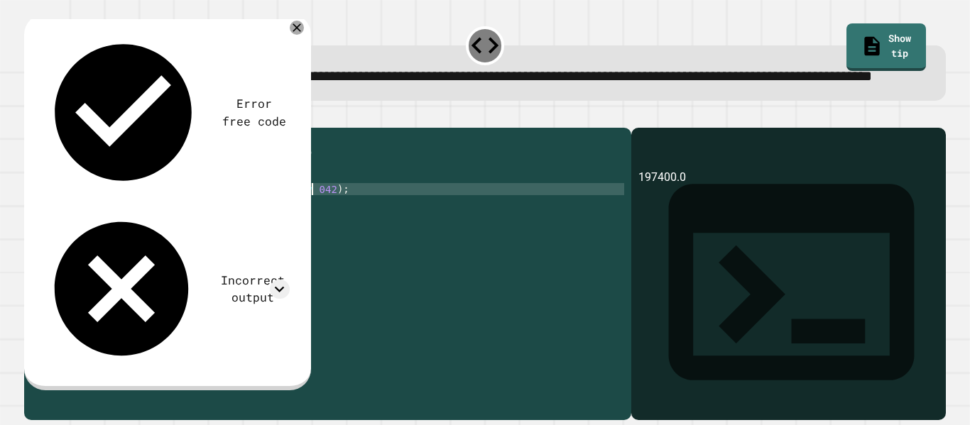
scroll to position [0, 33]
type textarea "**********"
click at [31, 116] on icon "button" at bounding box center [31, 116] width 0 height 0
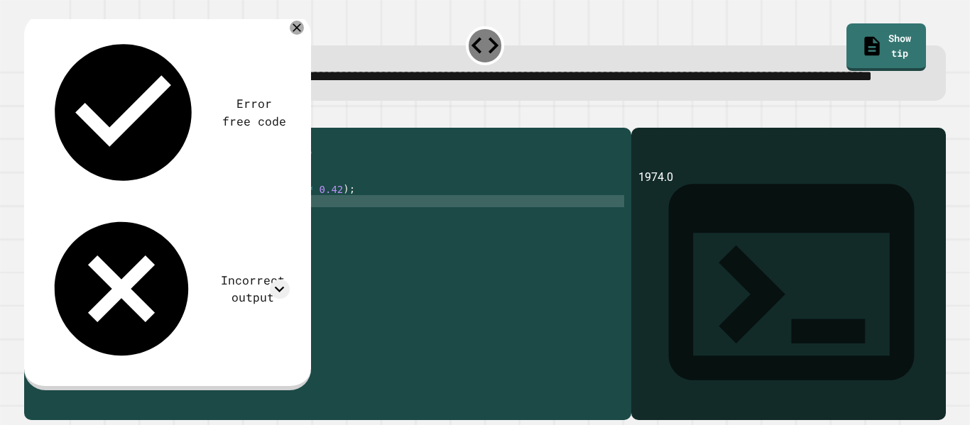
click at [311, 241] on div "public class Main { public static void main ( String args [ ]) { double shirt =…" at bounding box center [341, 255] width 565 height 241
click at [31, 116] on icon "button" at bounding box center [31, 116] width 0 height 0
click at [291, 36] on icon at bounding box center [296, 27] width 17 height 17
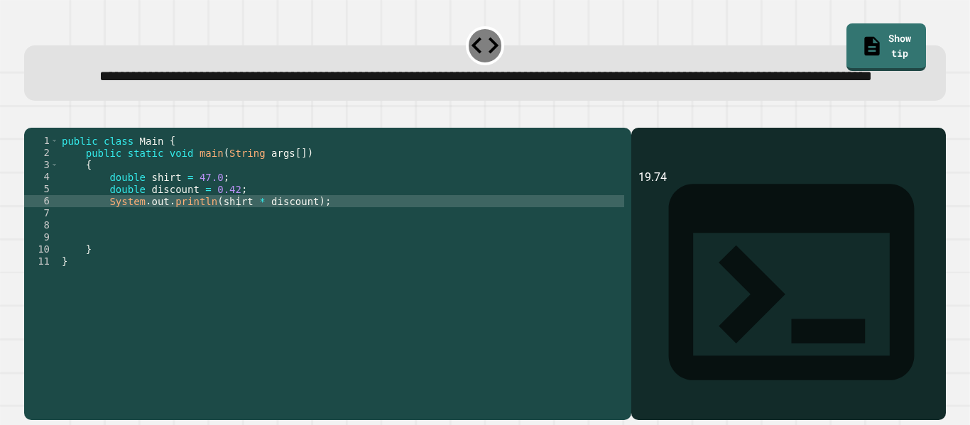
click at [902, 48] on link "Show tip" at bounding box center [886, 47] width 80 height 48
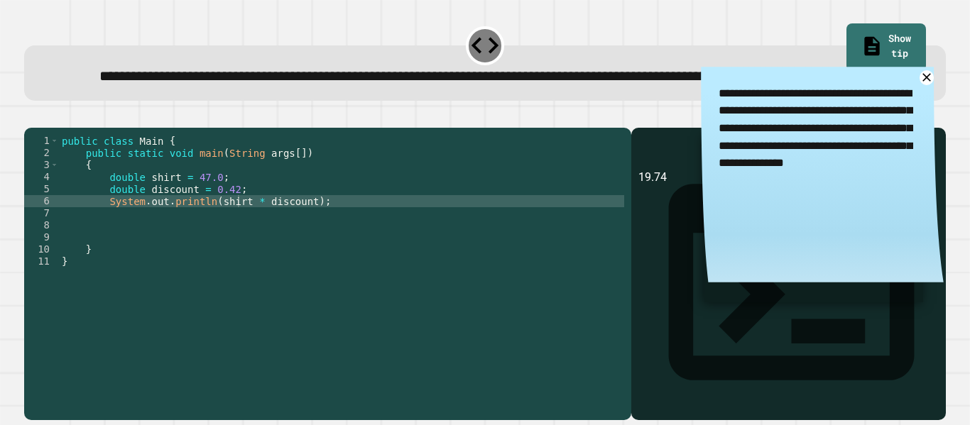
click at [222, 229] on div "public class Main { public static void main ( String args [ ]) { double shirt =…" at bounding box center [341, 255] width 565 height 241
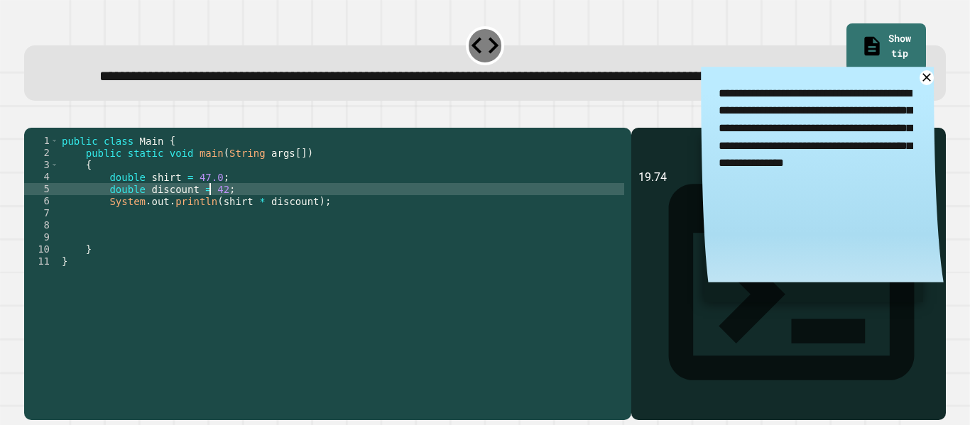
click at [309, 245] on div "public class Main { public static void main ( String args [ ]) { double shirt =…" at bounding box center [341, 255] width 565 height 241
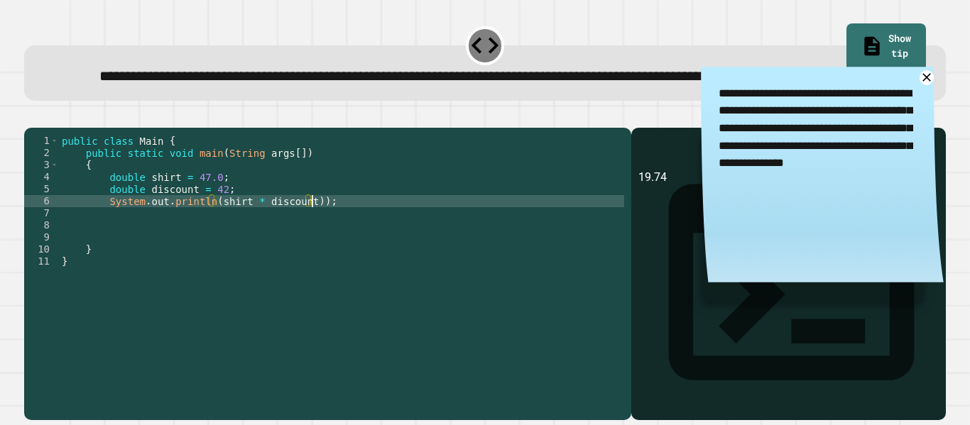
scroll to position [0, 32]
click at [210, 247] on div "public class Main { public static void main ( String args [ ]) { double shirt =…" at bounding box center [341, 255] width 565 height 241
click at [319, 243] on div "public class Main { public static void main ( String args [ ]) { double shirt =…" at bounding box center [341, 255] width 565 height 241
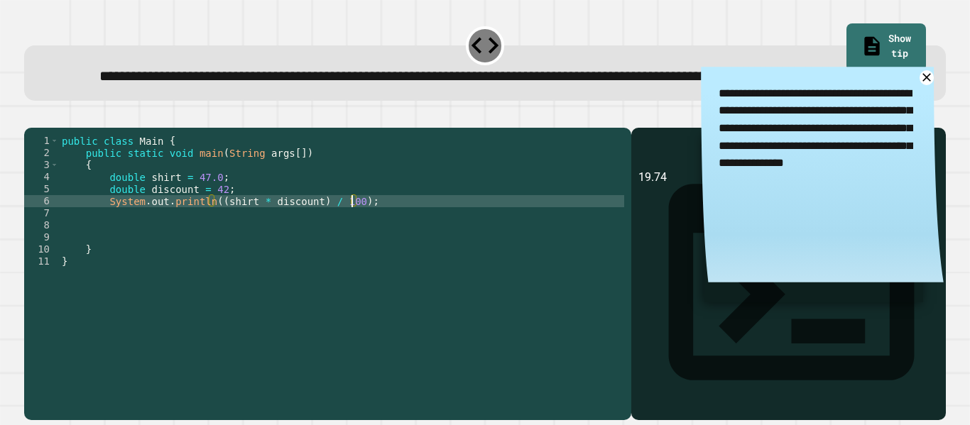
click at [31, 116] on icon "button" at bounding box center [31, 116] width 0 height 0
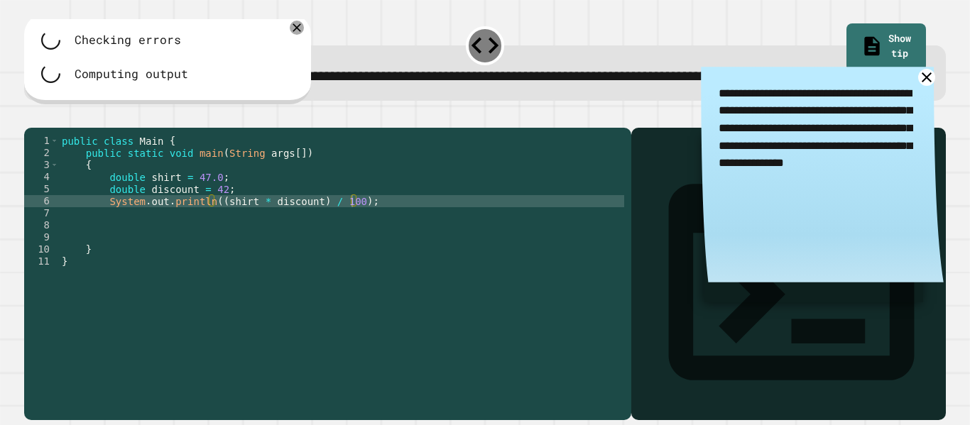
click at [922, 87] on icon at bounding box center [926, 78] width 18 height 18
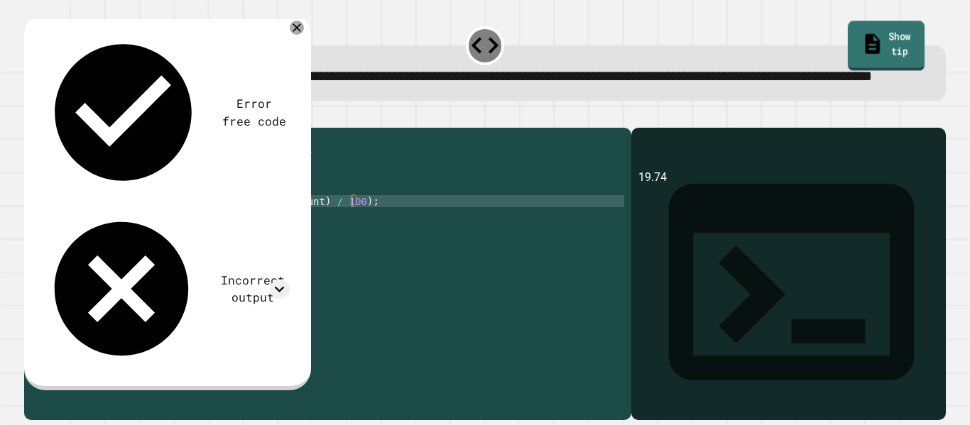
click at [862, 33] on icon at bounding box center [873, 45] width 22 height 24
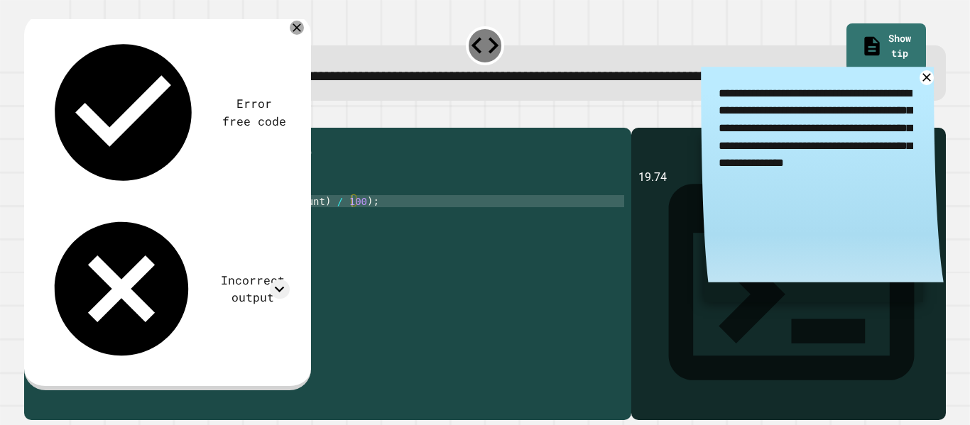
click at [216, 219] on div "public class Main { public static void main ( String args [ ]) { double shirt =…" at bounding box center [341, 255] width 565 height 241
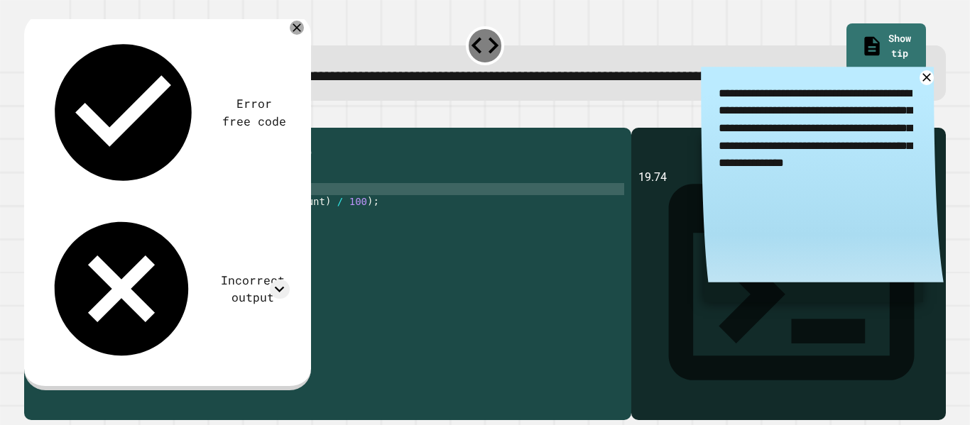
scroll to position [0, 26]
click at [353, 245] on div "public class Main { public static void main ( String args [ ]) { double shirt =…" at bounding box center [341, 255] width 565 height 241
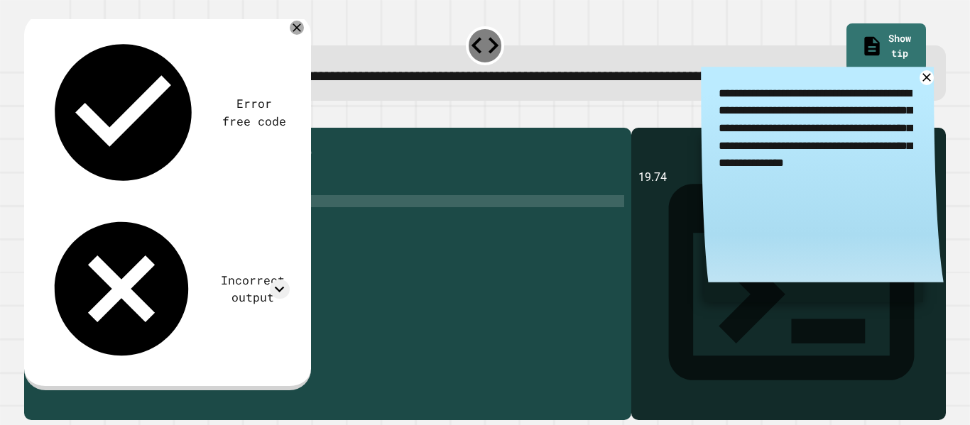
scroll to position [0, 25]
click at [31, 116] on icon "button" at bounding box center [31, 116] width 0 height 0
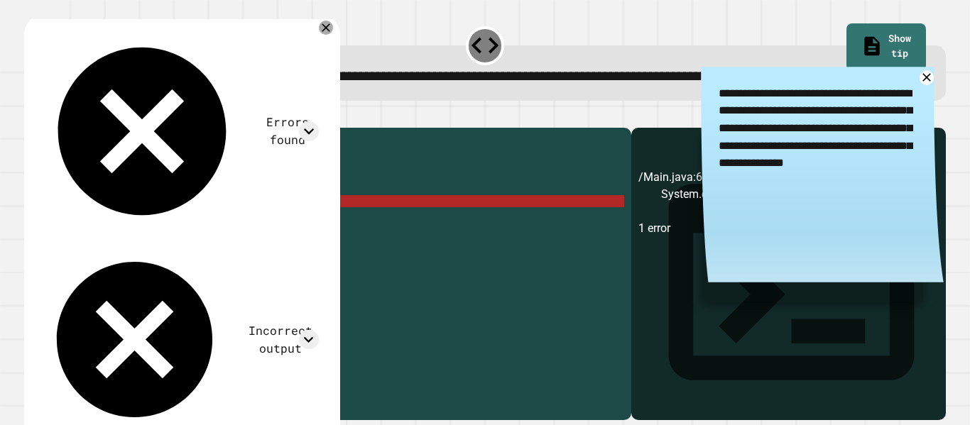
click at [259, 246] on div "public class Main { public static void main ( String args [ ]) { double shirt =…" at bounding box center [341, 255] width 565 height 241
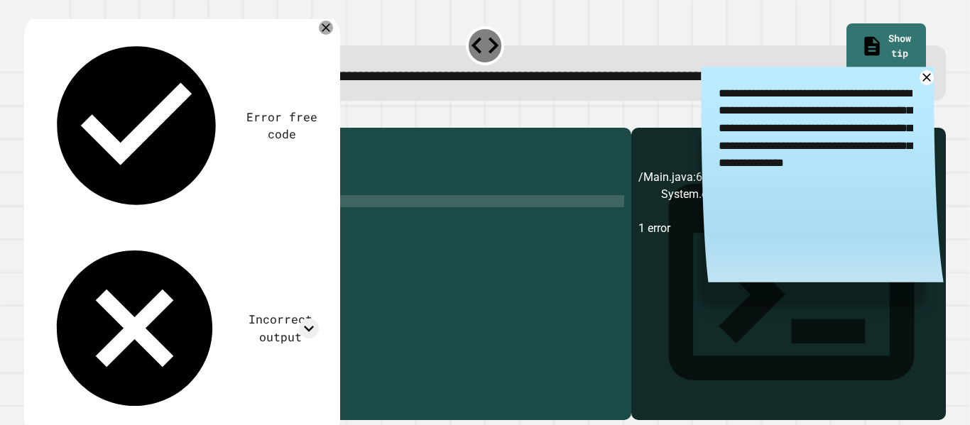
type textarea "**********"
click at [31, 116] on icon "button" at bounding box center [31, 116] width 0 height 0
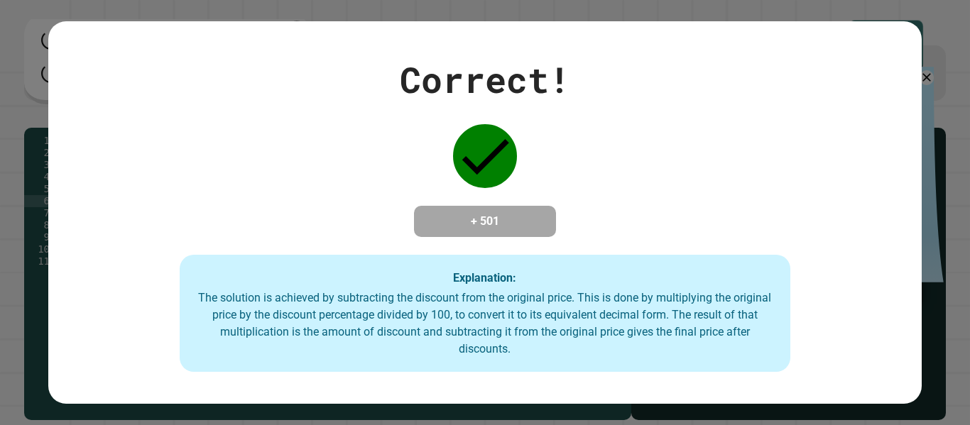
click at [900, 57] on div "Correct! + 501 Explanation: The solution is achieved by subtracting the discoun…" at bounding box center [484, 213] width 873 height 320
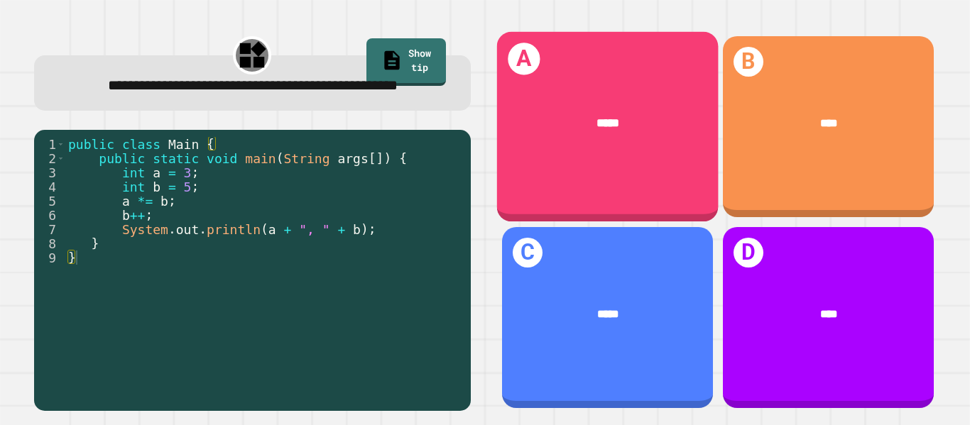
click at [572, 152] on div "*****" at bounding box center [607, 123] width 222 height 66
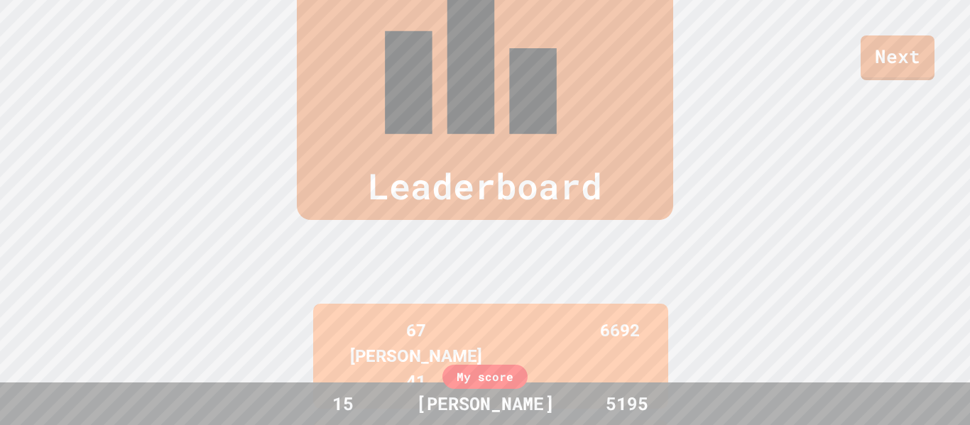
scroll to position [586, 0]
